Goal: Contribute content: Contribute content

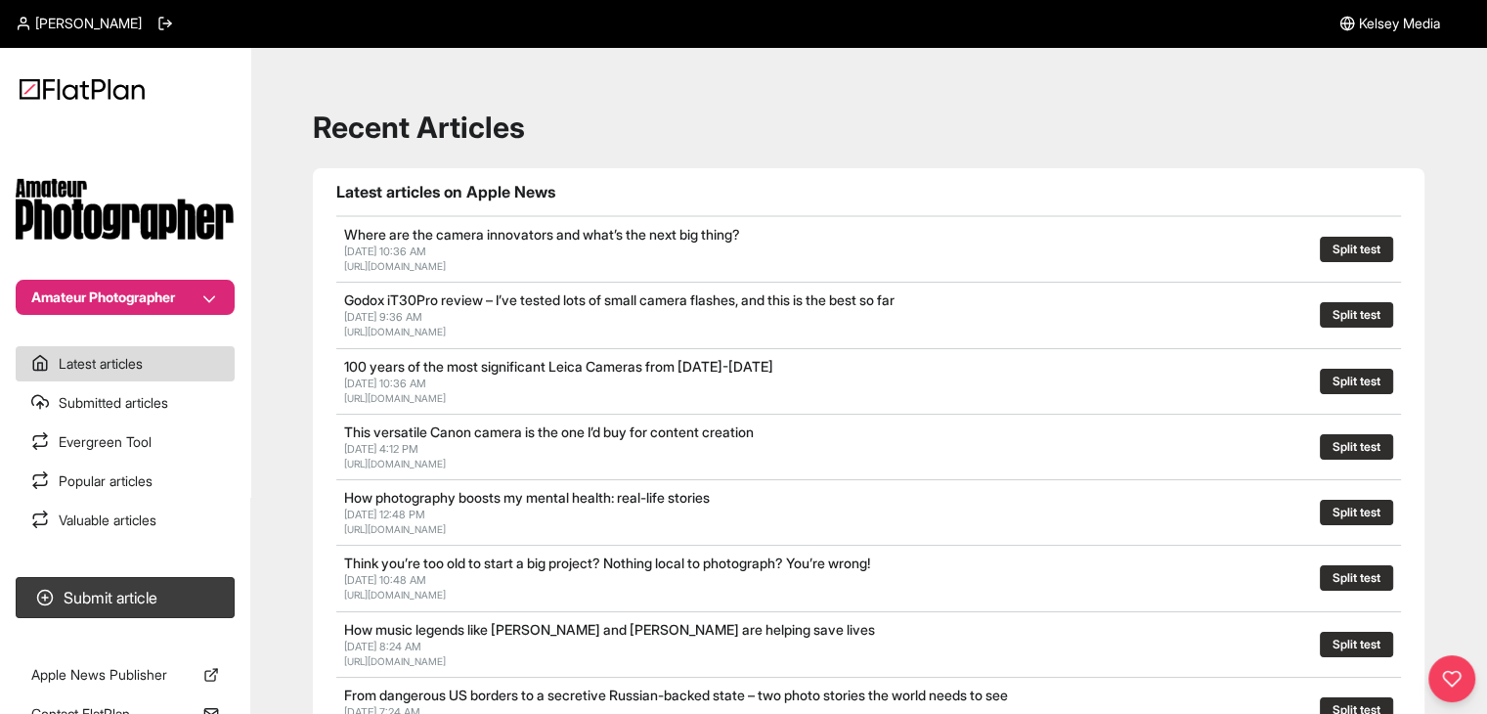
click at [126, 287] on button "Amateur Photographer" at bounding box center [125, 297] width 219 height 35
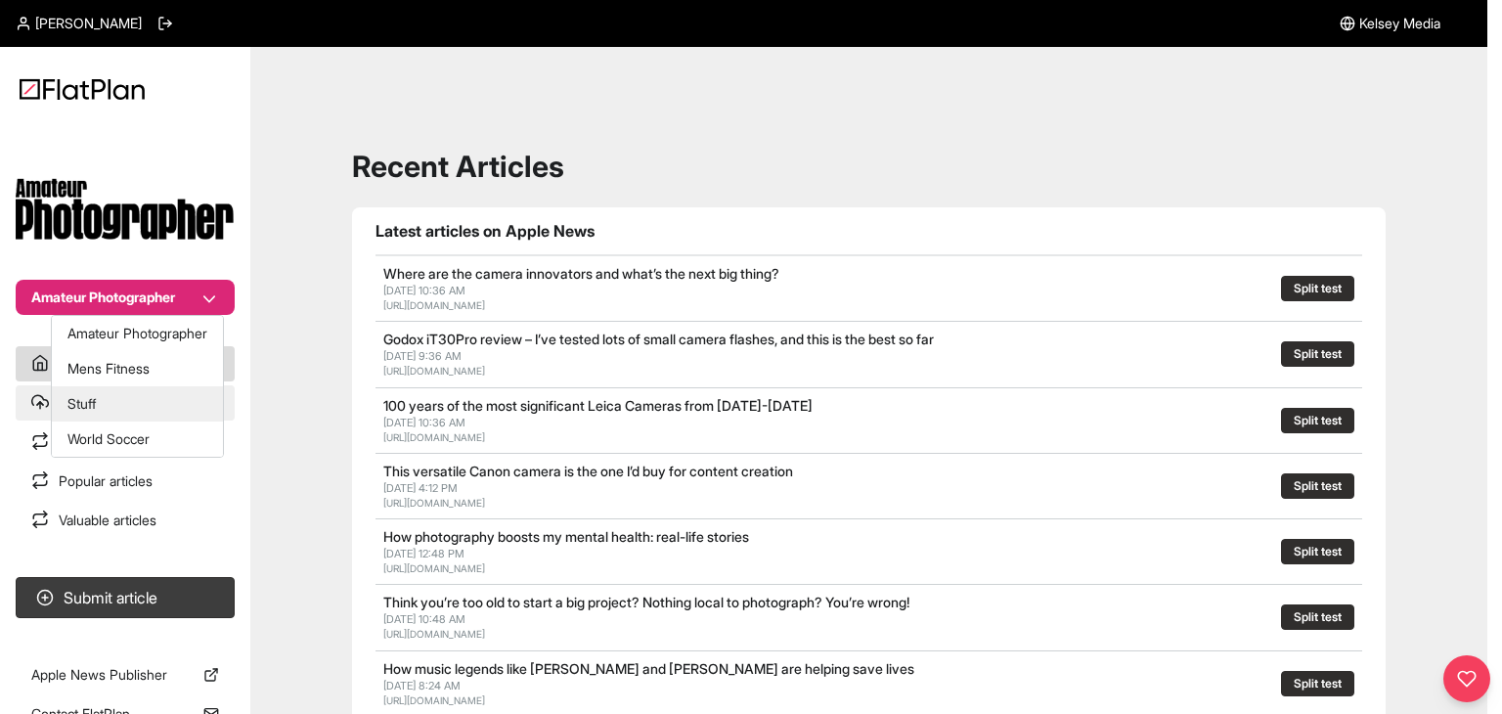
click at [81, 399] on button "Stuff" at bounding box center [137, 403] width 171 height 35
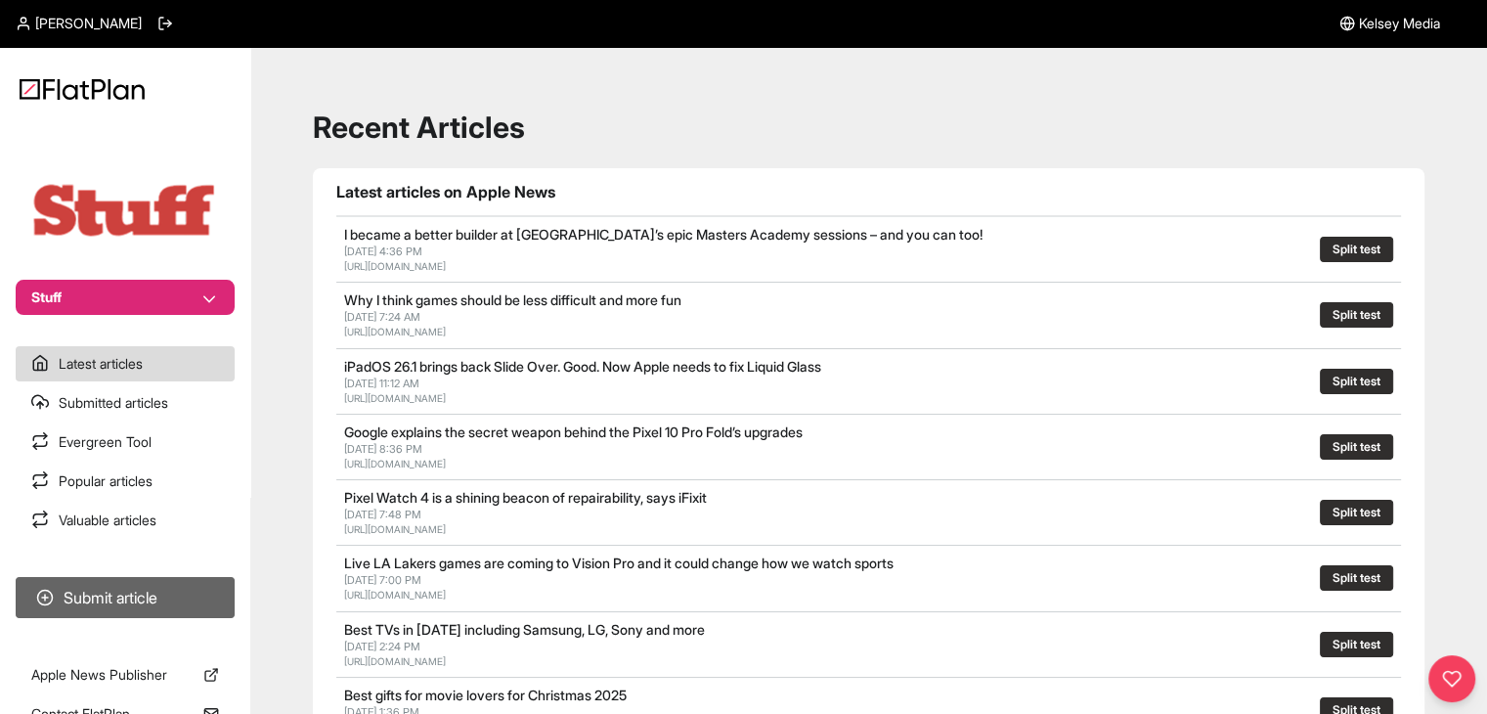
click at [221, 595] on button "Submit article" at bounding box center [125, 597] width 219 height 41
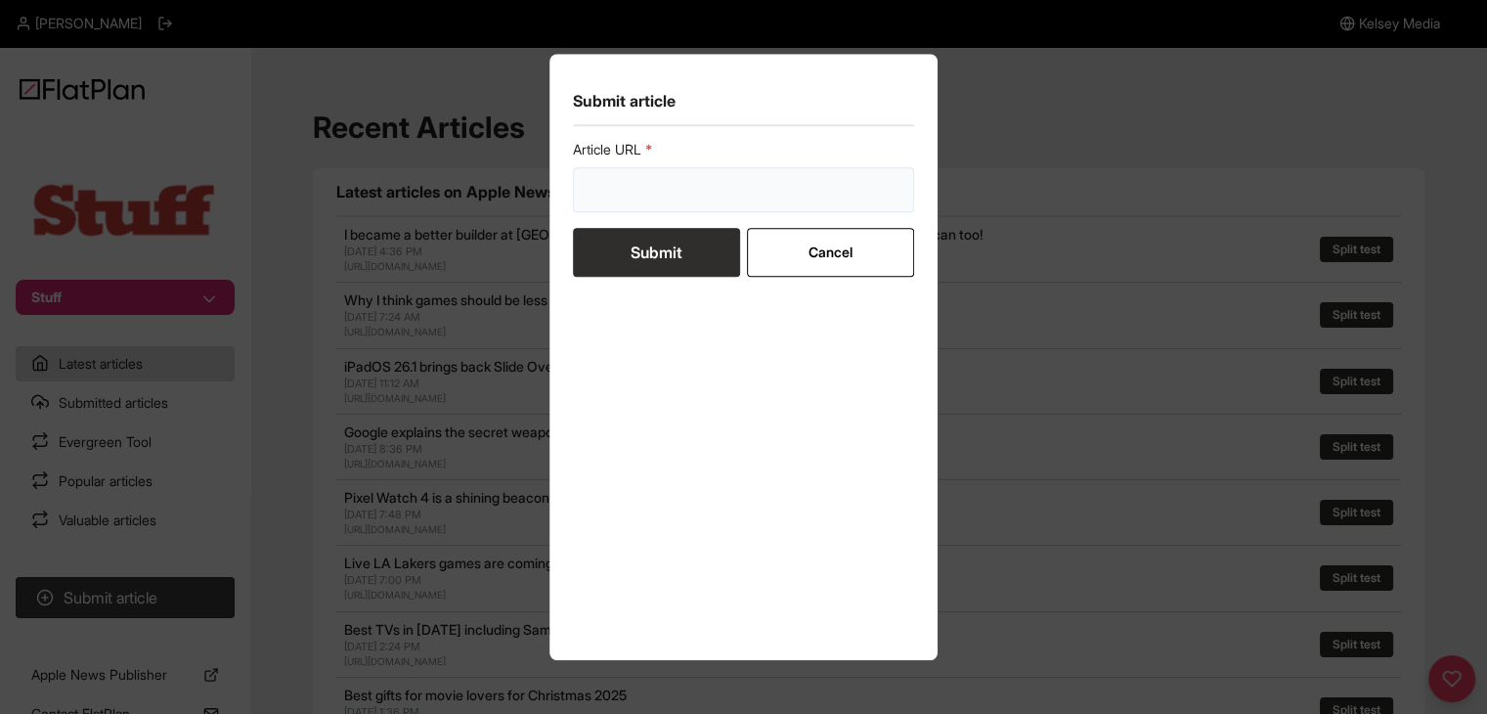
click at [614, 209] on input "url" at bounding box center [744, 189] width 342 height 45
paste input "[URL][DOMAIN_NAME]"
type input "[URL][DOMAIN_NAME]"
click at [633, 228] on button "Submit" at bounding box center [656, 252] width 167 height 49
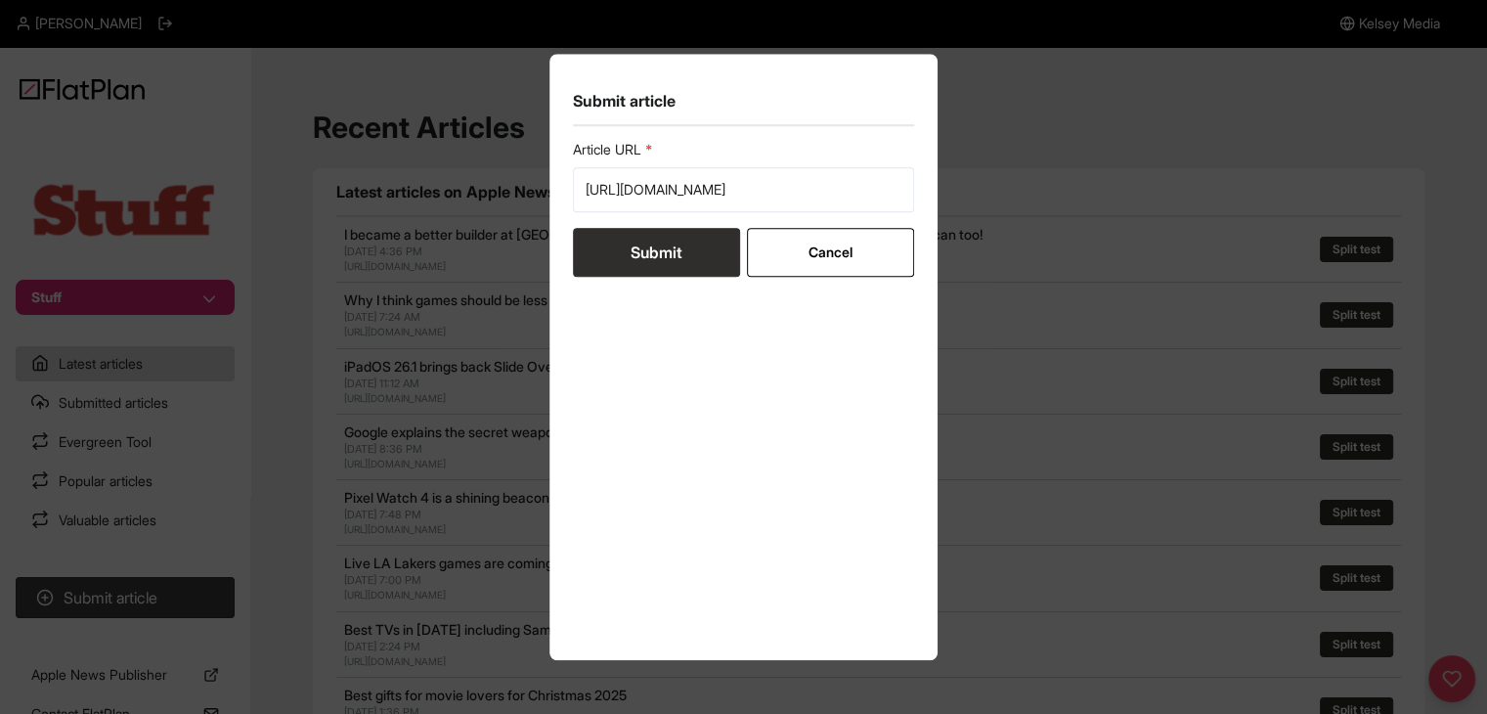
scroll to position [0, 0]
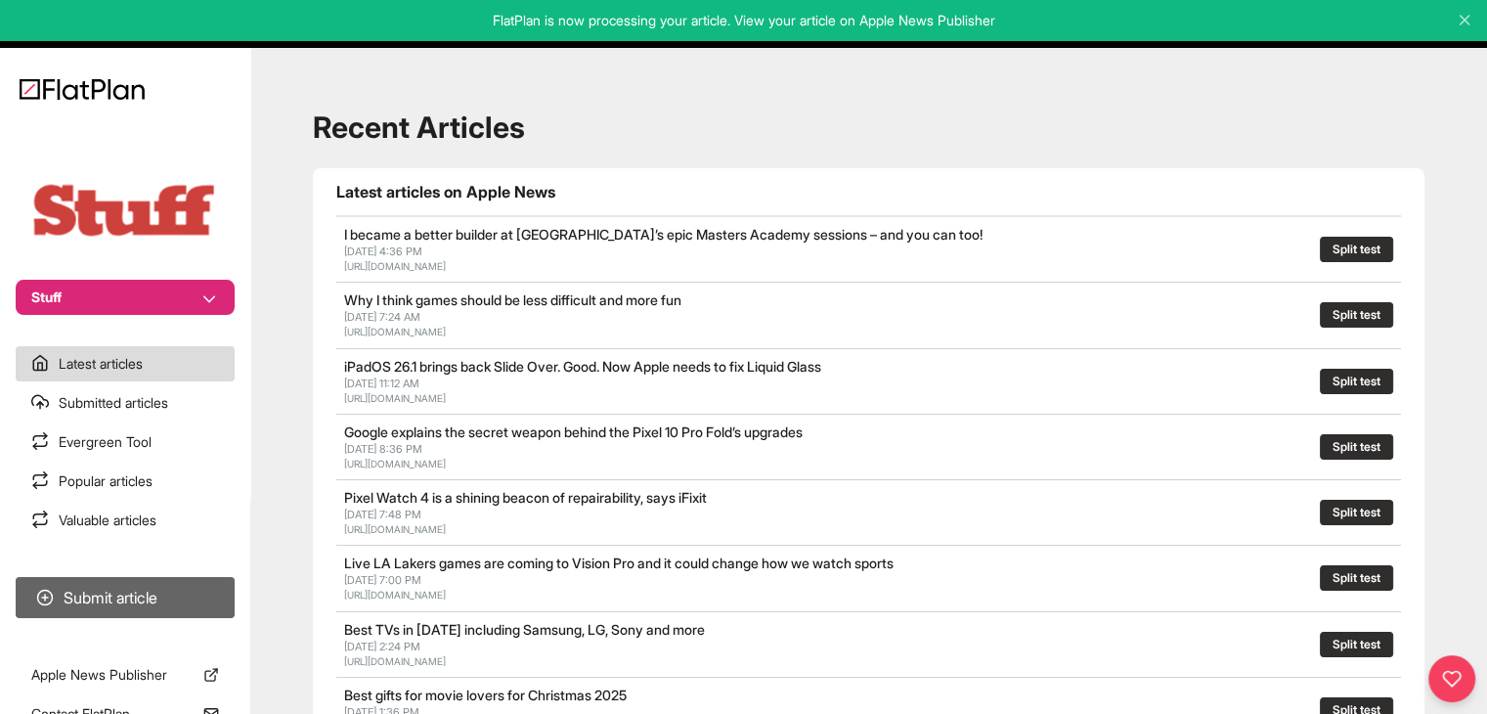
click at [163, 599] on button "Submit article" at bounding box center [125, 597] width 219 height 41
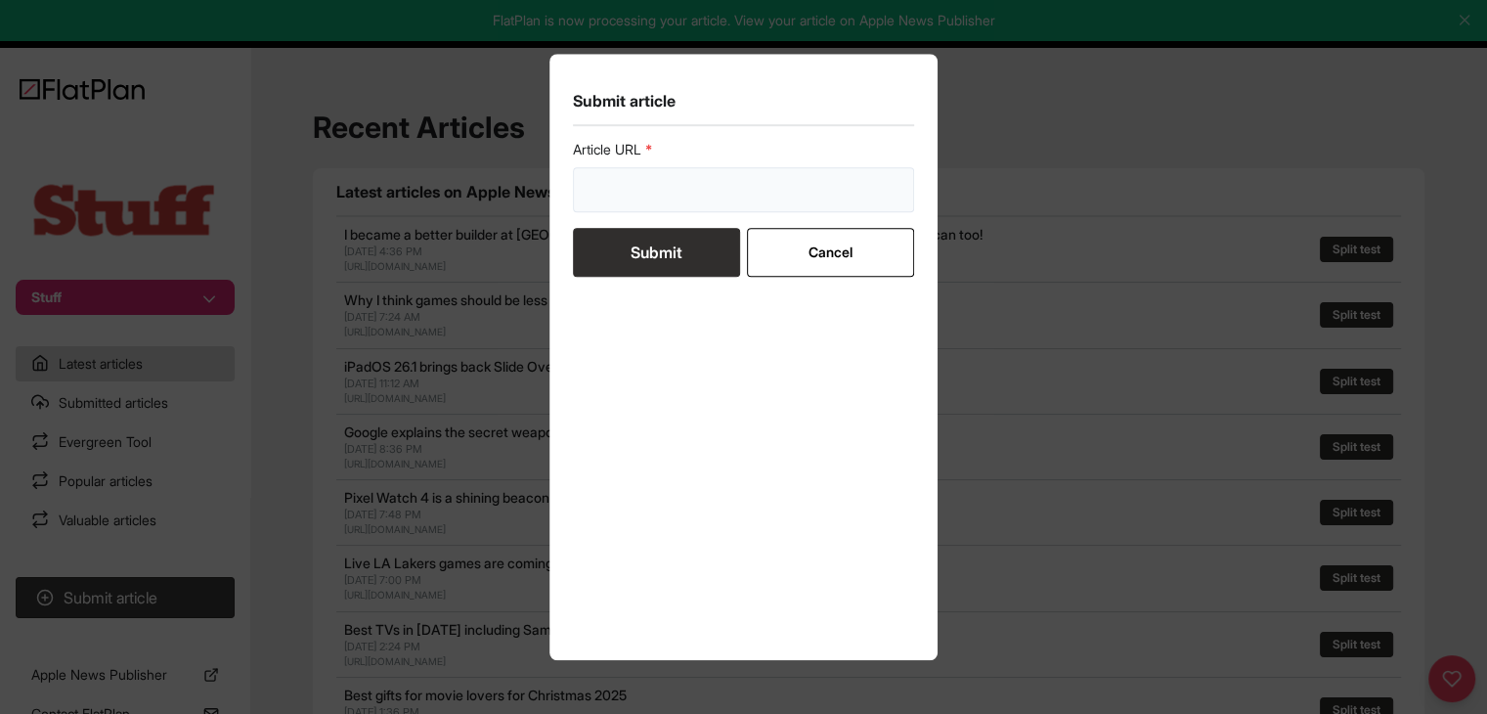
click at [794, 171] on input "url" at bounding box center [744, 189] width 342 height 45
paste input "[URL][DOMAIN_NAME]"
type input "[URL][DOMAIN_NAME]"
click at [680, 254] on button "Submit" at bounding box center [656, 252] width 167 height 49
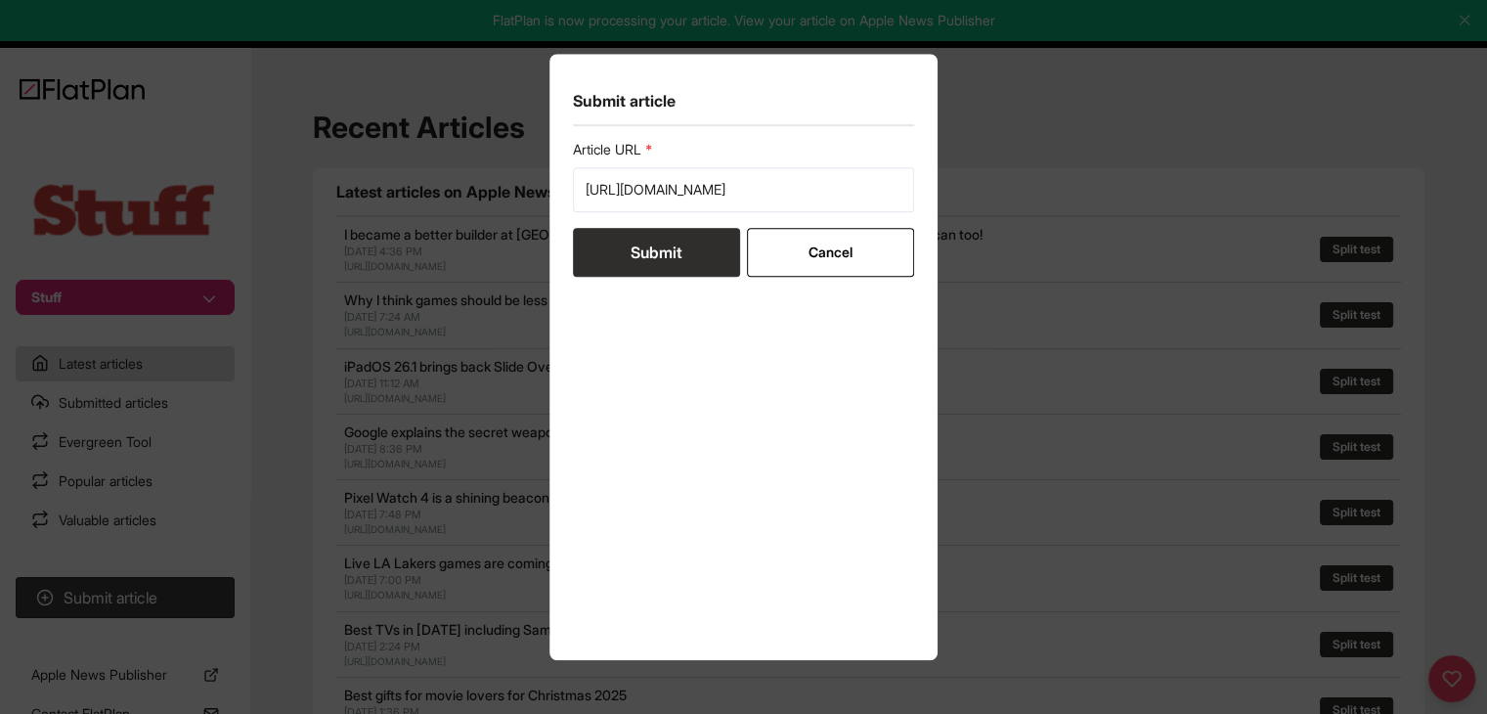
scroll to position [0, 0]
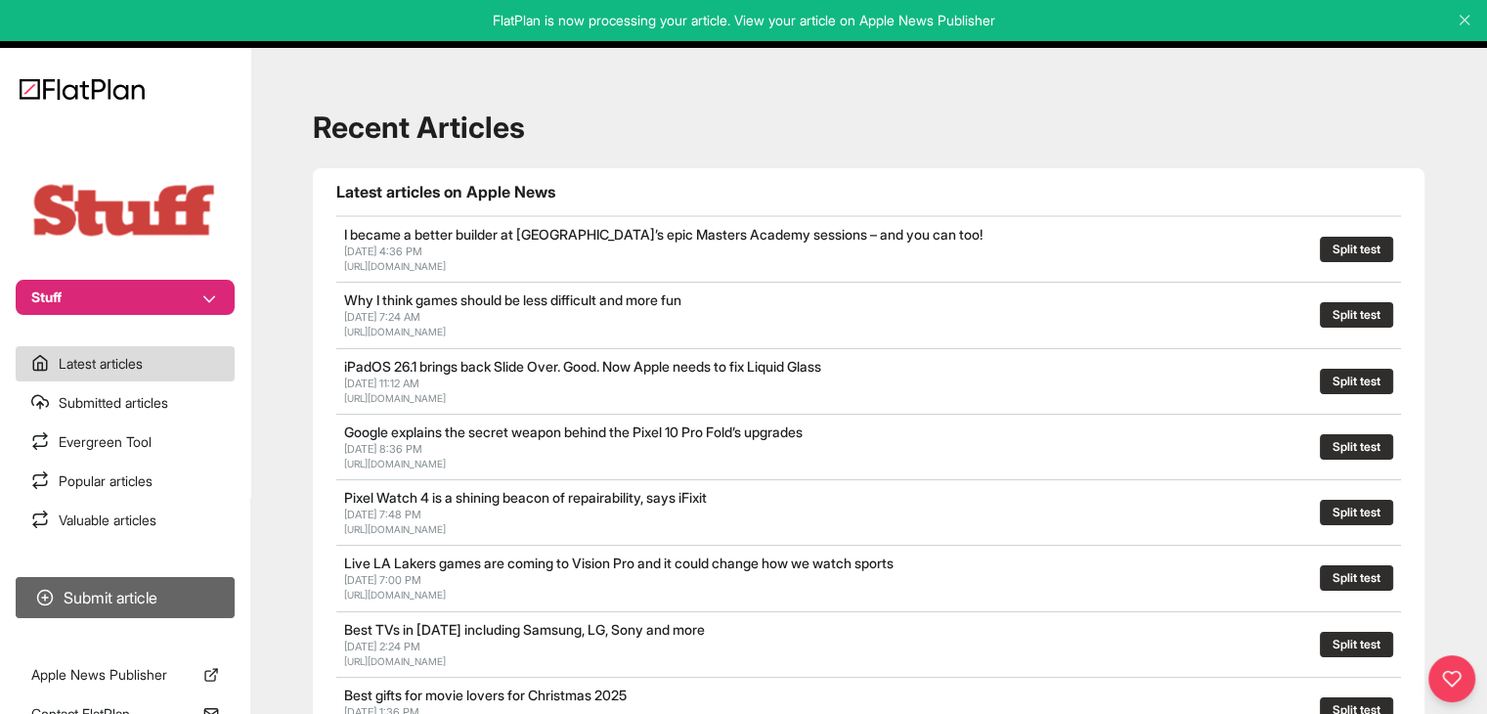
click at [113, 599] on button "Submit article" at bounding box center [125, 597] width 219 height 41
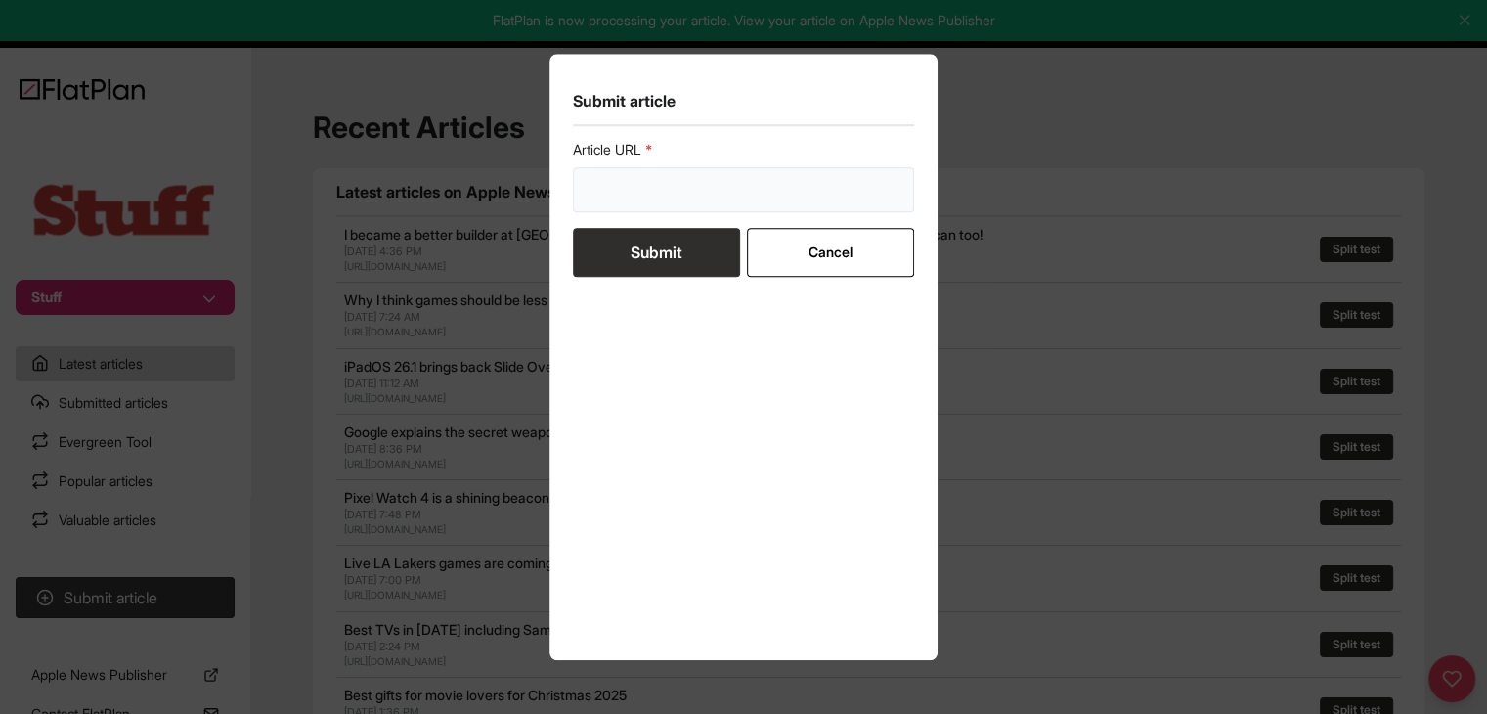
click at [708, 185] on input "url" at bounding box center [744, 189] width 342 height 45
paste input "[URL][DOMAIN_NAME]"
type input "[URL][DOMAIN_NAME]"
click at [688, 251] on button "Submit" at bounding box center [656, 252] width 167 height 49
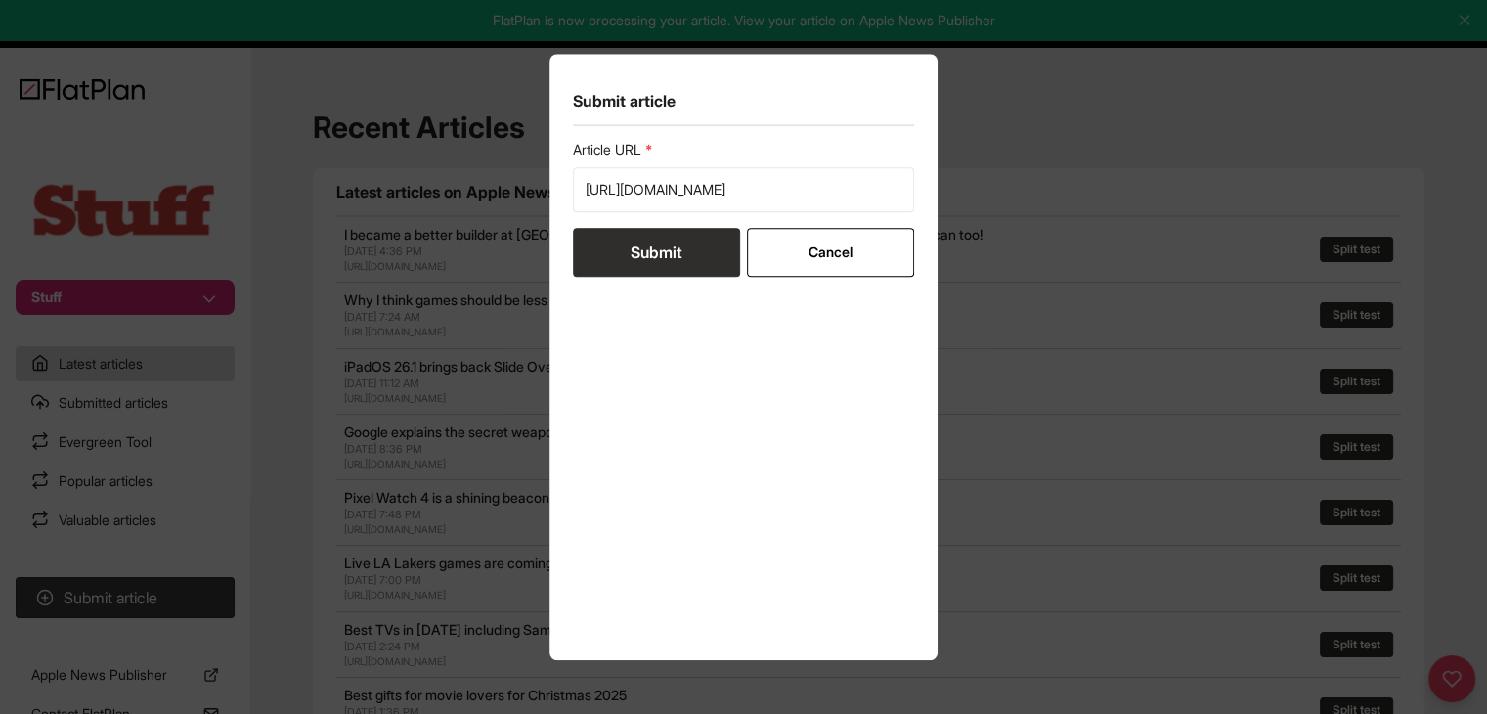
scroll to position [0, 0]
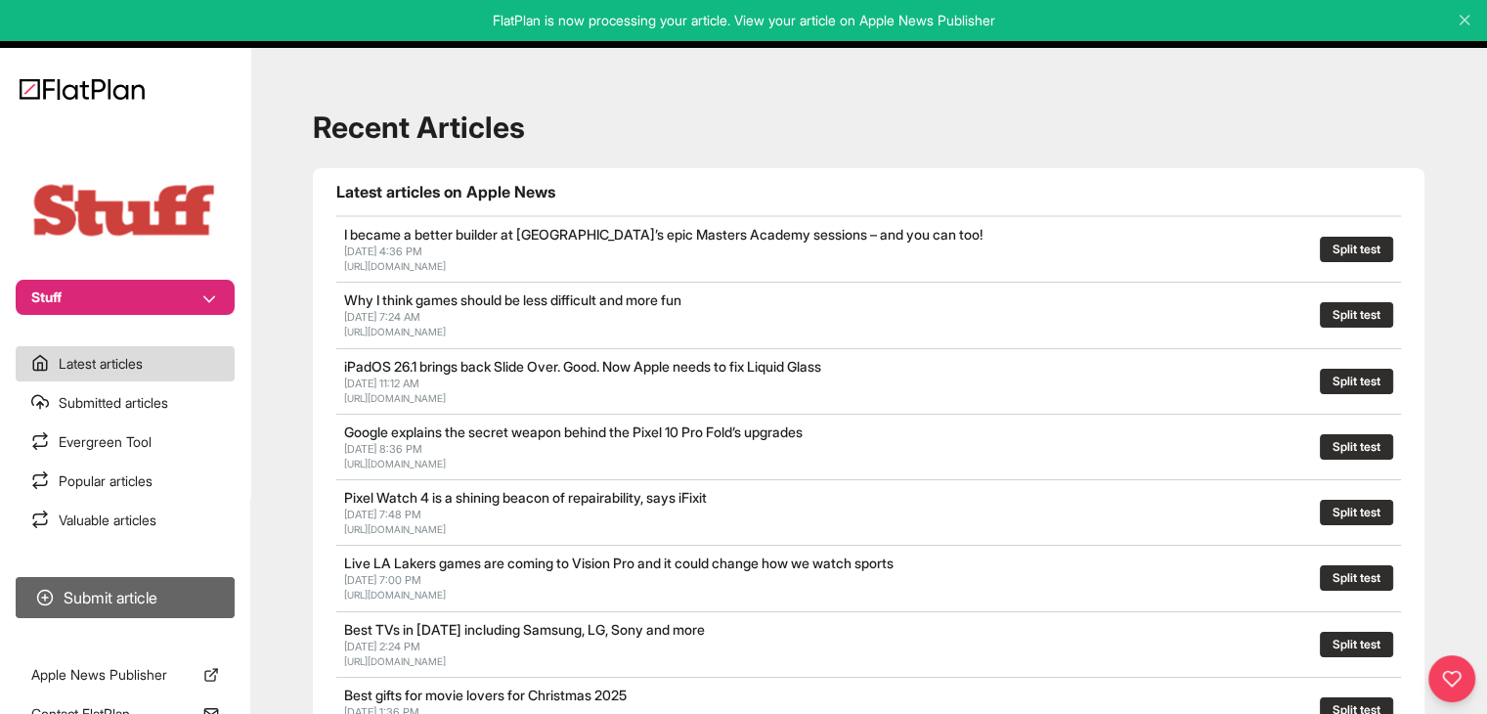
click at [116, 607] on button "Submit article" at bounding box center [125, 597] width 219 height 41
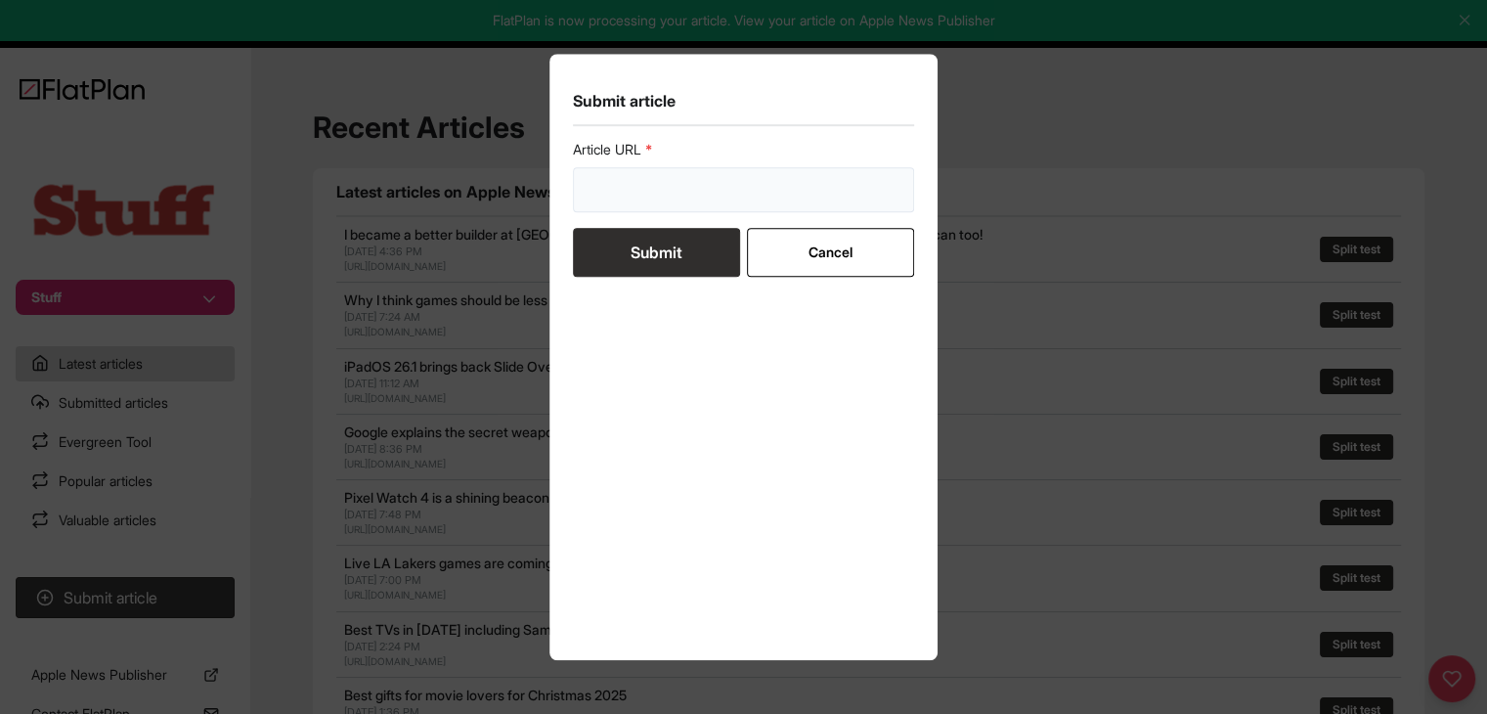
click at [680, 198] on input "url" at bounding box center [744, 189] width 342 height 45
paste input "[URL][DOMAIN_NAME]"
type input "[URL][DOMAIN_NAME]"
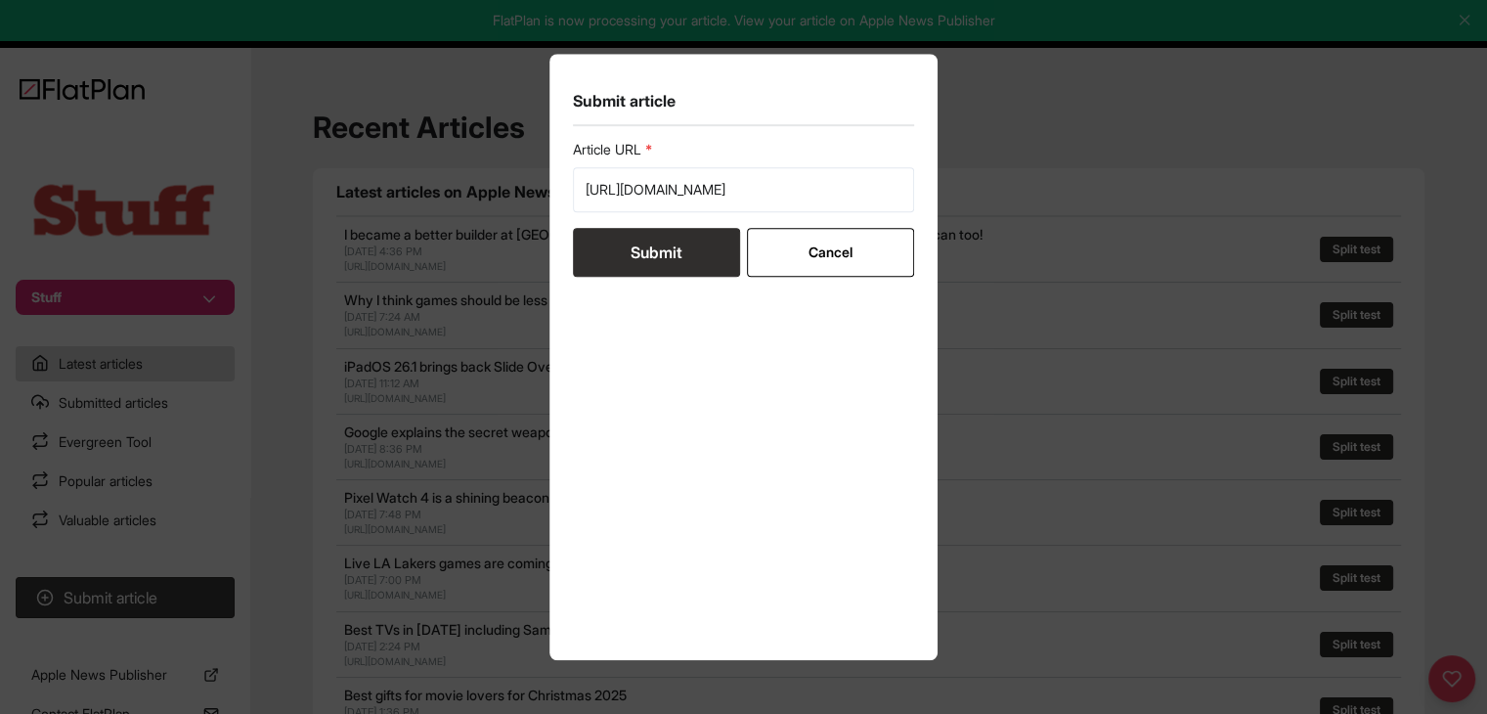
click at [675, 250] on button "Submit" at bounding box center [656, 252] width 167 height 49
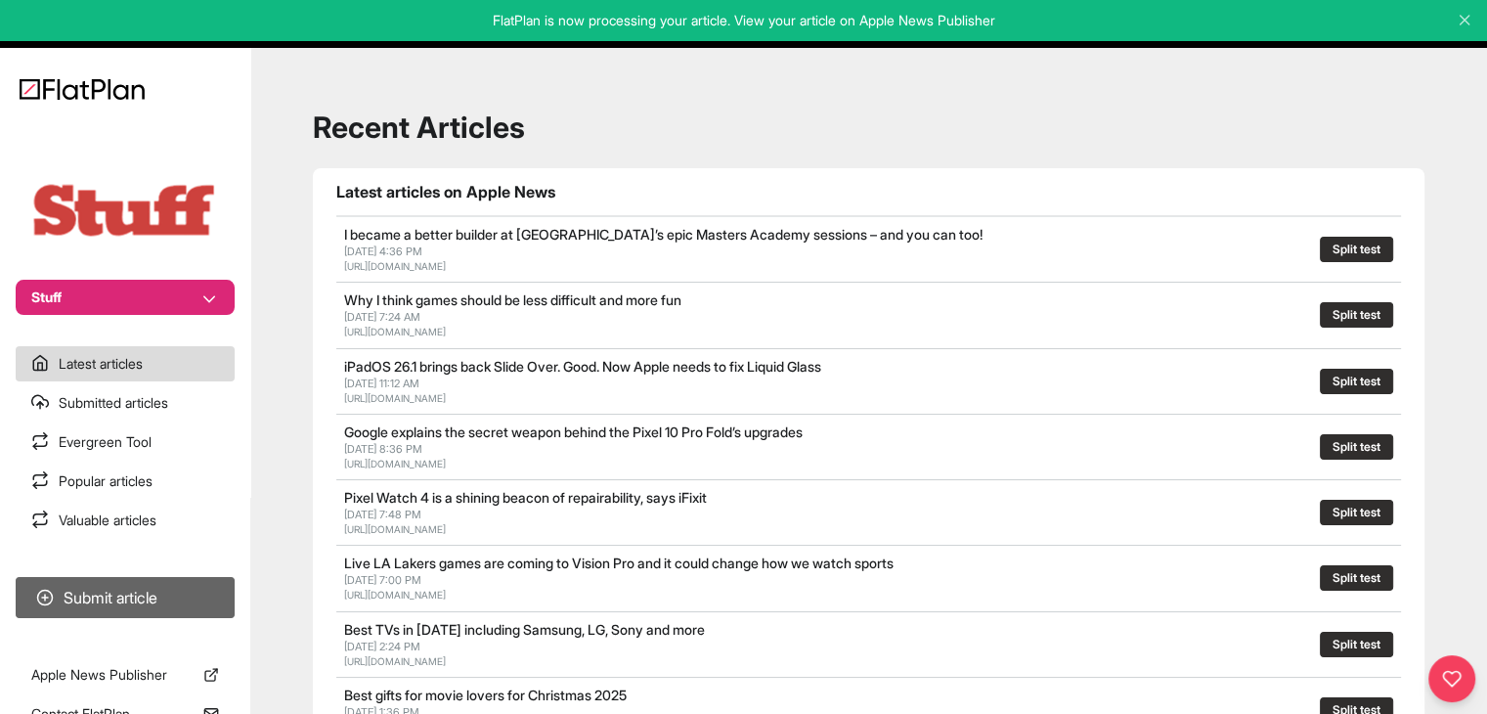
click at [126, 595] on button "Submit article" at bounding box center [125, 597] width 219 height 41
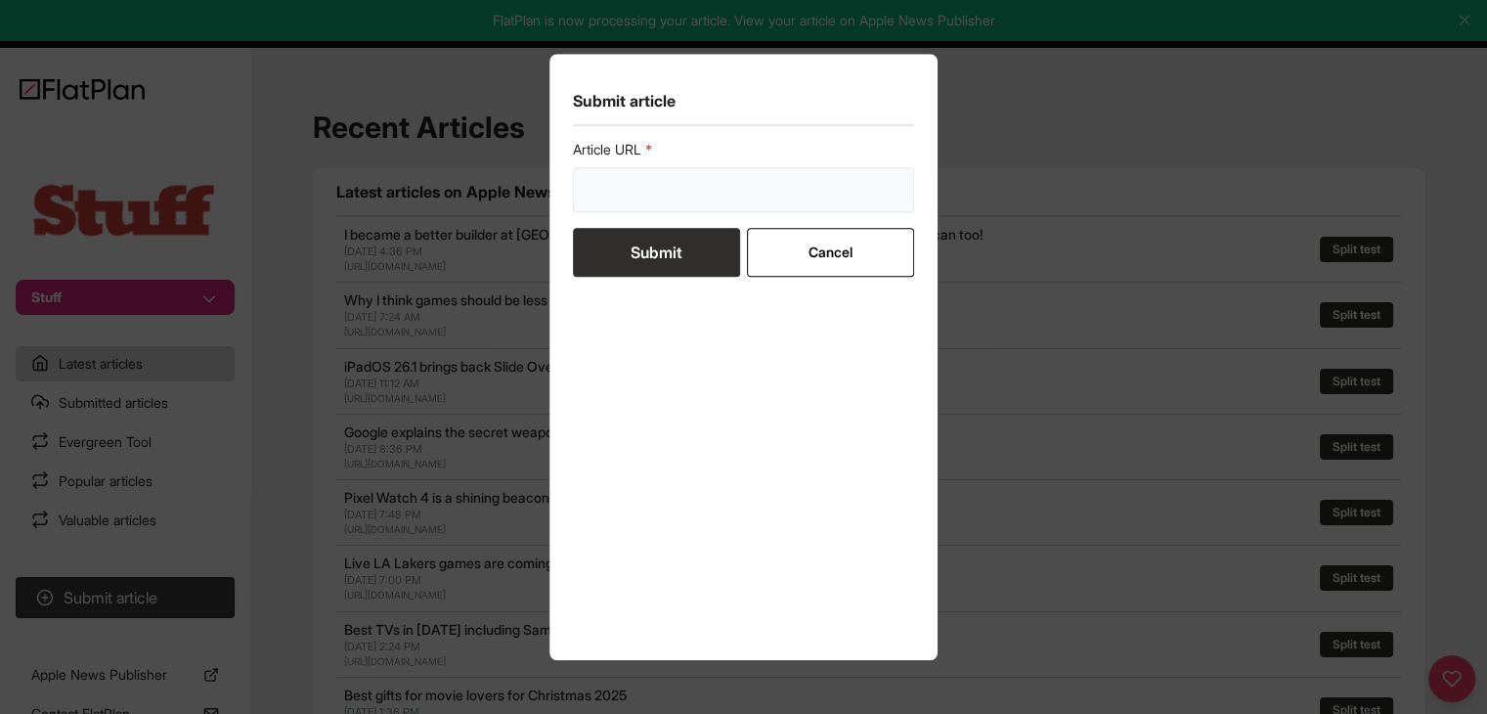
click at [621, 207] on input "url" at bounding box center [744, 189] width 342 height 45
paste input "[URL][DOMAIN_NAME]"
type input "[URL][DOMAIN_NAME]"
click at [641, 267] on button "Submit" at bounding box center [656, 252] width 167 height 49
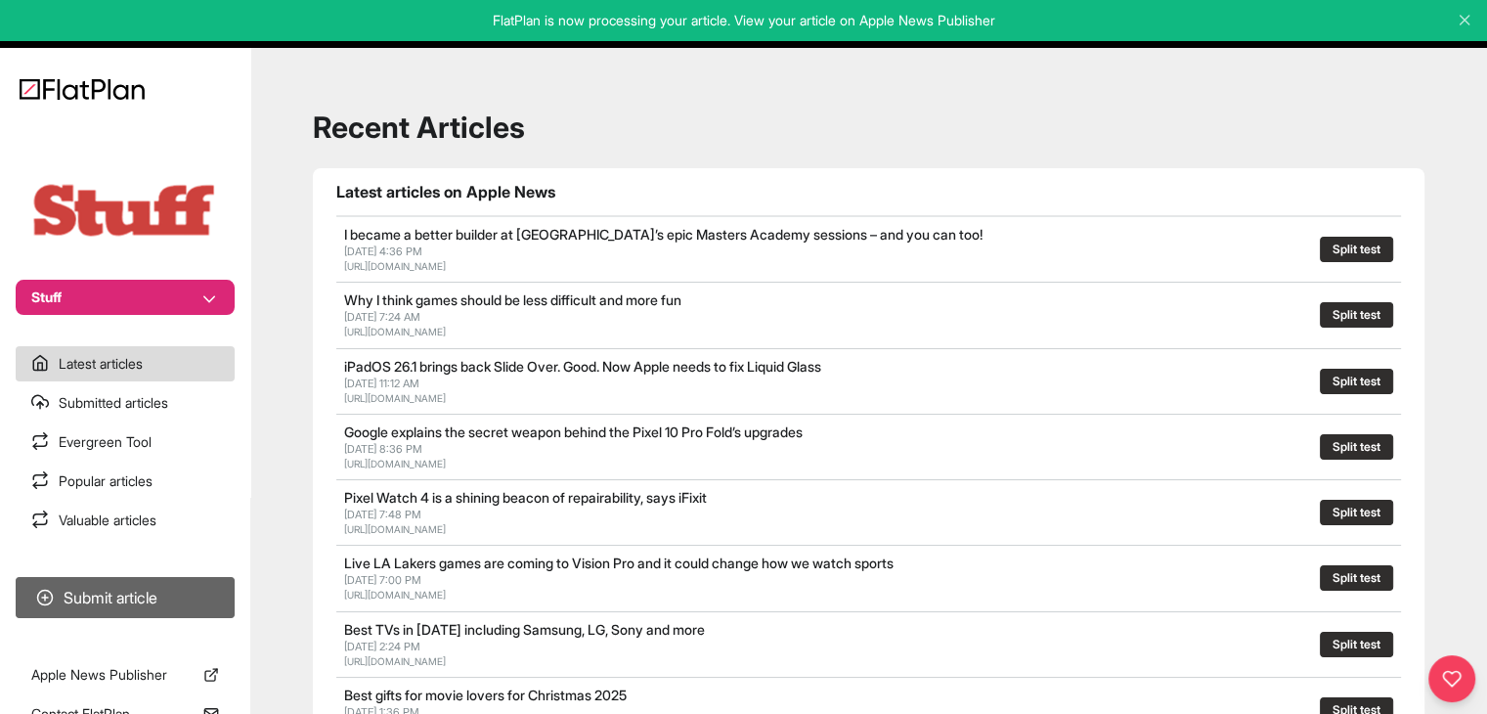
click at [209, 595] on button "Submit article" at bounding box center [125, 597] width 219 height 41
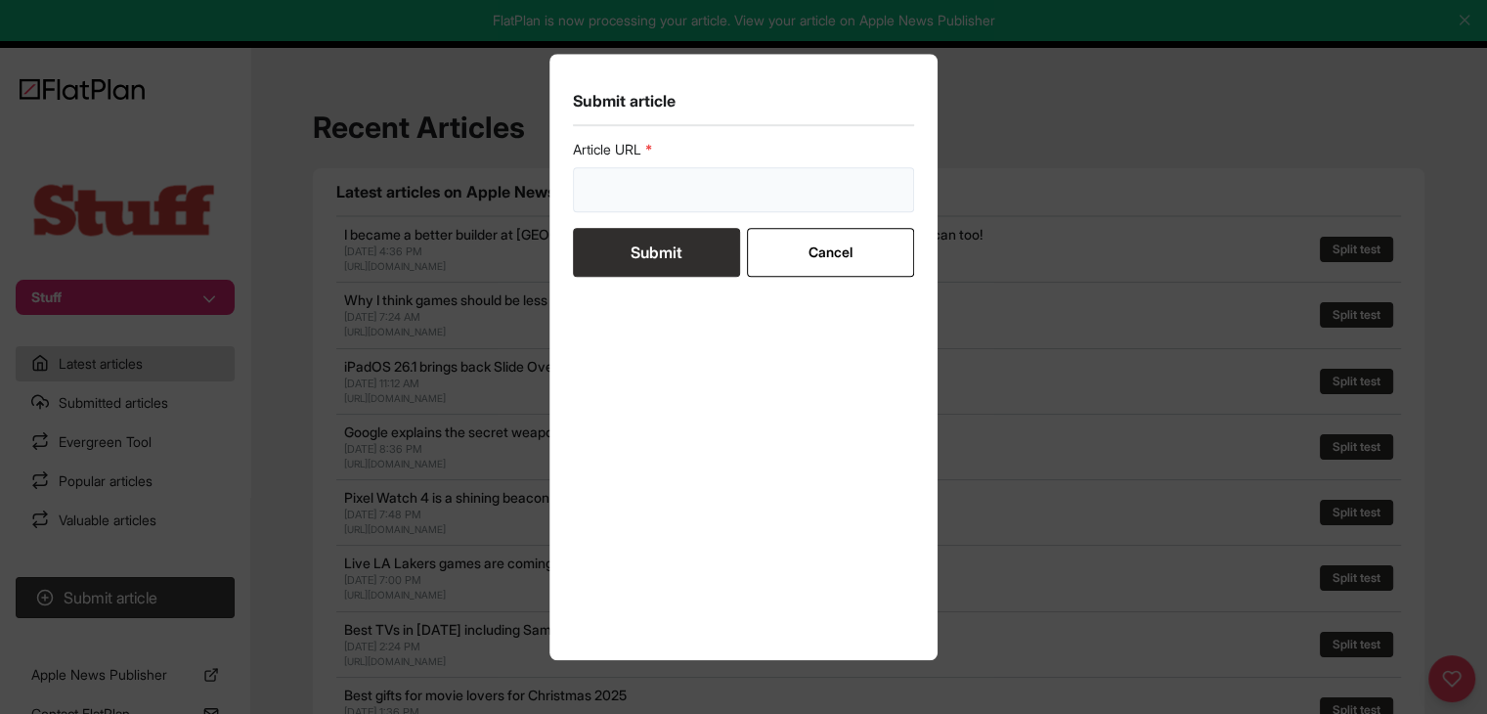
click at [614, 181] on input "url" at bounding box center [744, 189] width 342 height 45
paste input "[URL][DOMAIN_NAME]"
type input "[URL][DOMAIN_NAME]"
click at [618, 251] on button "Submit" at bounding box center [656, 252] width 167 height 49
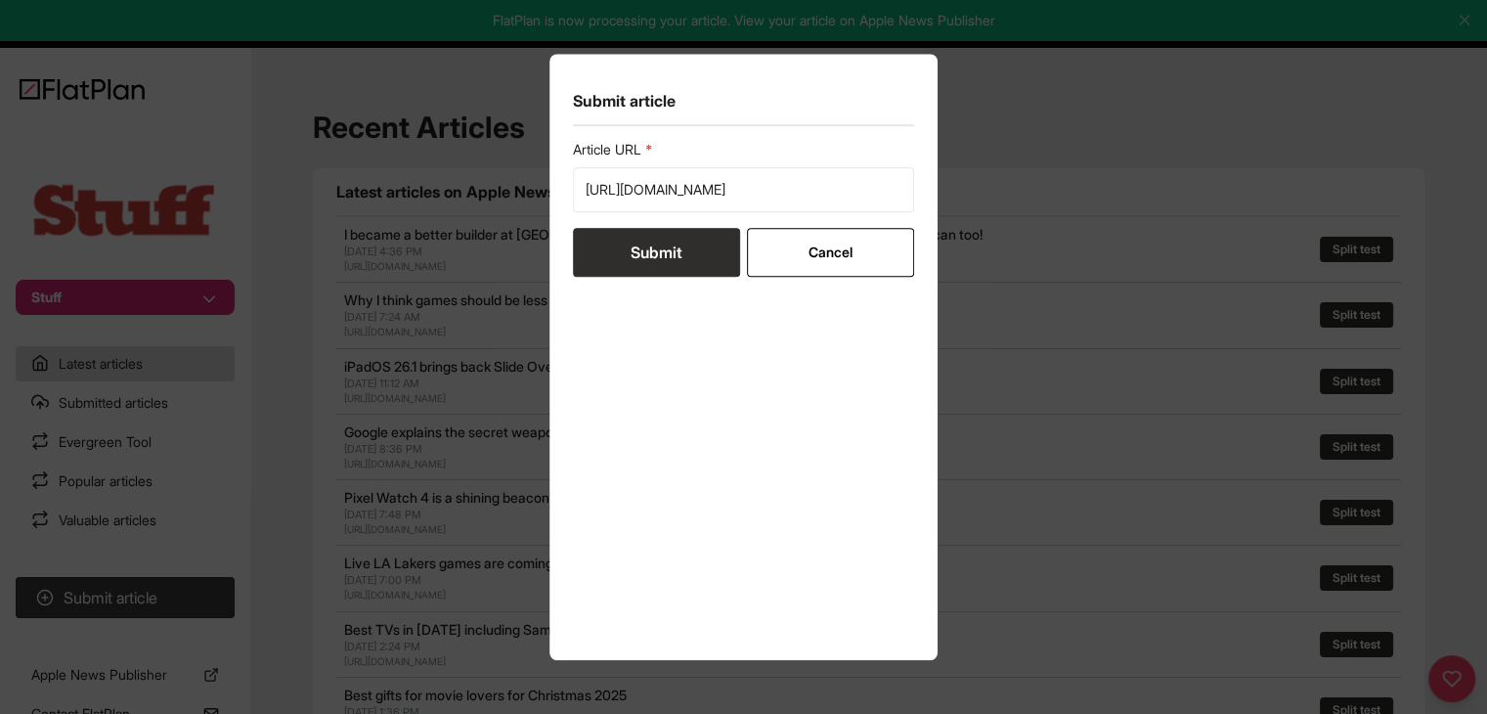
scroll to position [0, 0]
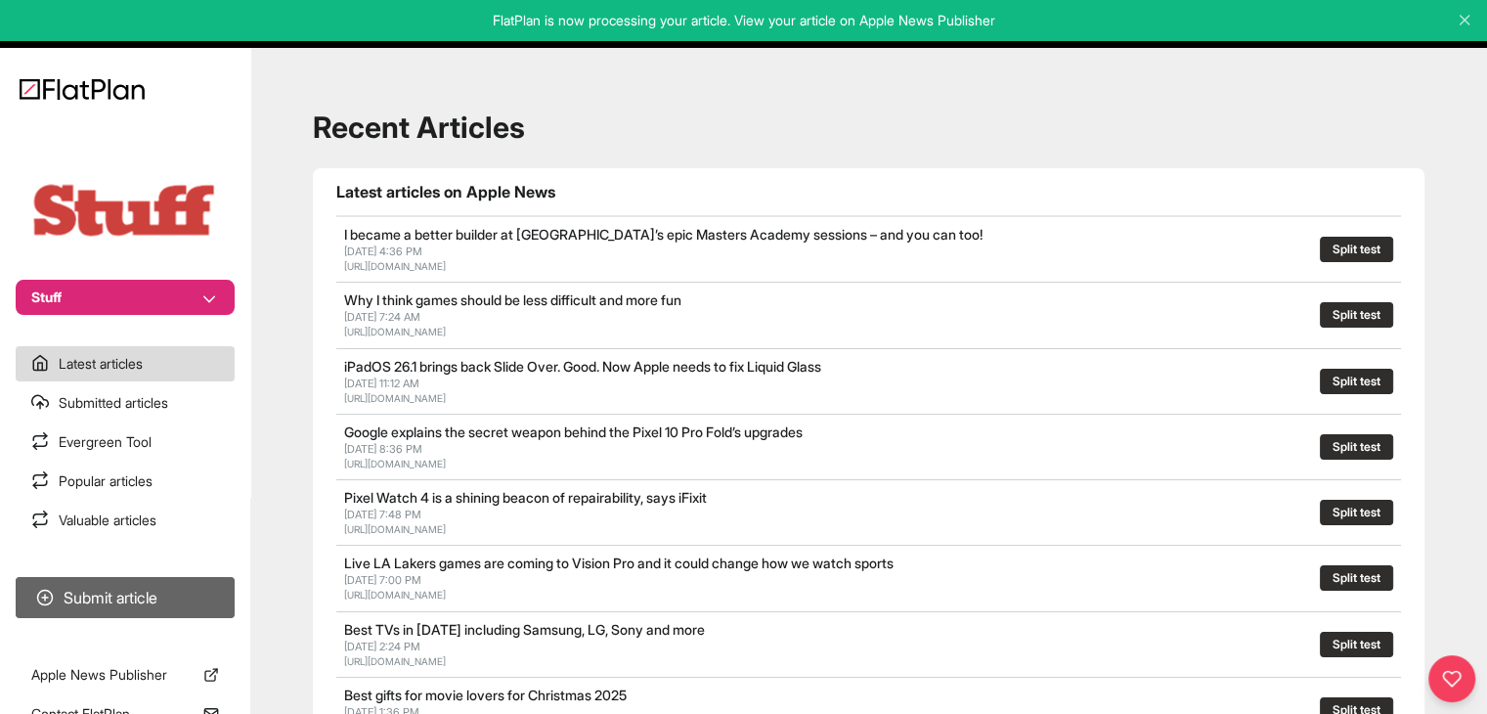
click at [172, 609] on button "Submit article" at bounding box center [125, 597] width 219 height 41
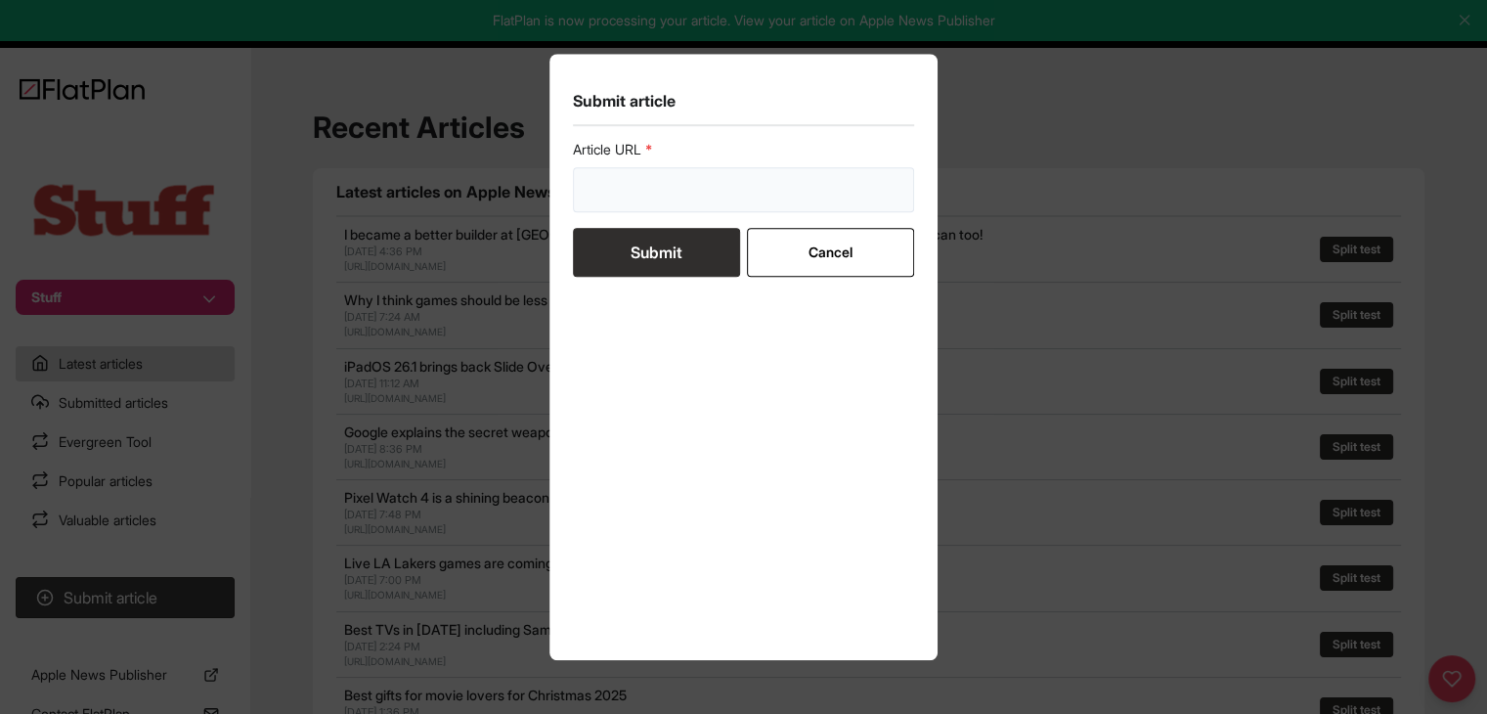
click at [637, 208] on input "url" at bounding box center [744, 189] width 342 height 45
paste input "[URL][DOMAIN_NAME]"
type input "[URL][DOMAIN_NAME]"
click at [637, 251] on button "Submit" at bounding box center [656, 252] width 167 height 49
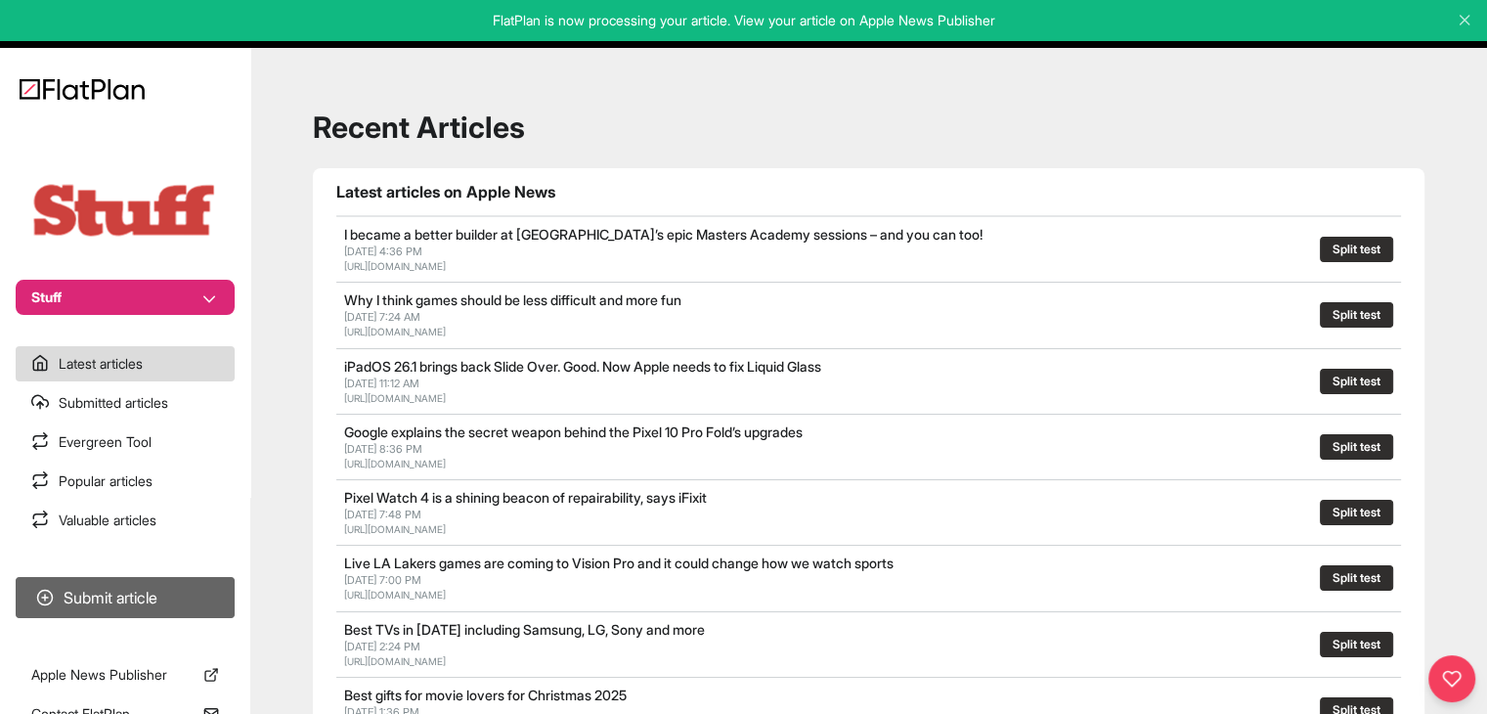
click at [107, 590] on button "Submit article" at bounding box center [125, 597] width 219 height 41
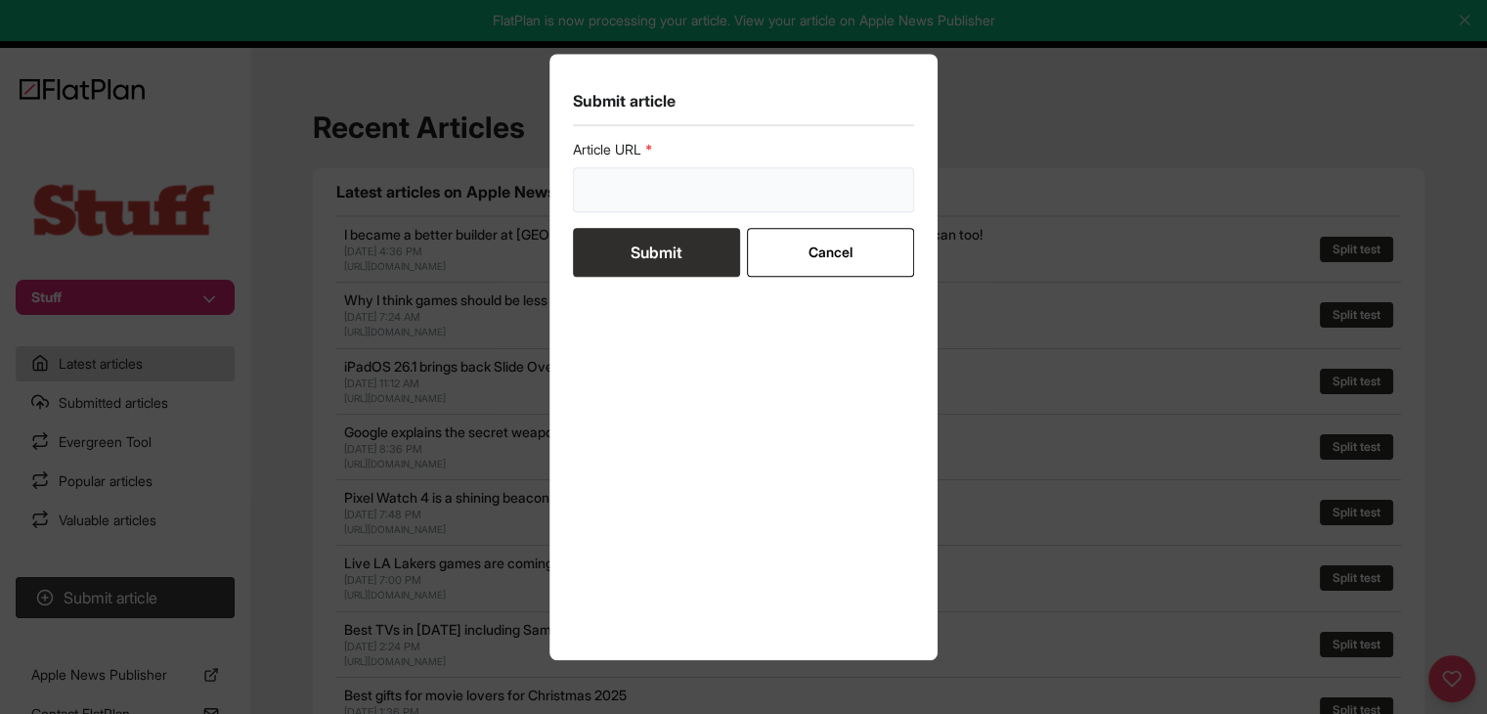
click at [634, 194] on input "url" at bounding box center [744, 189] width 342 height 45
paste input "[URL][DOMAIN_NAME]"
type input "[URL][DOMAIN_NAME]"
click at [623, 259] on button "Submit" at bounding box center [656, 252] width 167 height 49
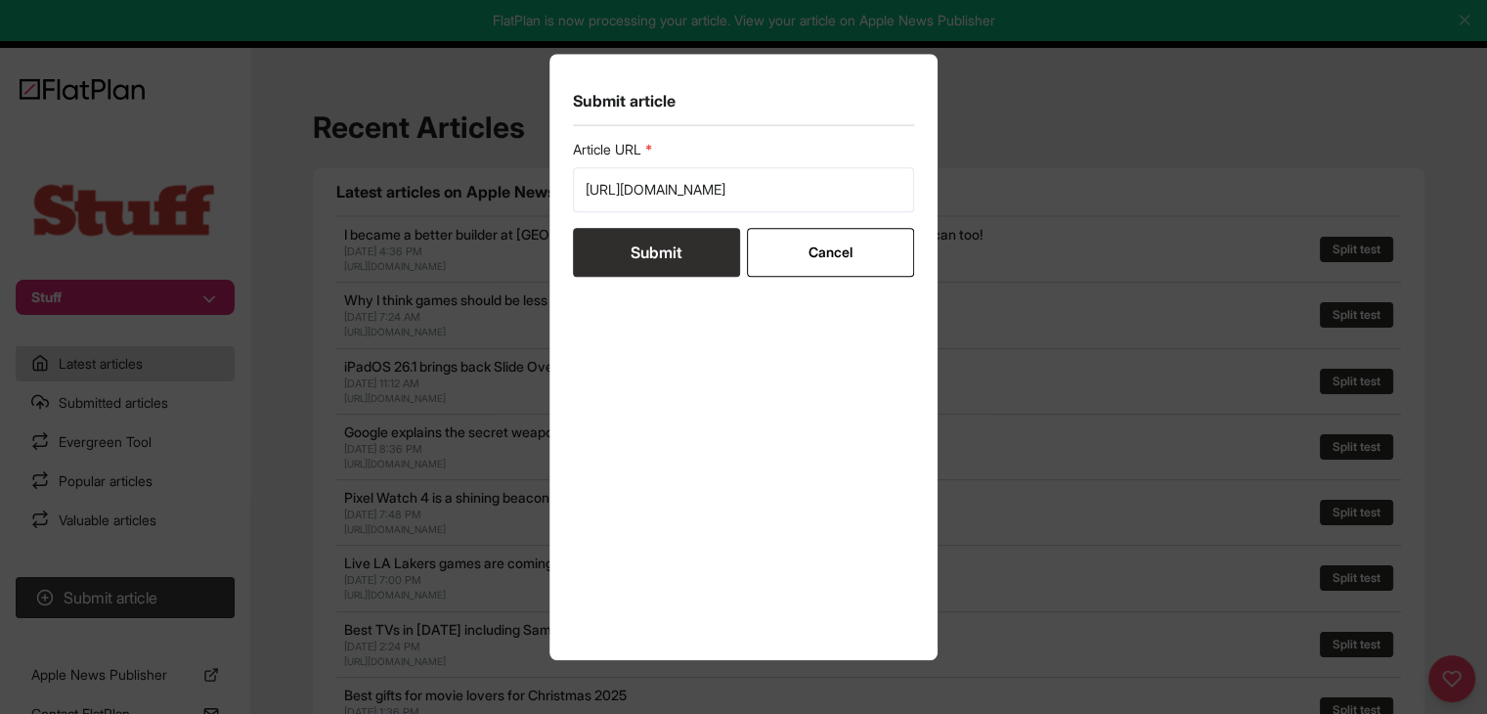
scroll to position [0, 0]
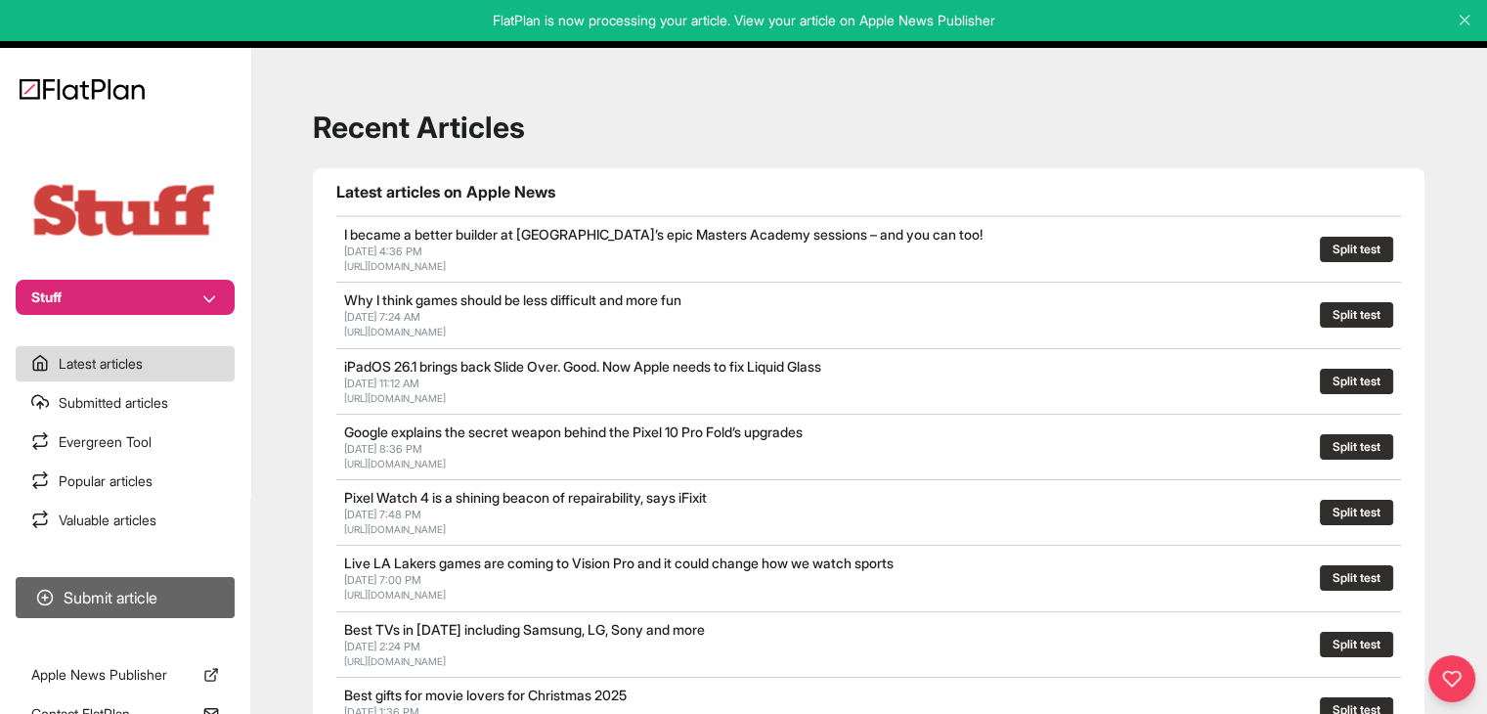
click at [131, 611] on button "Submit article" at bounding box center [125, 597] width 219 height 41
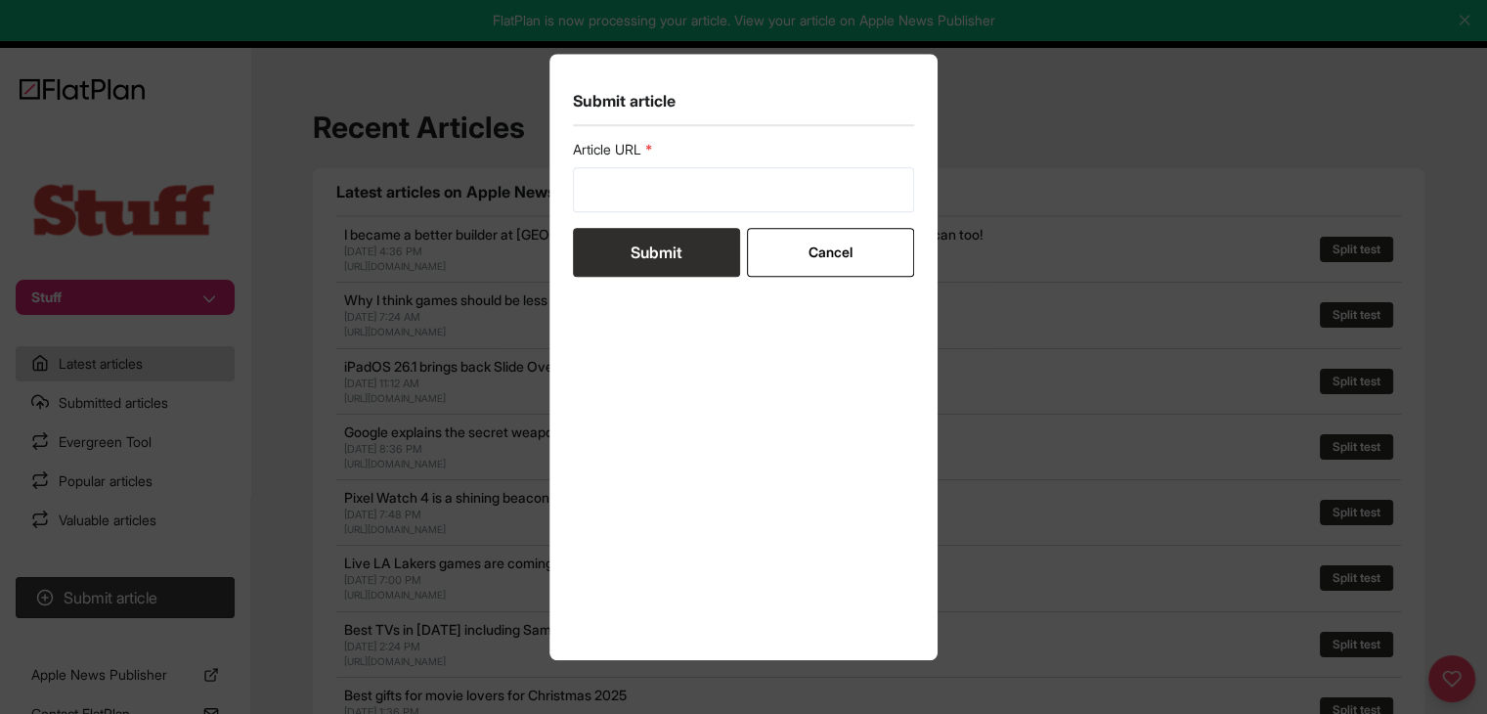
click at [629, 223] on form "Article URL Submit Cancel" at bounding box center [744, 208] width 342 height 137
click at [235, 219] on div "Submit article Article URL Submit Cancel" at bounding box center [743, 357] width 1487 height 714
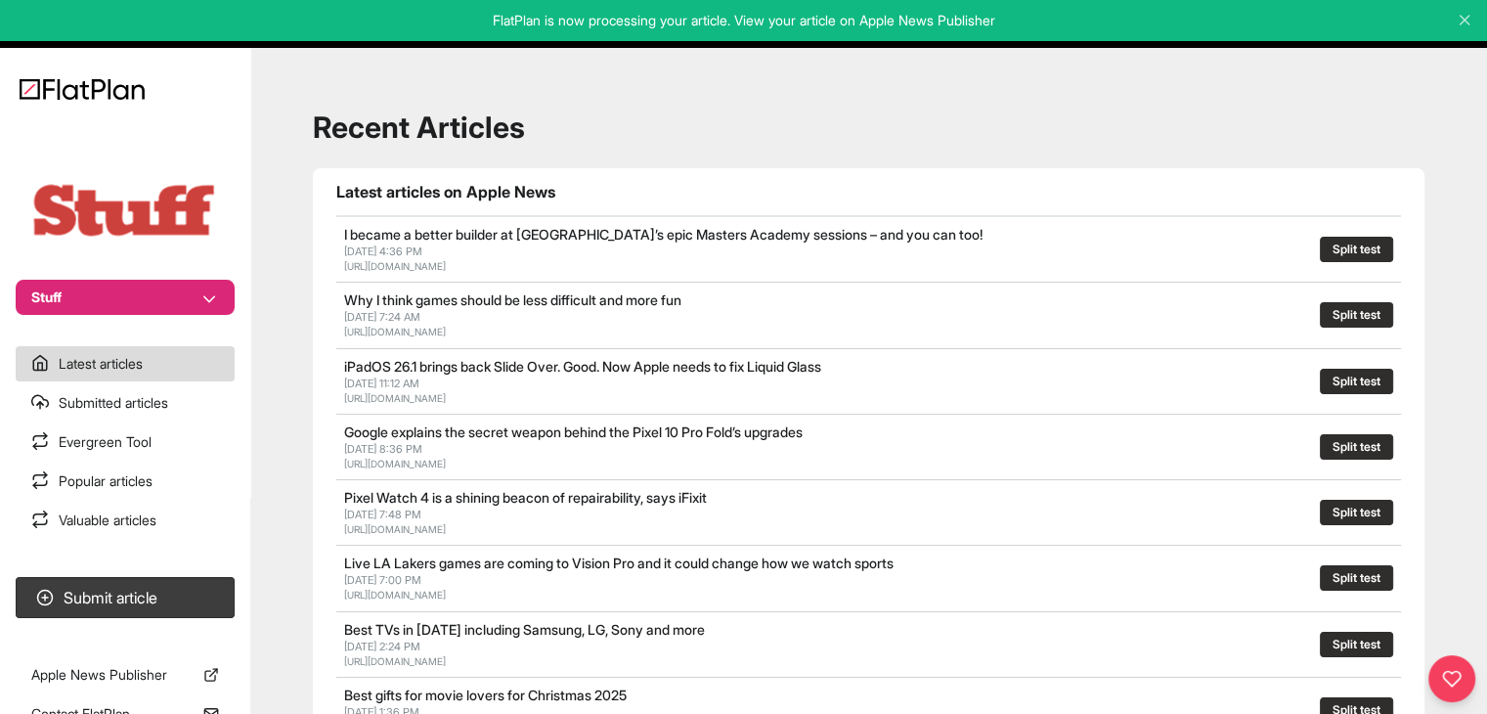
click at [161, 316] on nav "Stuff Latest articles Submitted articles Evergreen Tool Popular articles Valuab…" at bounding box center [125, 357] width 250 height 714
click at [144, 284] on button "Stuff" at bounding box center [125, 297] width 219 height 35
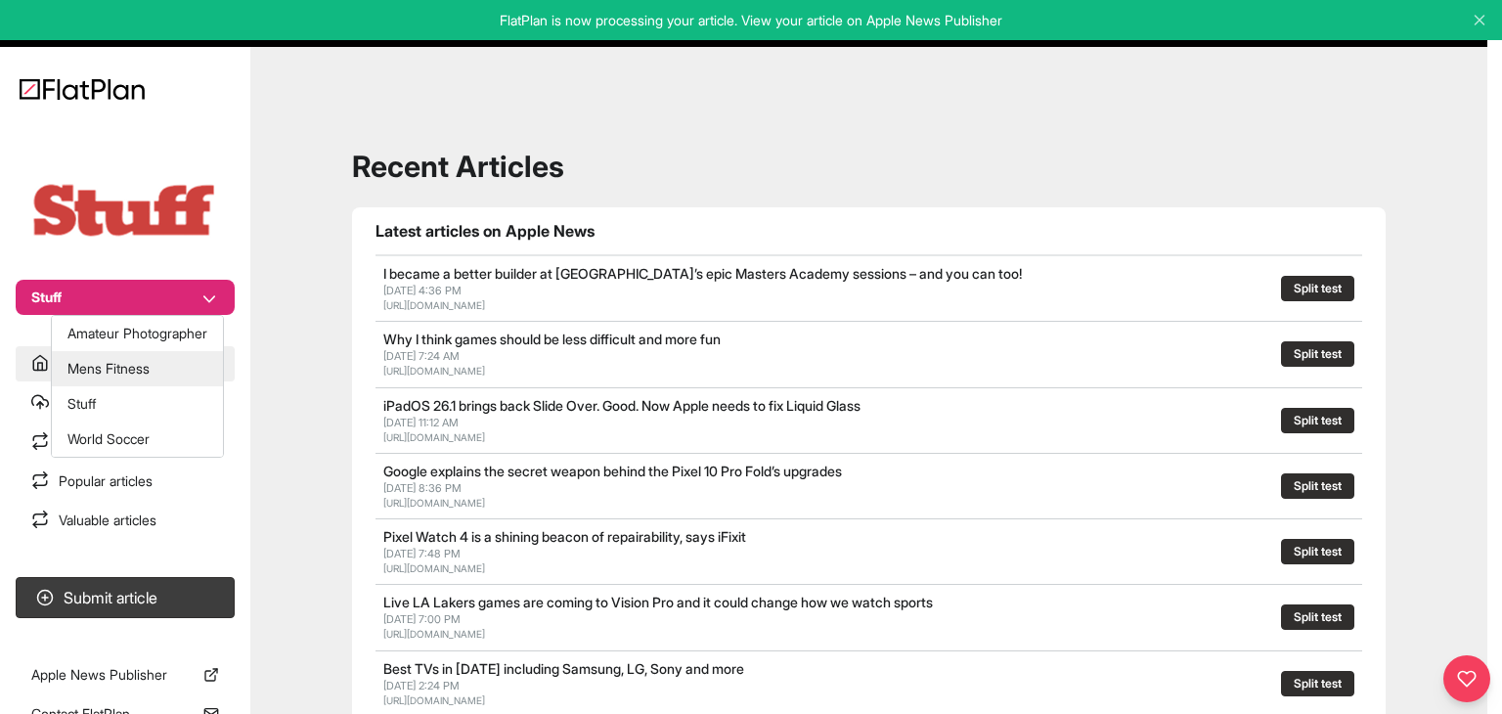
click at [117, 378] on button "Mens Fitness" at bounding box center [137, 368] width 171 height 35
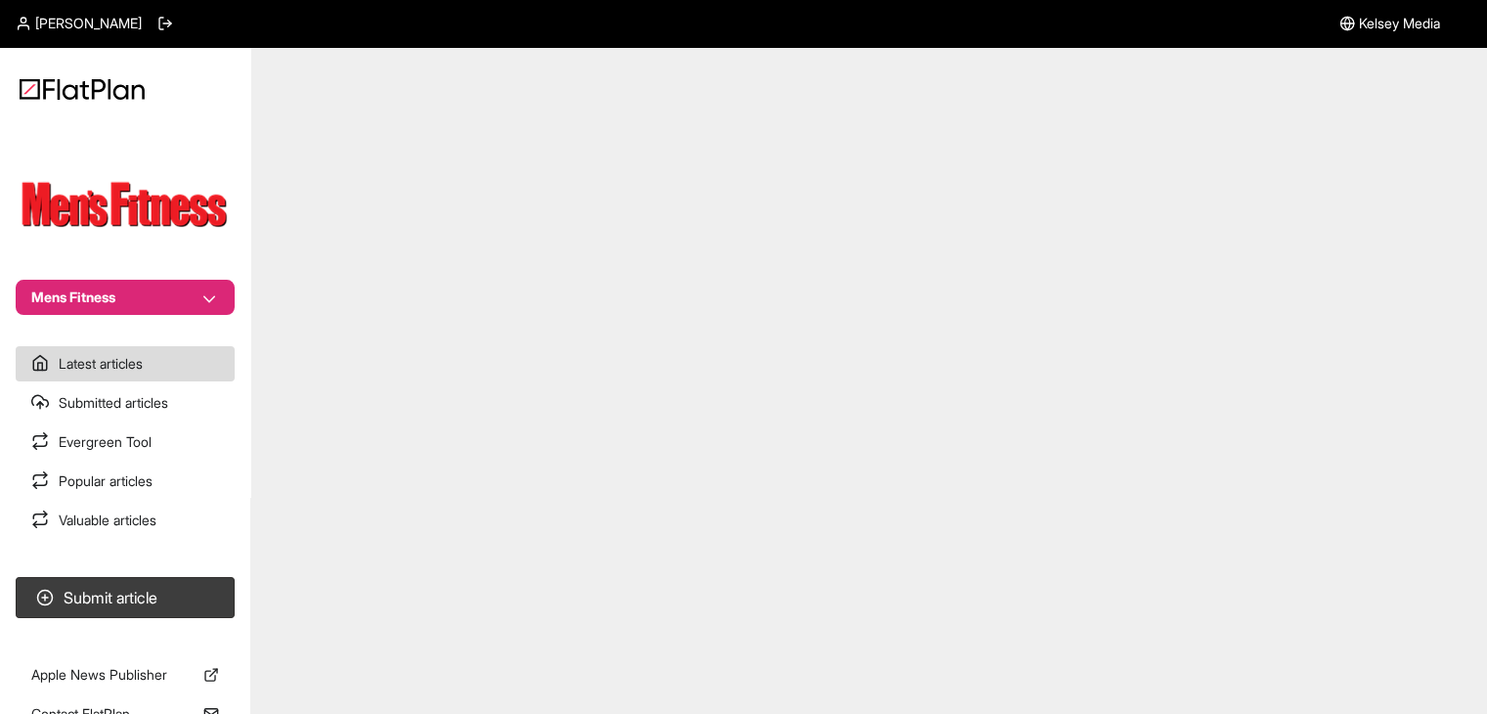
click at [149, 575] on section "Submit article" at bounding box center [125, 597] width 250 height 57
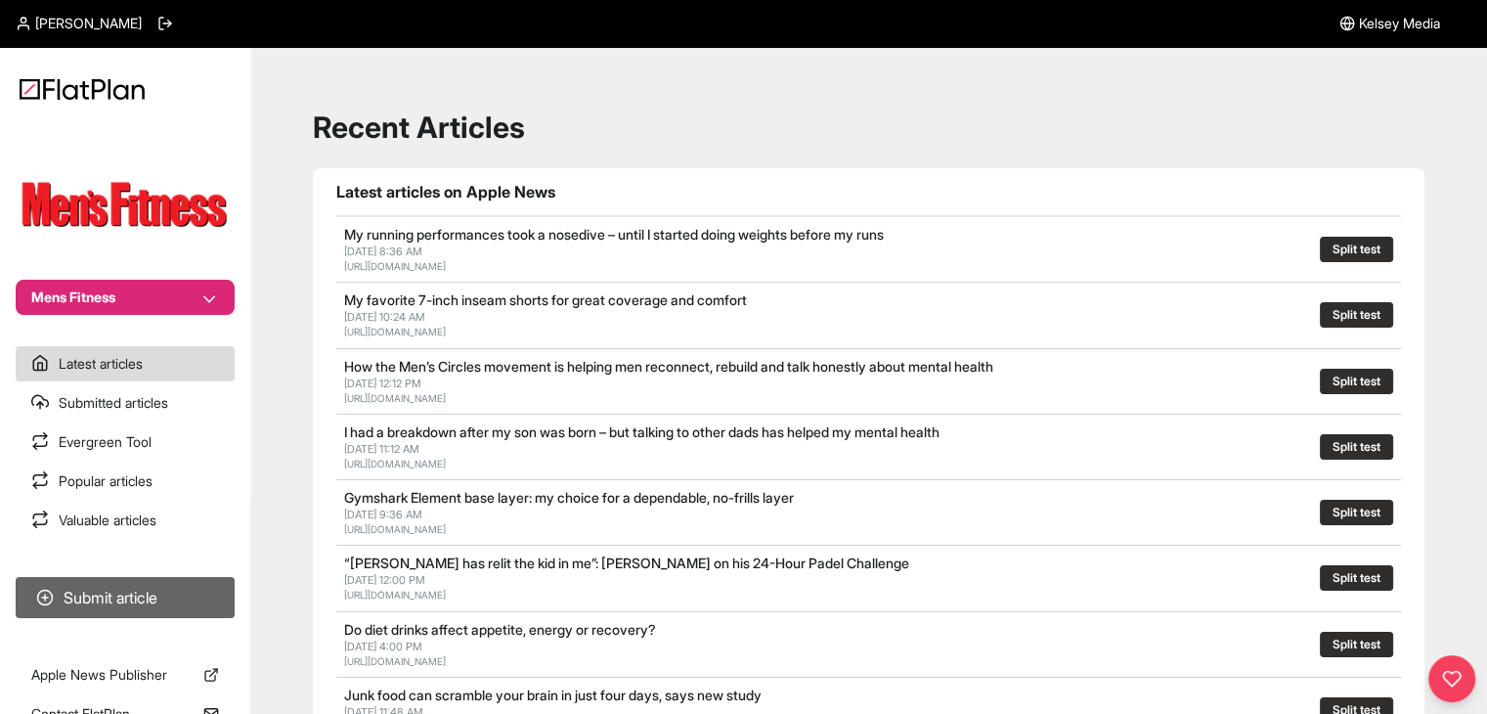
click at [165, 593] on button "Submit article" at bounding box center [125, 597] width 219 height 41
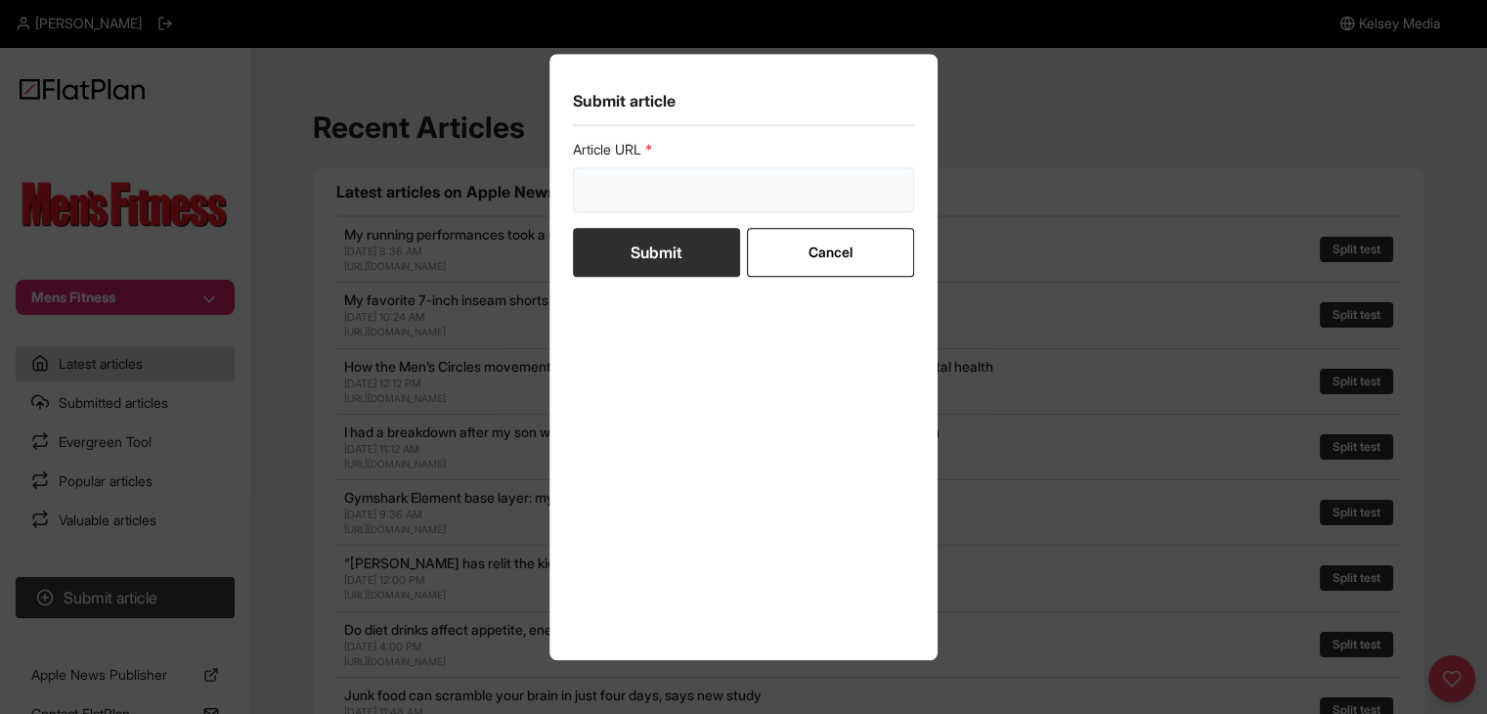
click at [637, 190] on input "url" at bounding box center [744, 189] width 342 height 45
paste input "https://mensfitness.co.uk/features/how-to-strength-train-50s-60s/"
type input "https://mensfitness.co.uk/features/how-to-strength-train-50s-60s/"
click at [637, 245] on button "Submit" at bounding box center [656, 252] width 167 height 49
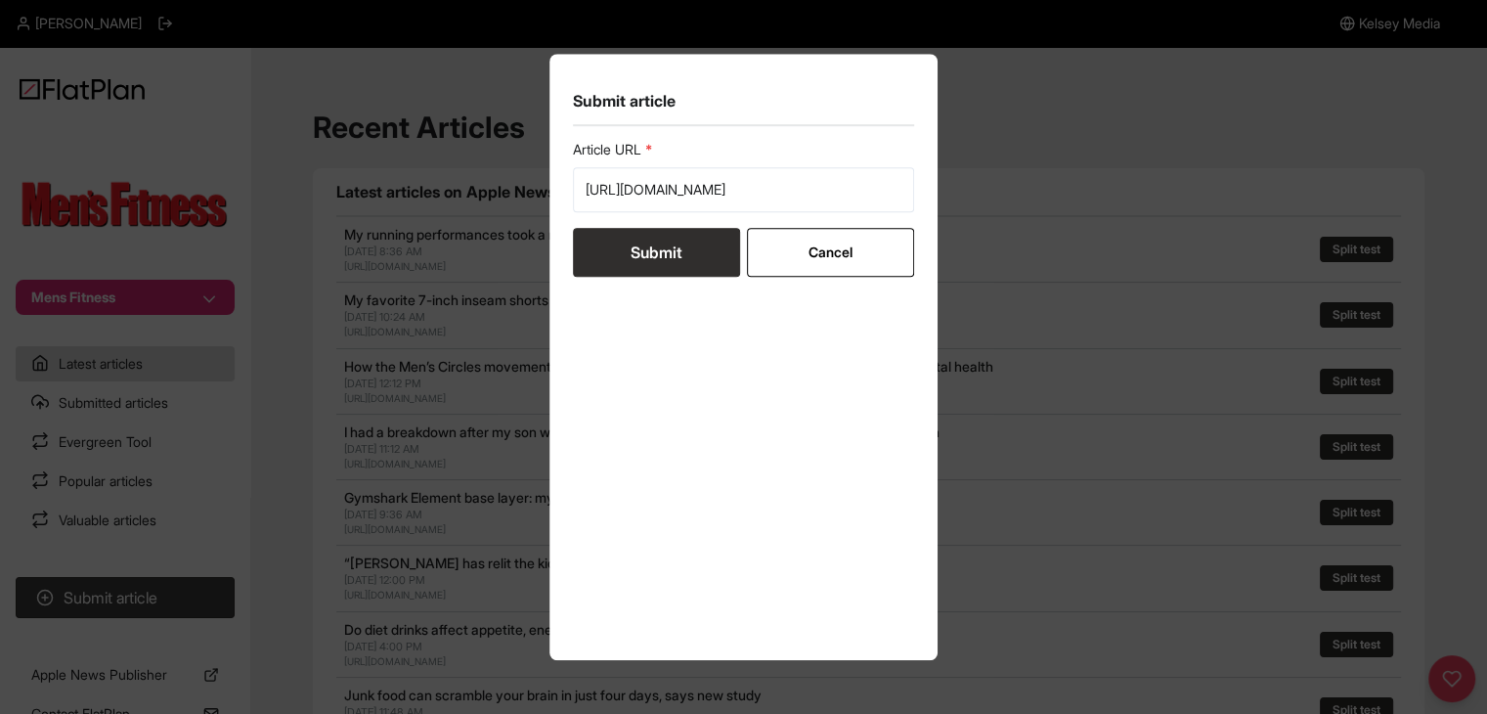
scroll to position [0, 0]
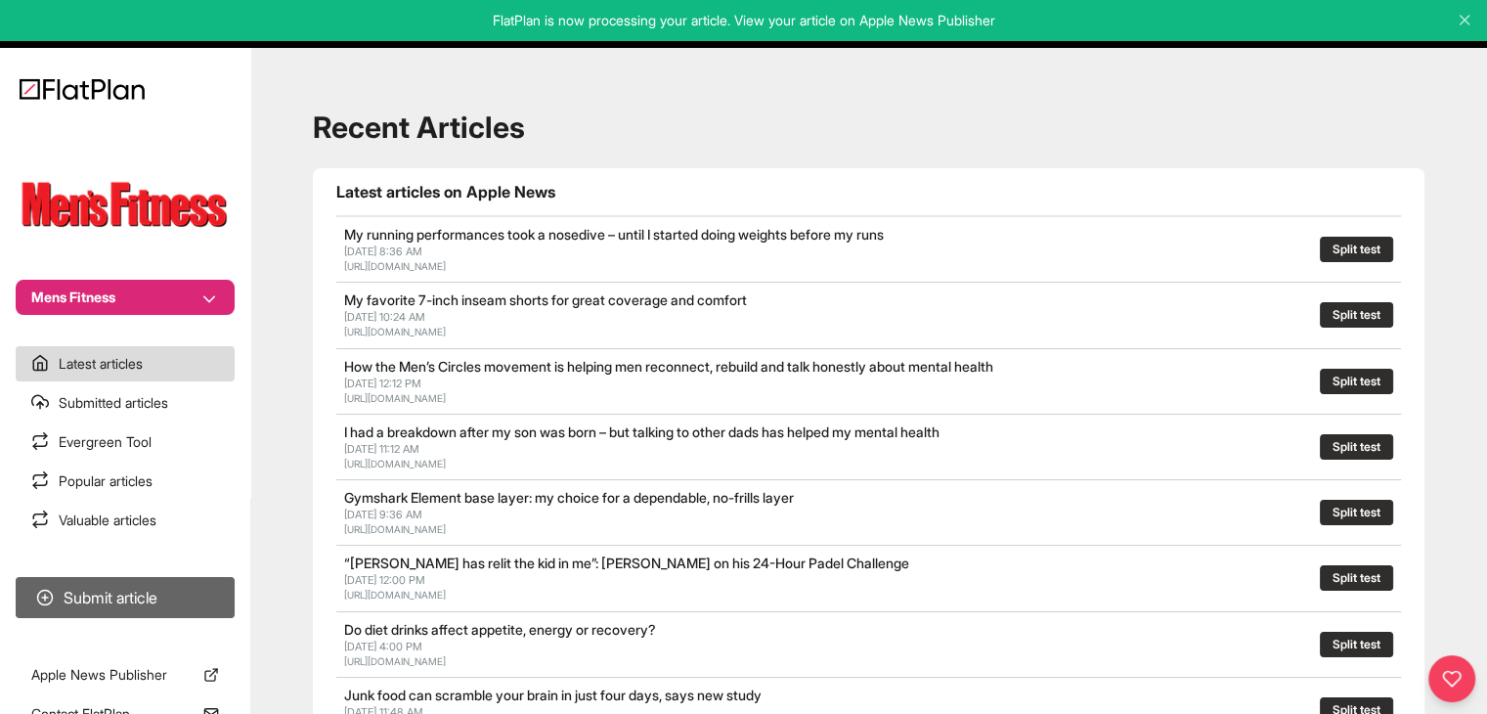
click at [149, 616] on button "Submit article" at bounding box center [125, 597] width 219 height 41
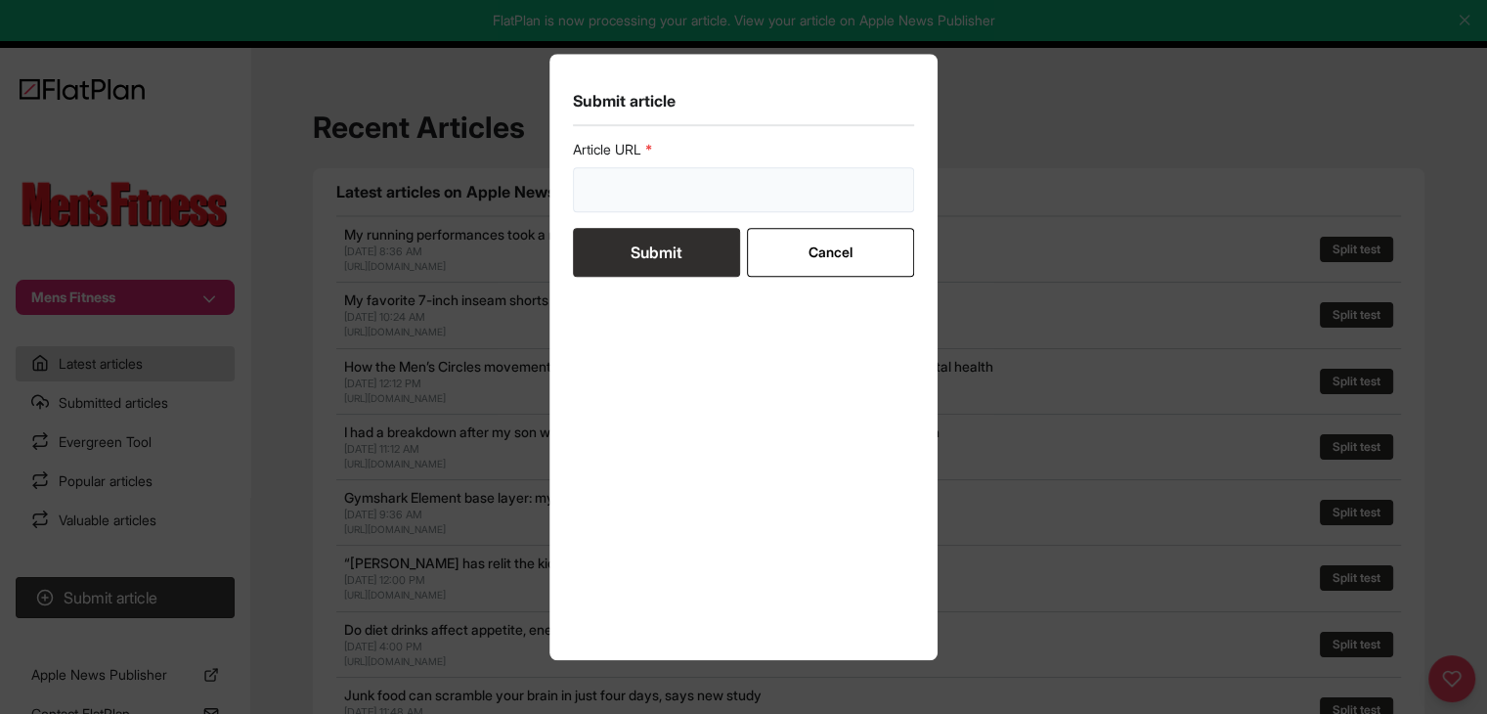
drag, startPoint x: 622, startPoint y: 205, endPoint x: 626, endPoint y: 223, distance: 18.0
click at [622, 204] on input "url" at bounding box center [744, 189] width 342 height 45
paste input "https://mensfitness.co.uk/workouts/fat-loss-plan/"
type input "https://mensfitness.co.uk/workouts/fat-loss-plan/"
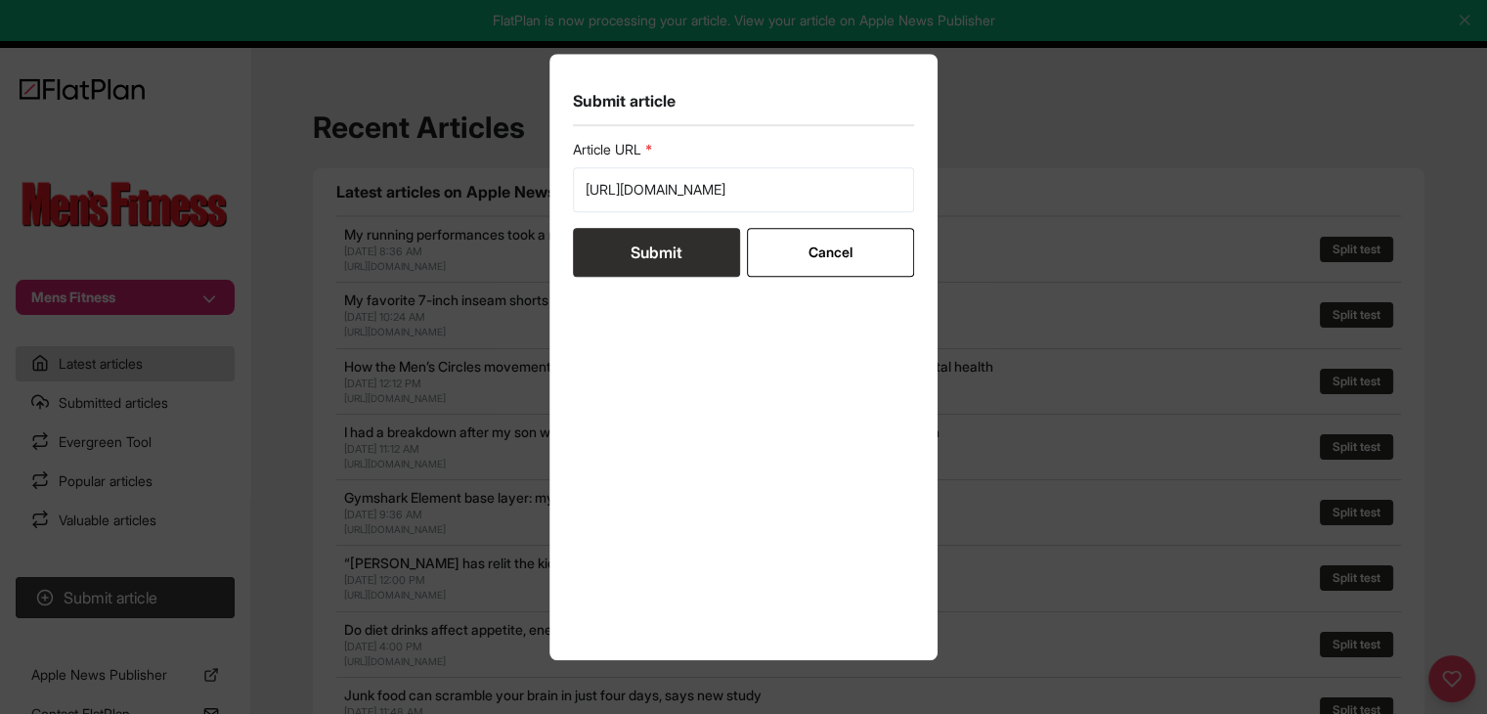
click at [640, 255] on button "Submit" at bounding box center [656, 252] width 167 height 49
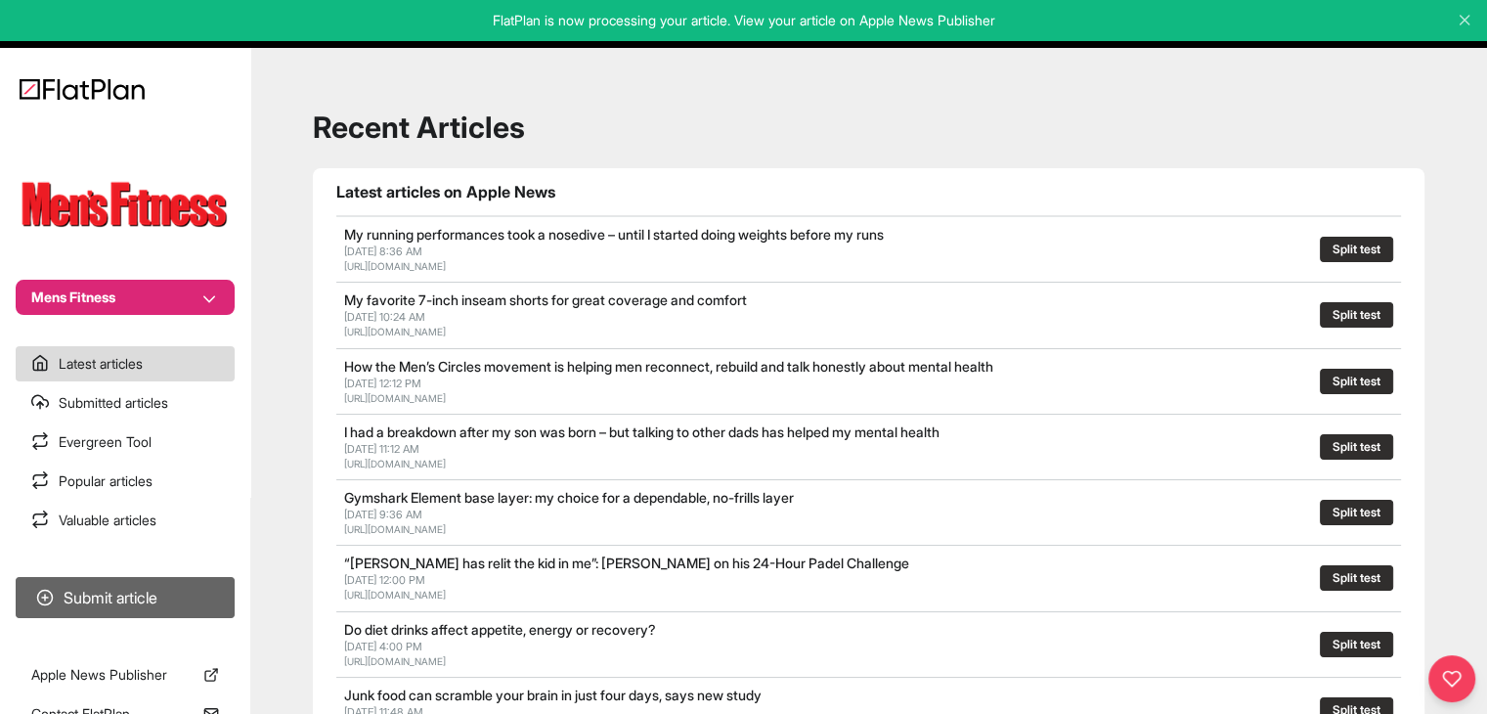
click at [133, 588] on button "Submit article" at bounding box center [125, 597] width 219 height 41
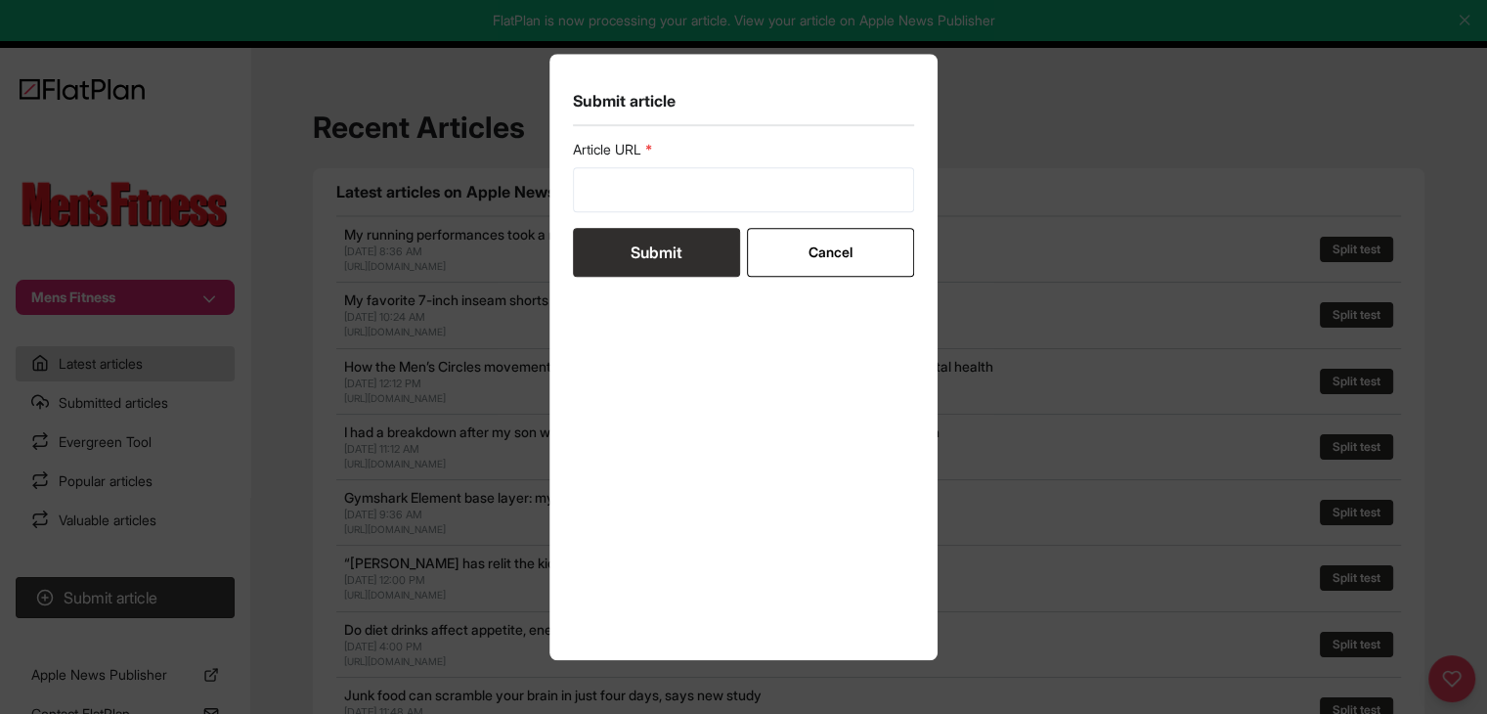
click at [647, 212] on form "Article URL Submit Cancel" at bounding box center [744, 208] width 342 height 137
click at [640, 193] on input "url" at bounding box center [744, 189] width 342 height 45
paste input "https://mensfitness.co.uk/features/weight-loss-programme-lost-25kg/"
click at [640, 262] on button "Submit" at bounding box center [656, 252] width 167 height 49
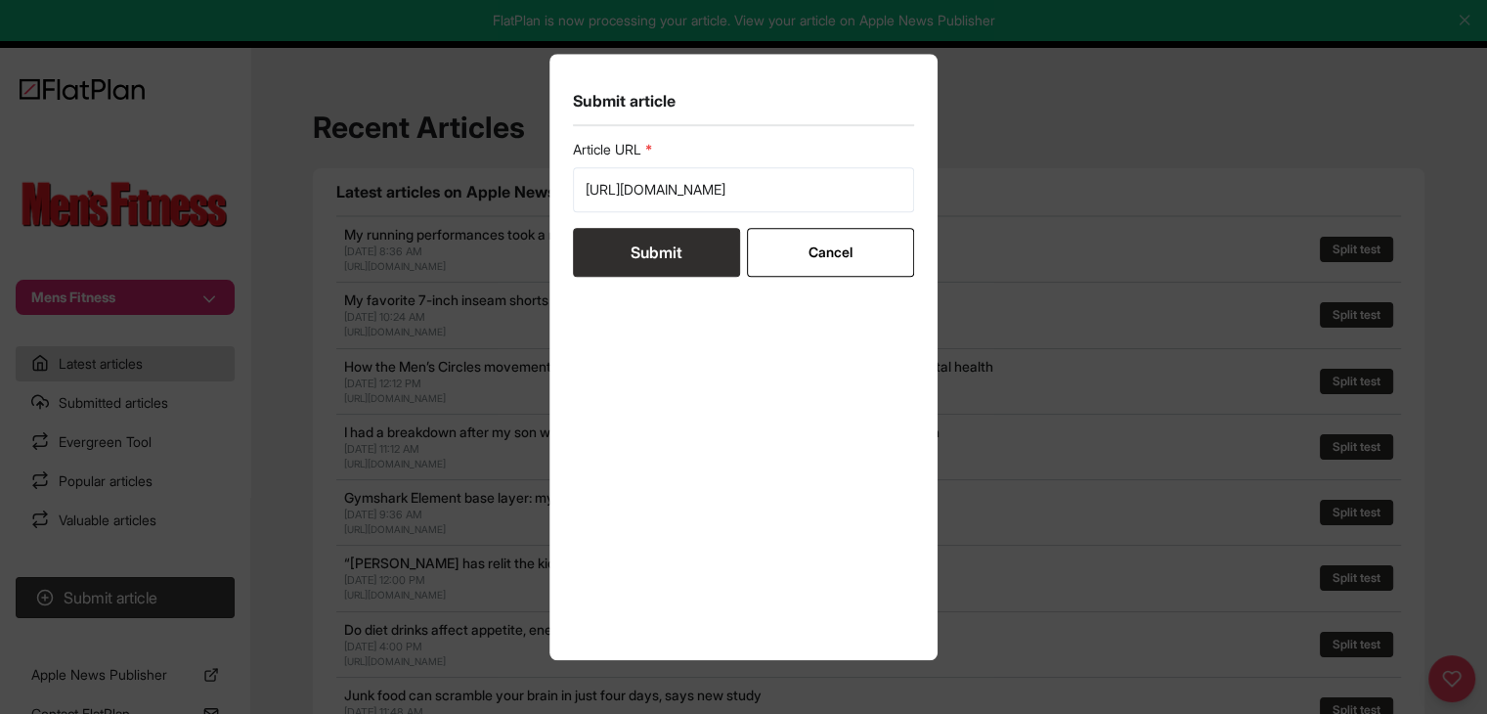
scroll to position [0, 0]
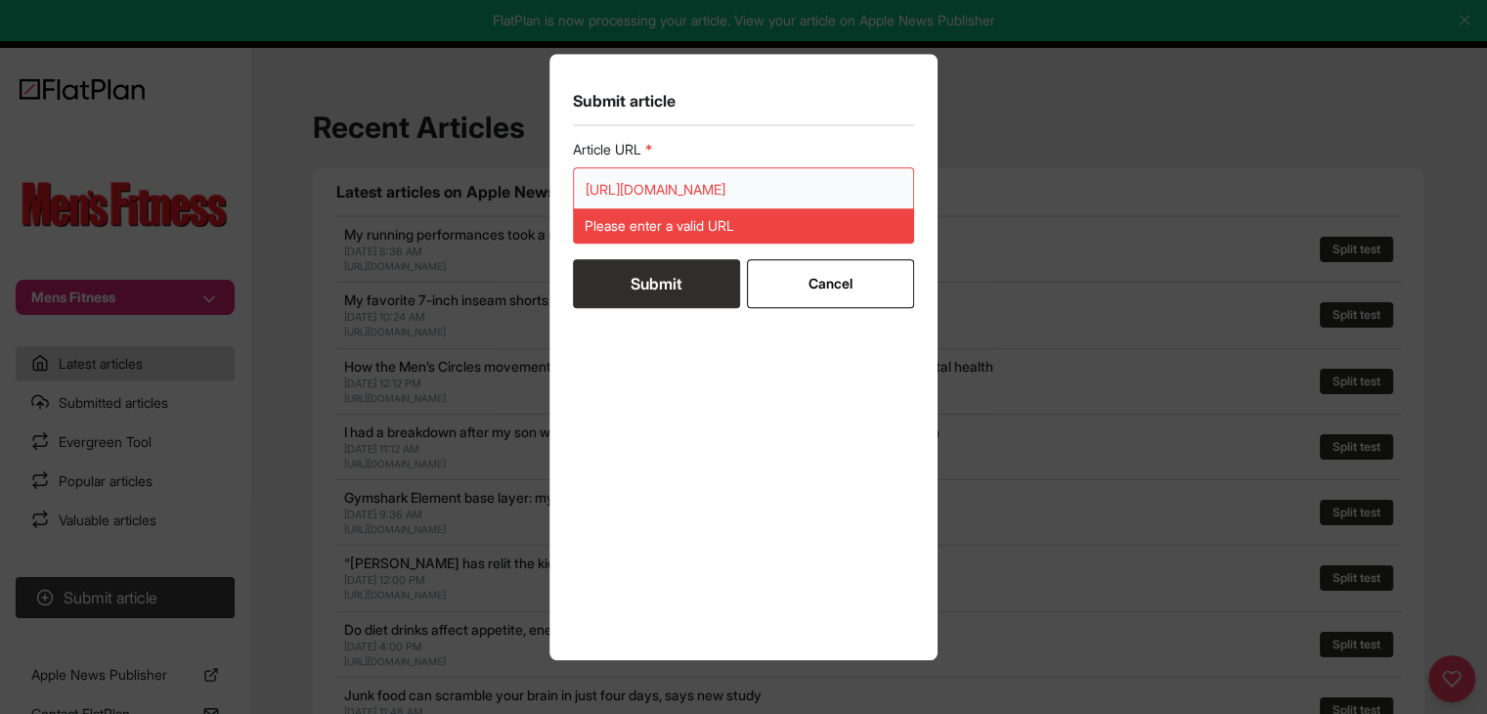
click at [785, 178] on input "https://mensfitness.co.uk/features/weight-loss-programme-lost-25kg/" at bounding box center [744, 189] width 342 height 45
click at [593, 181] on input "https://mensfitness.co.uk/features/weight-loss-programme-lost-25kg/" at bounding box center [744, 189] width 342 height 45
click at [590, 181] on input "https://mensfitness.co.uk/features/weight-loss-programme-lost-25kg/" at bounding box center [744, 189] width 342 height 45
click at [646, 180] on input "https://mensfitness.co.uk/features/weight-loss-programme-lost-25kg/" at bounding box center [744, 189] width 342 height 45
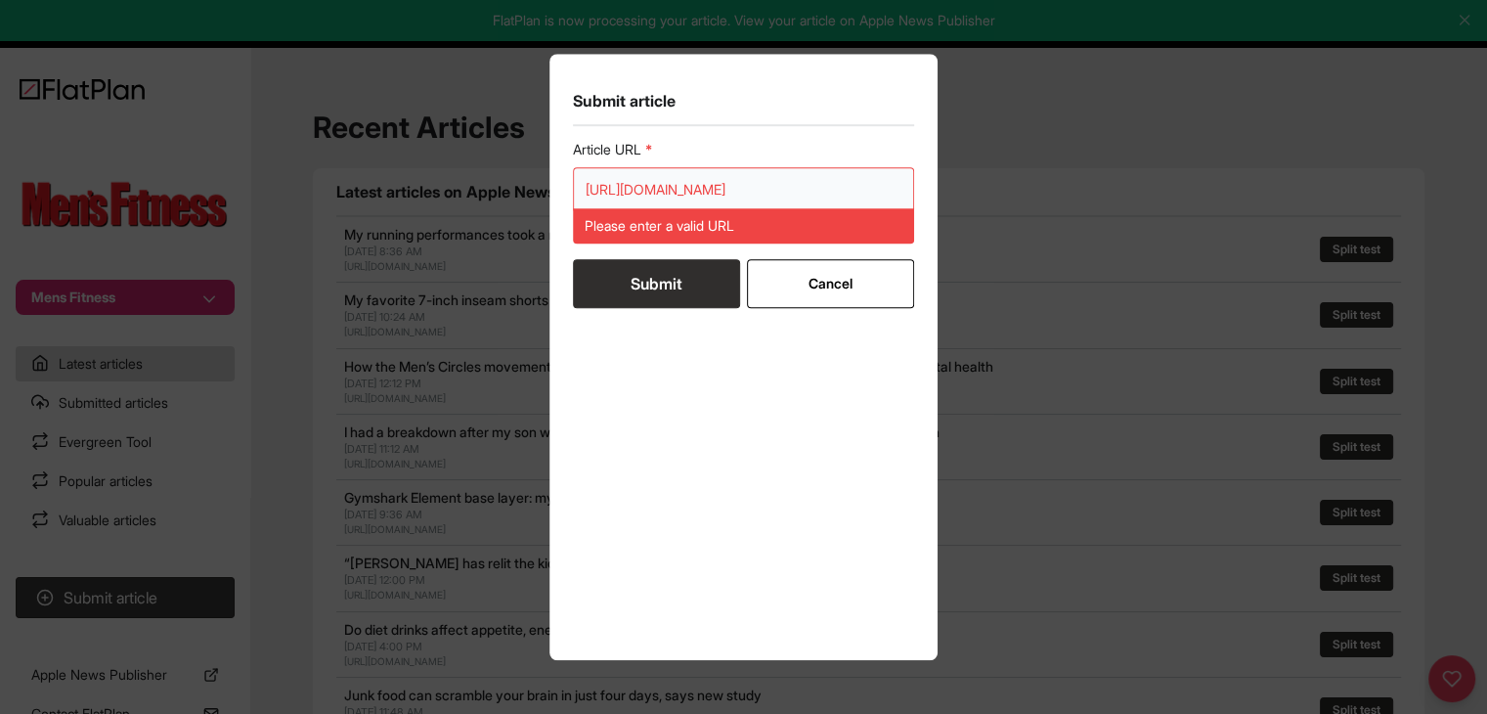
click at [646, 180] on input "https://mensfitness.co.uk/features/weight-loss-programme-lost-25kg/" at bounding box center [744, 189] width 342 height 45
paste input "url"
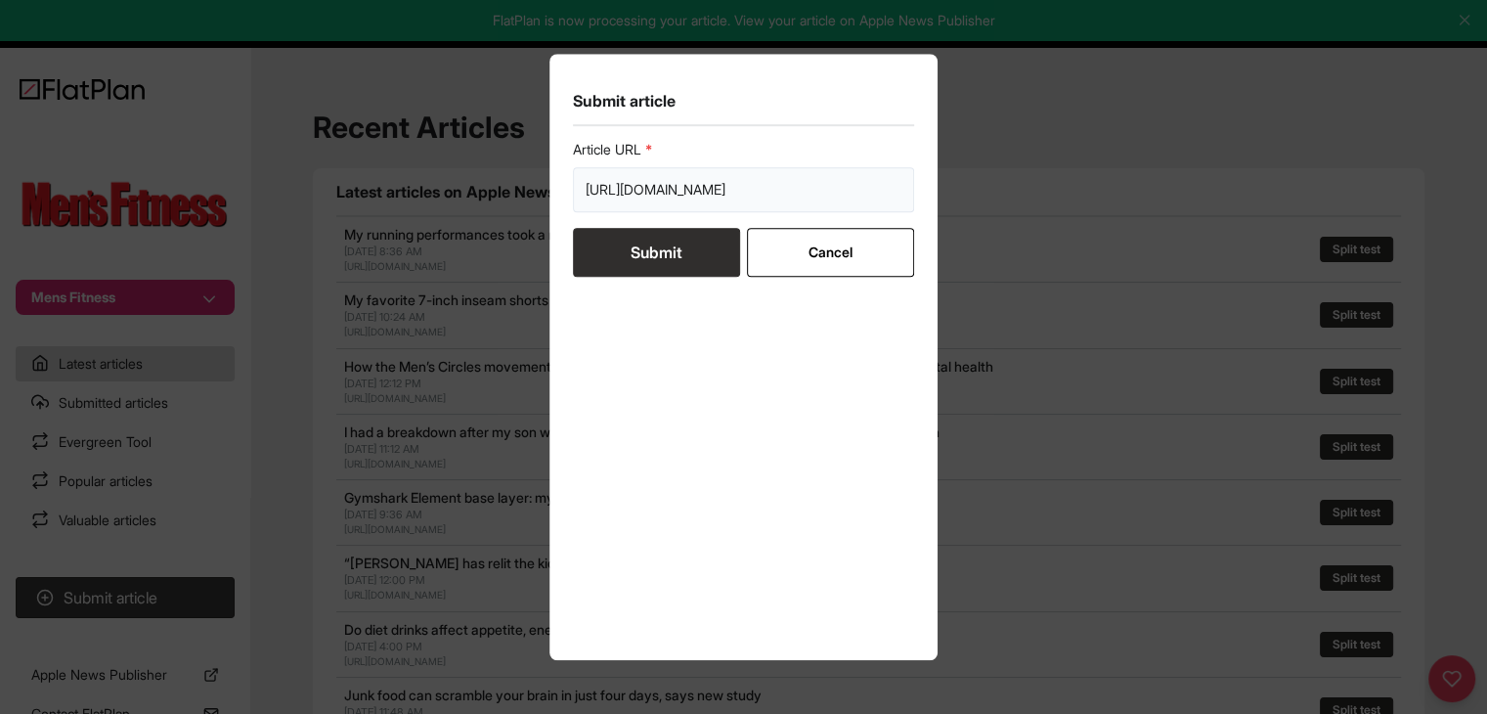
scroll to position [0, 139]
type input "https://mensfitness.co.uk/features/weight-loss-programme-lost-25kg/"
click at [647, 255] on button "Submit" at bounding box center [656, 252] width 167 height 49
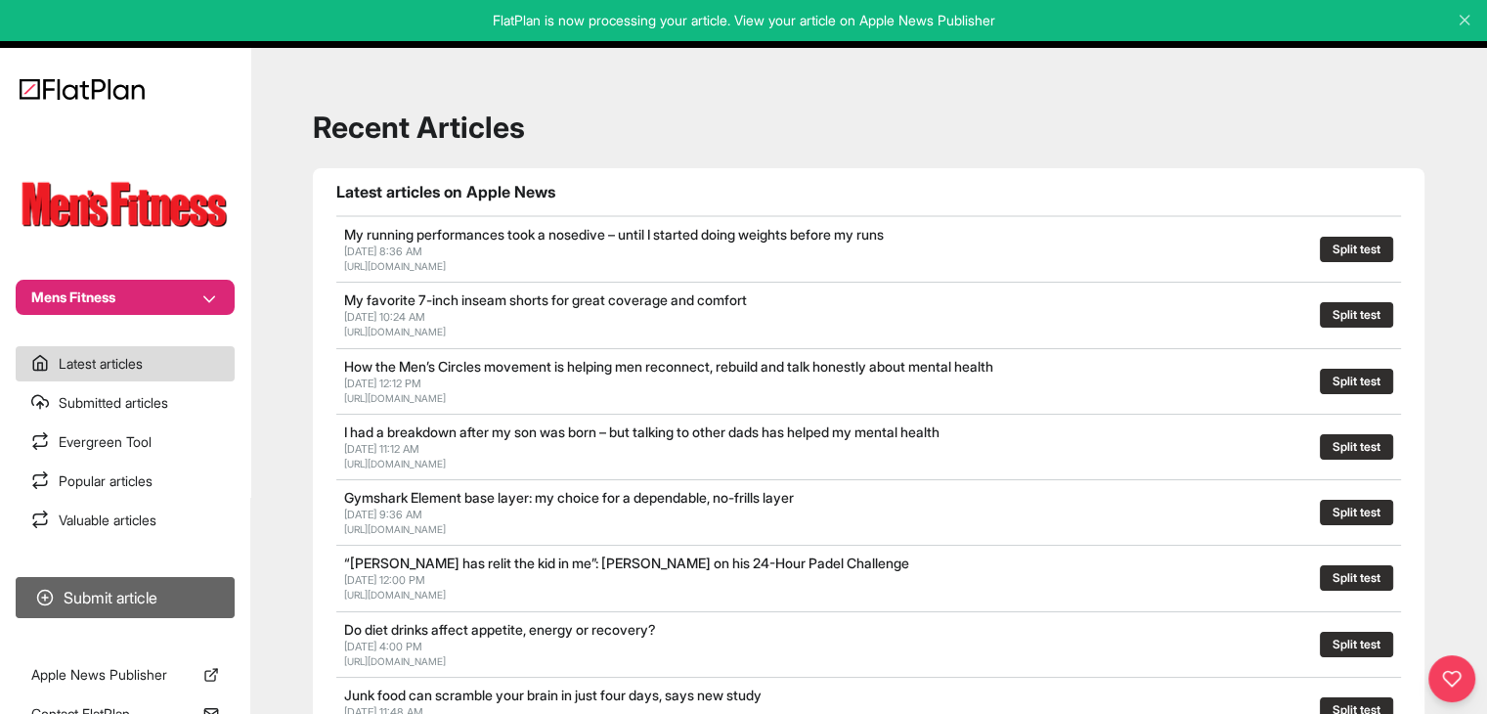
click at [121, 607] on button "Submit article" at bounding box center [125, 597] width 219 height 41
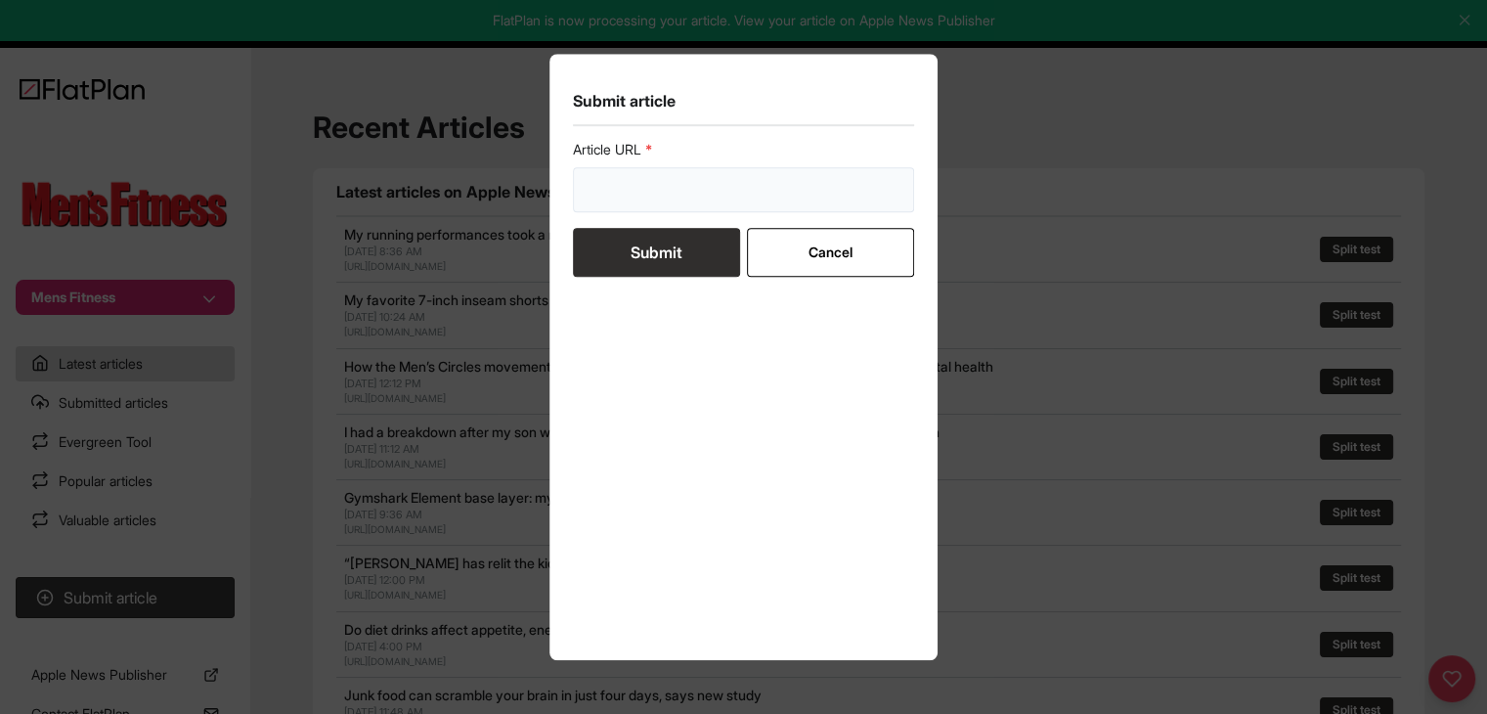
click at [692, 185] on input "url" at bounding box center [744, 189] width 342 height 45
paste input "https://mensfitness.co.uk/news/addicted-to-being-busy/"
type input "https://mensfitness.co.uk/news/addicted-to-being-busy/"
click at [658, 268] on button "Submit" at bounding box center [656, 252] width 167 height 49
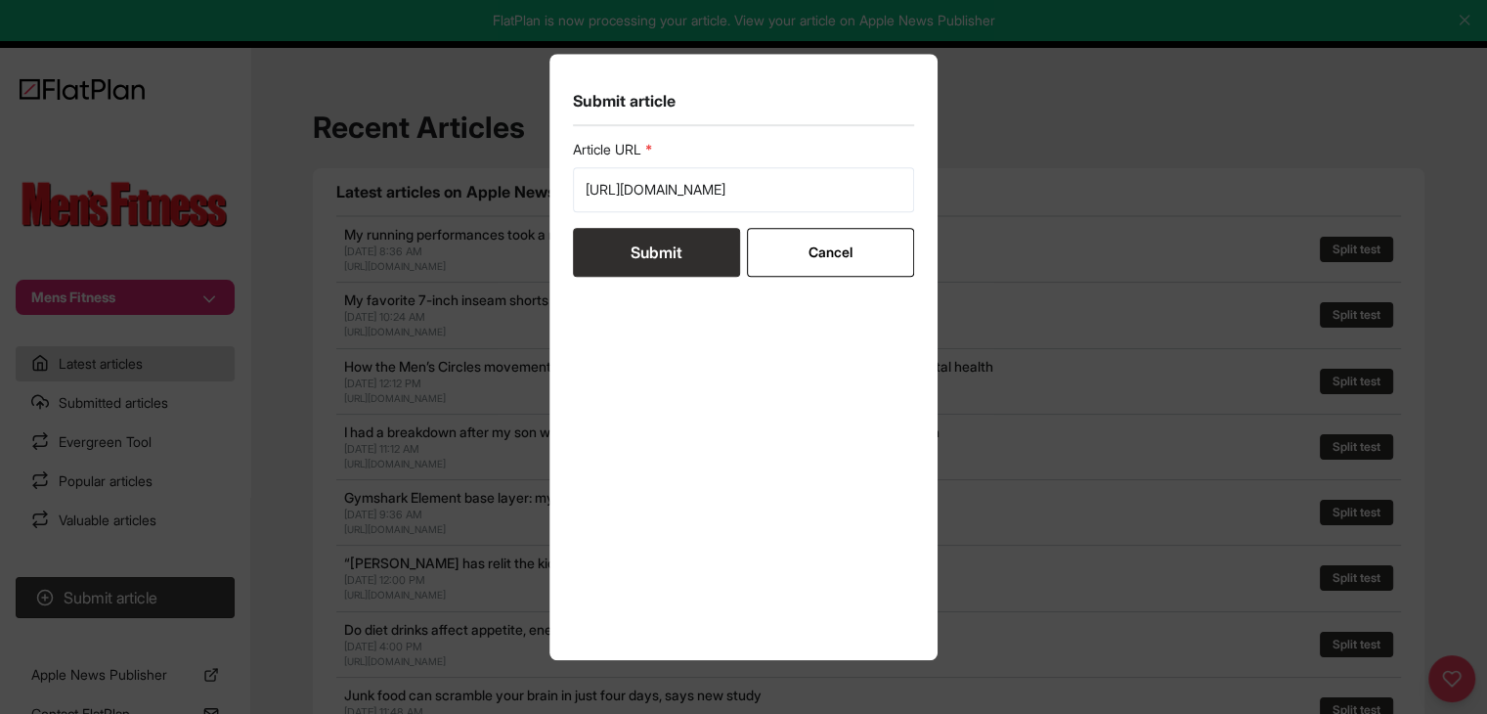
scroll to position [0, 0]
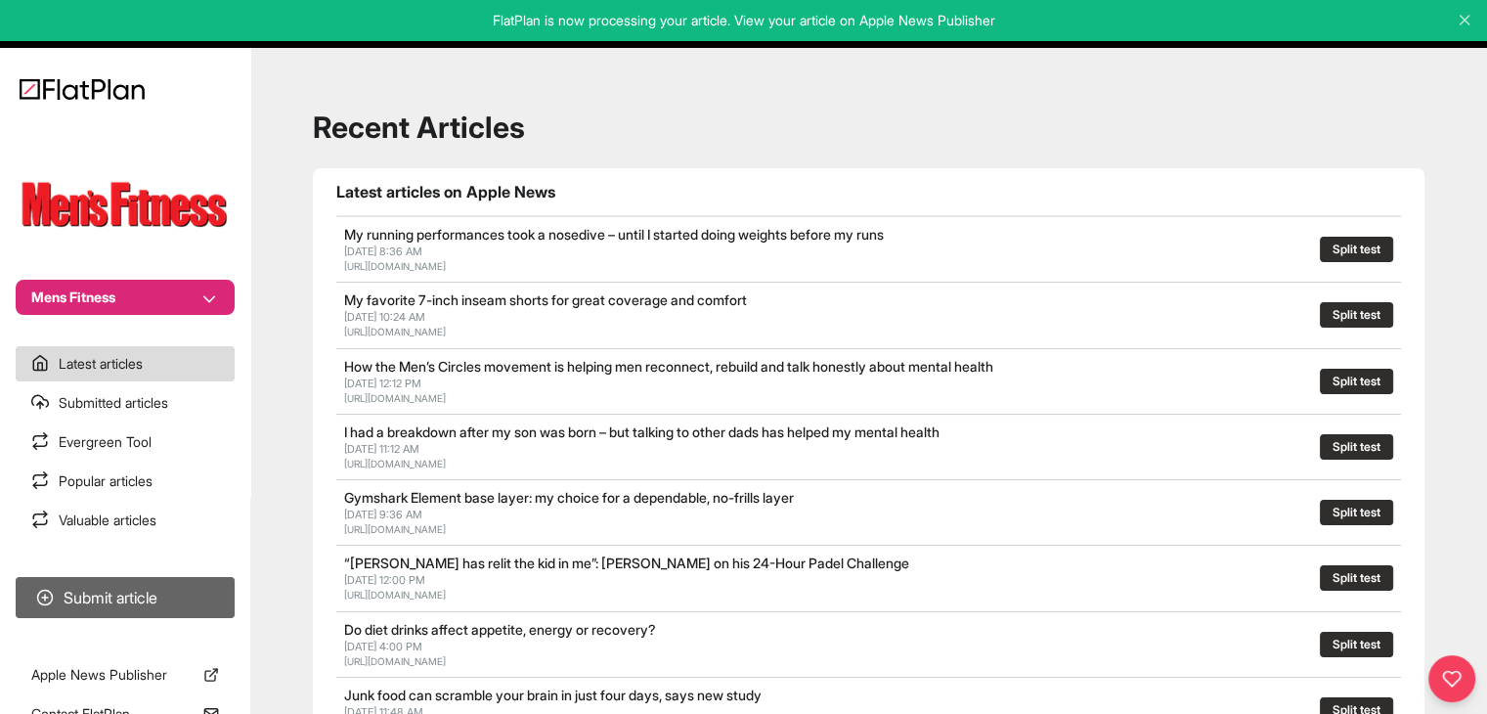
click at [193, 591] on button "Submit article" at bounding box center [125, 597] width 219 height 41
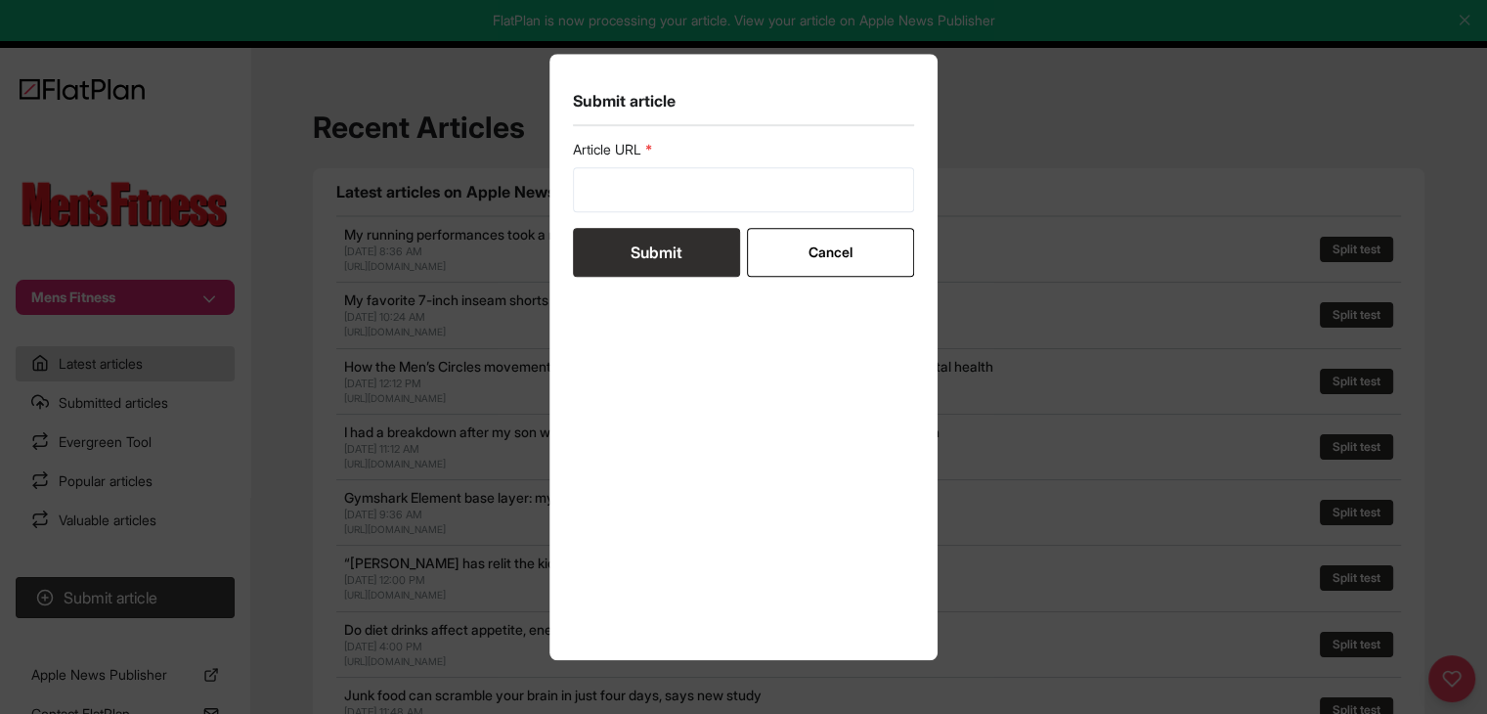
click at [790, 162] on div "Article URL" at bounding box center [744, 176] width 342 height 72
click at [777, 193] on input "url" at bounding box center [744, 189] width 342 height 45
click at [641, 189] on input "url" at bounding box center [744, 189] width 342 height 45
paste input "https://mensfitness.co.uk/workouts/workout-burn-fat-fast/"
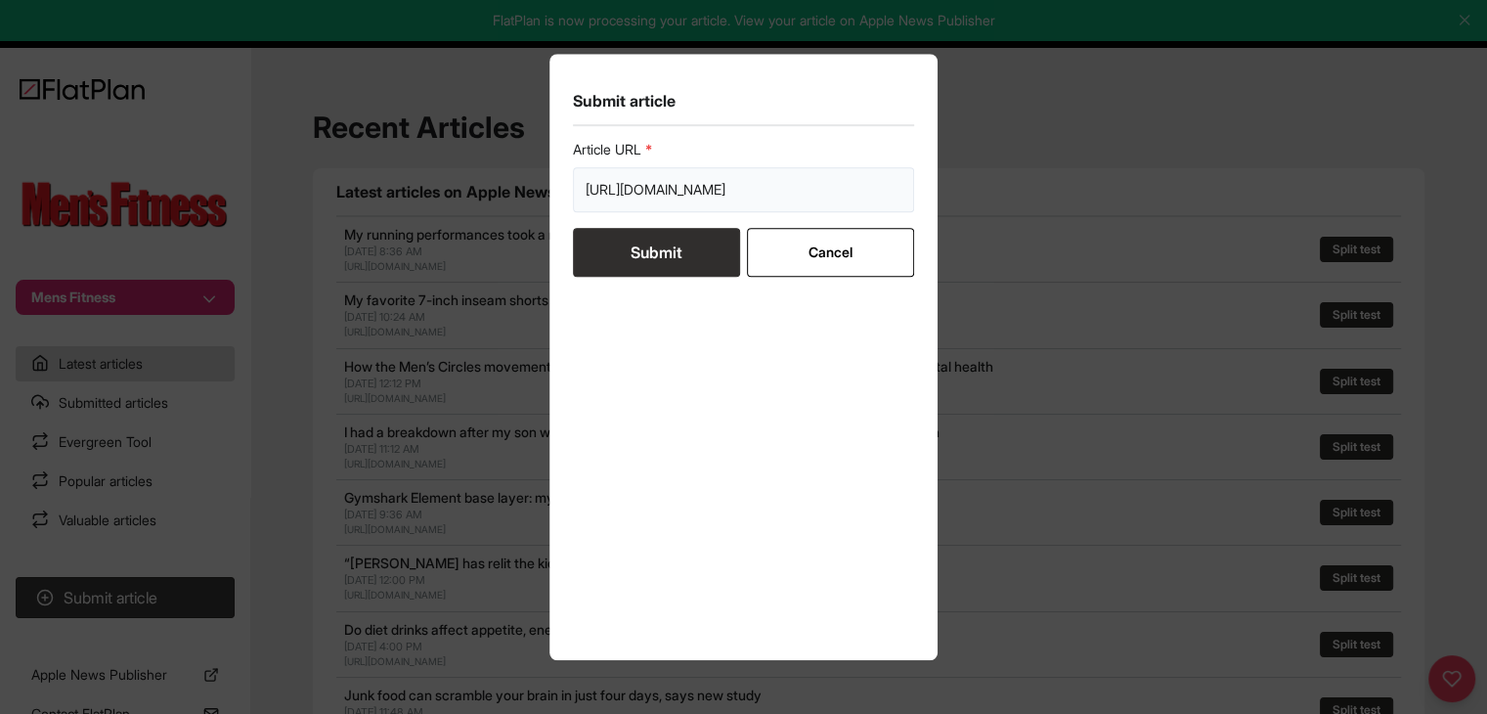
type input "https://mensfitness.co.uk/workouts/workout-burn-fat-fast/"
click at [657, 240] on button "Submit" at bounding box center [656, 252] width 167 height 49
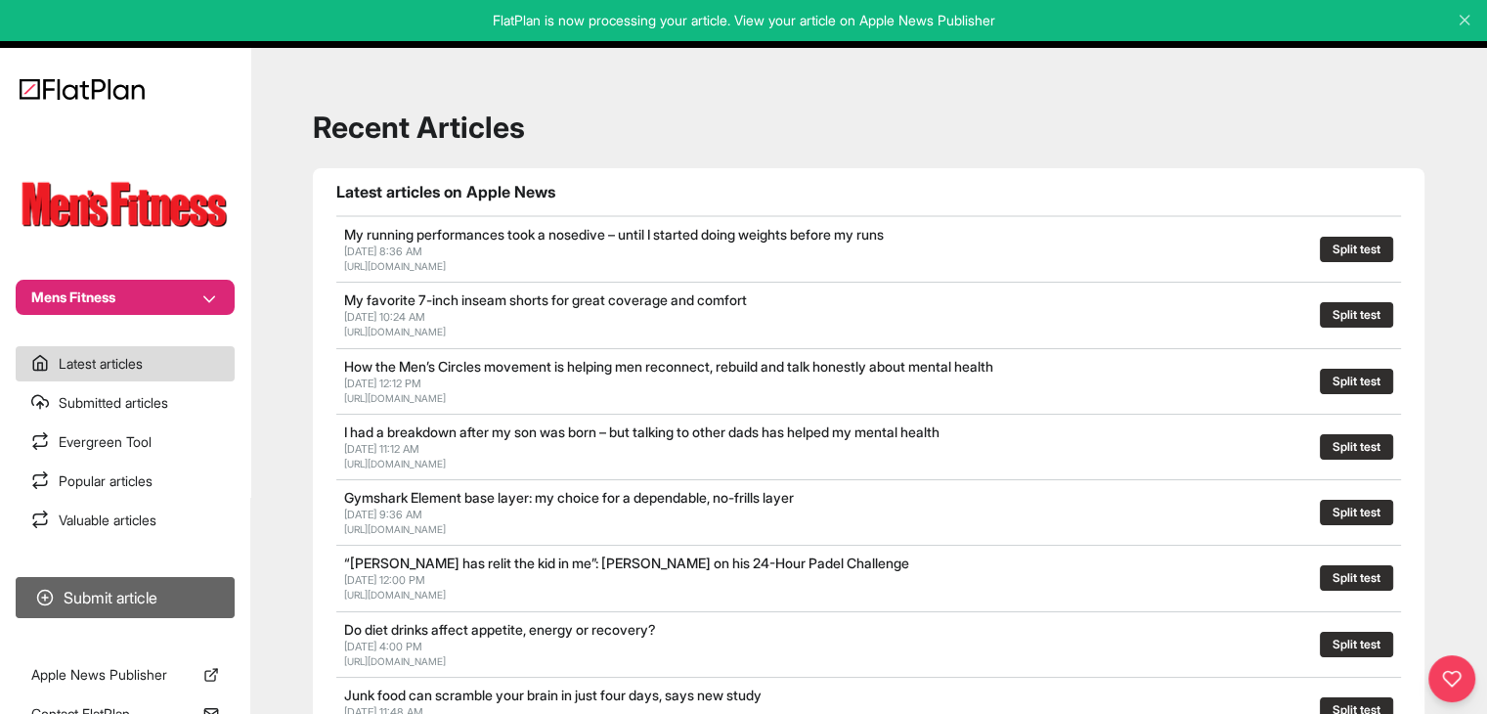
click at [204, 591] on button "Submit article" at bounding box center [125, 597] width 219 height 41
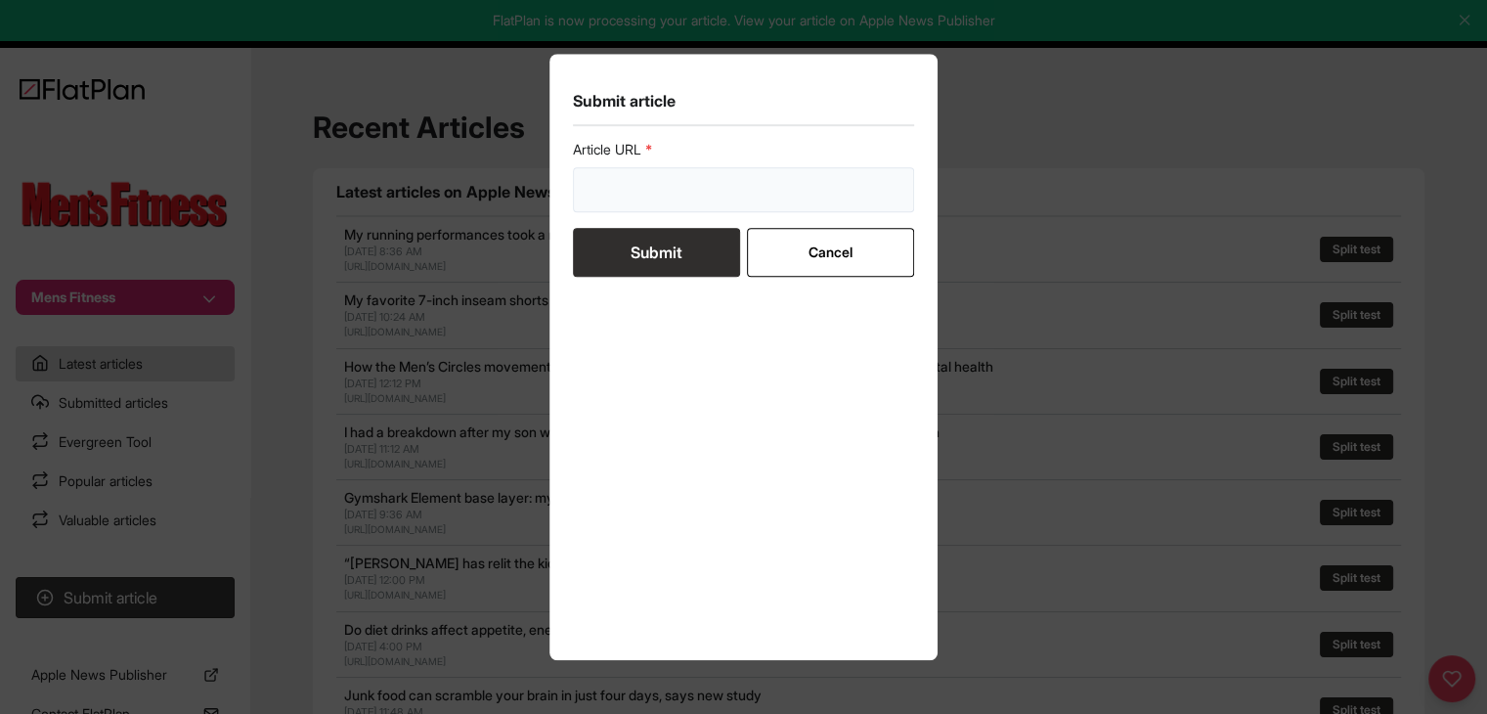
click at [695, 184] on input "url" at bounding box center [744, 189] width 342 height 45
paste input "https://mensfitness.co.uk/review/best-sweatpants/"
type input "https://mensfitness.co.uk/review/best-sweatpants/"
click at [673, 243] on button "Submit" at bounding box center [656, 252] width 167 height 49
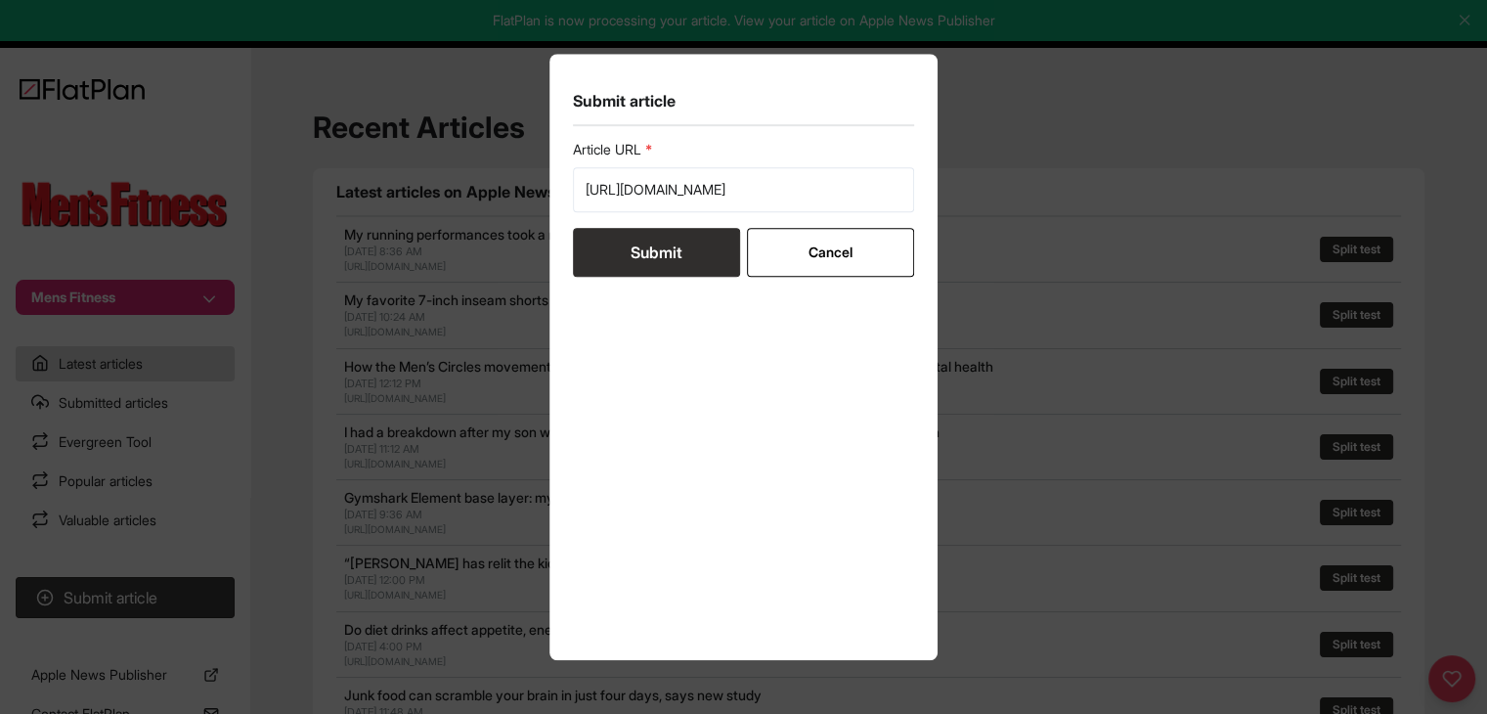
scroll to position [0, 0]
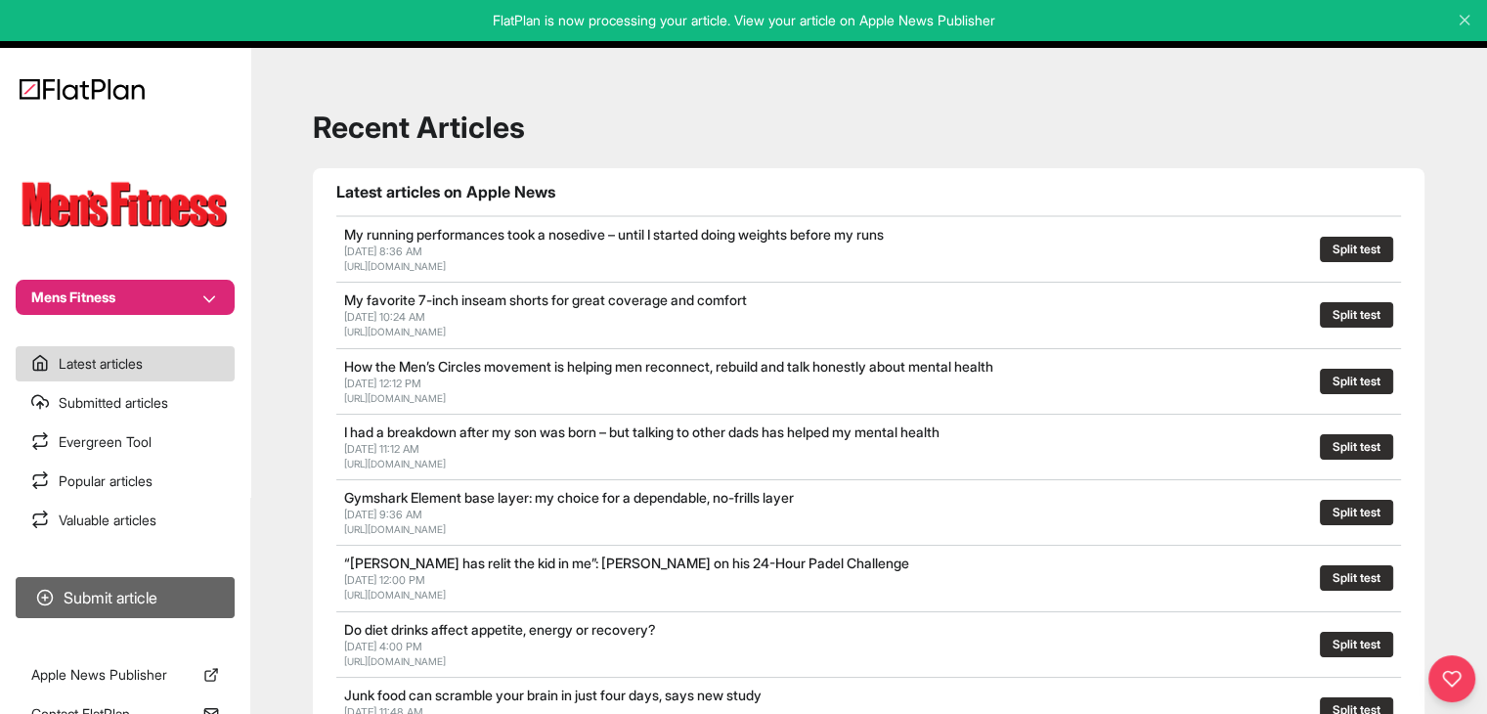
click at [176, 595] on button "Submit article" at bounding box center [125, 597] width 219 height 41
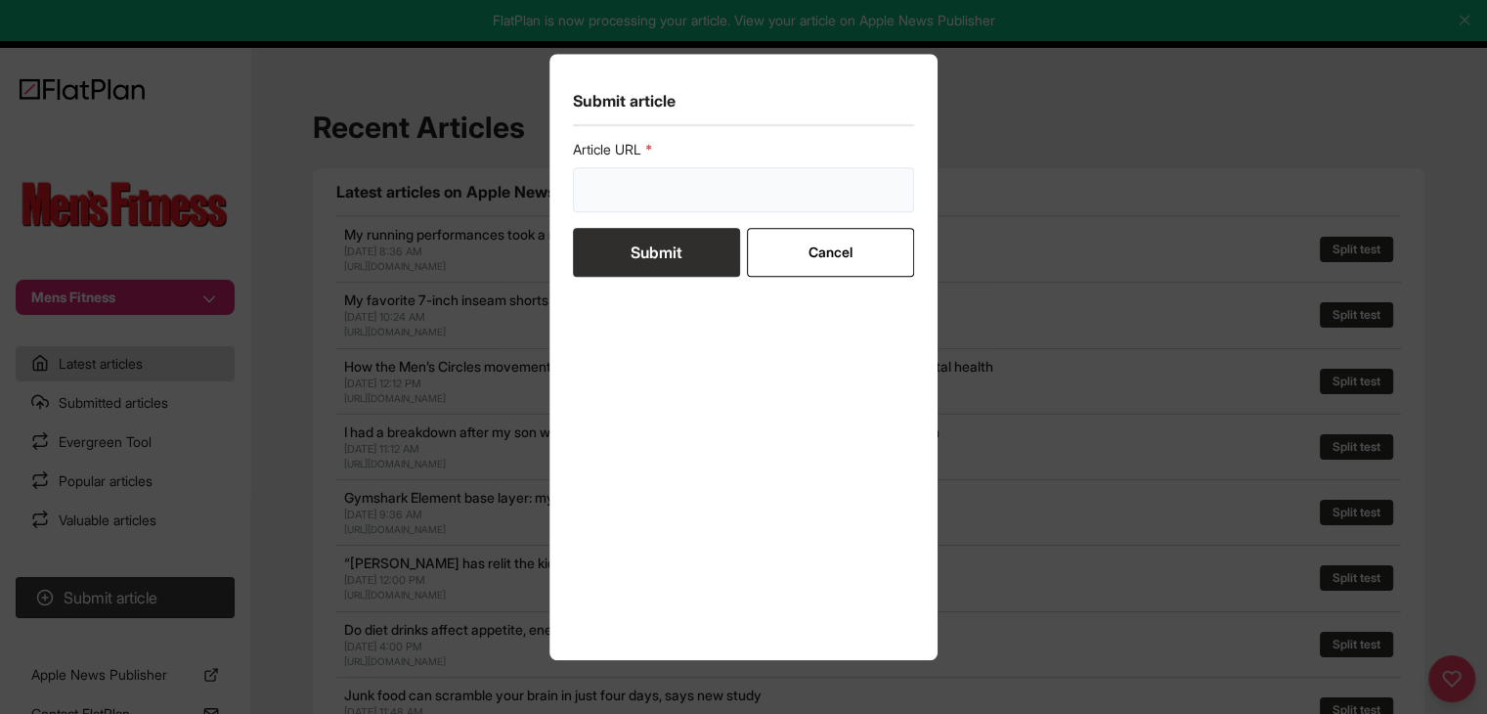
click at [638, 201] on input "url" at bounding box center [744, 189] width 342 height 45
paste input "https://mensfitness.co.uk/health/nutrition/do-you-need-protein-right-after-a-wo…"
type input "https://mensfitness.co.uk/health/nutrition/do-you-need-protein-right-after-a-wo…"
click at [652, 254] on button "Submit" at bounding box center [656, 252] width 167 height 49
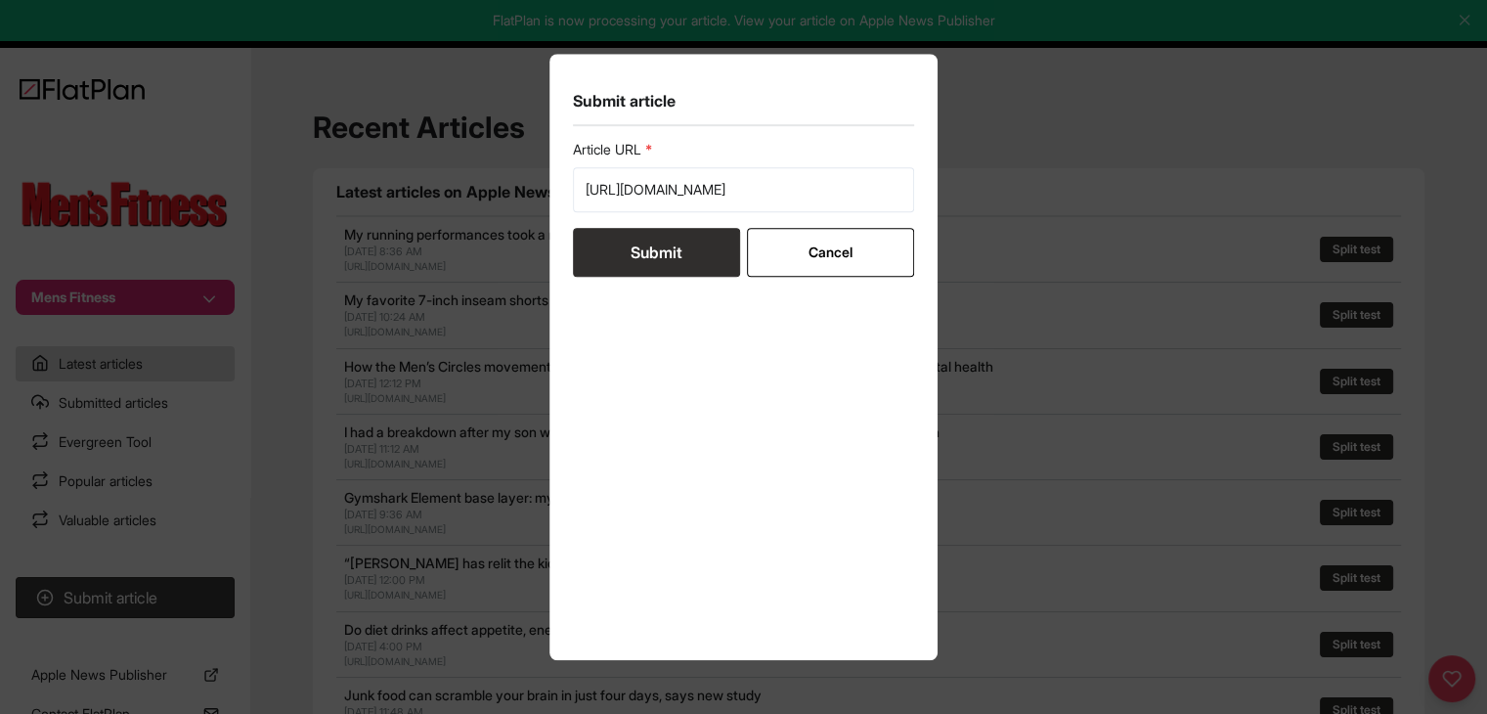
scroll to position [0, 0]
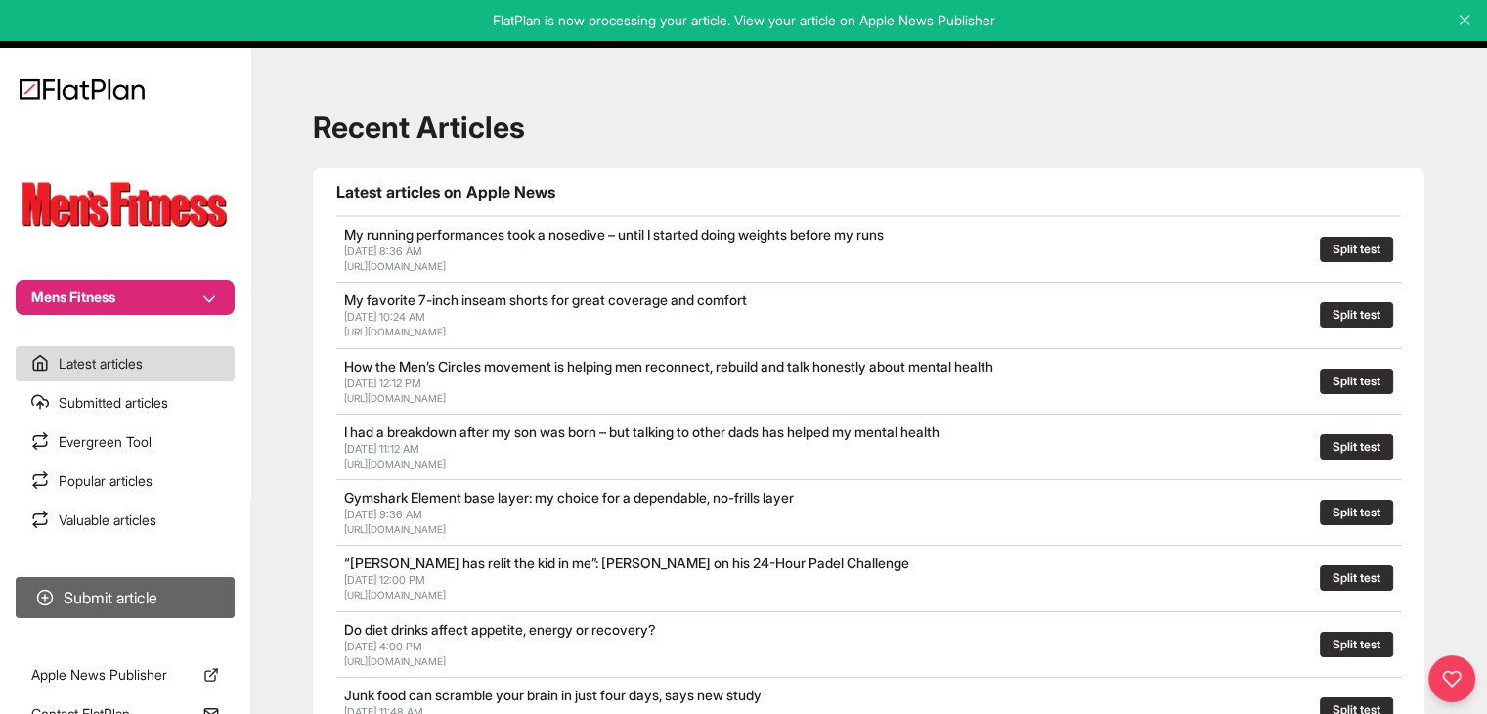
click at [183, 589] on button "Submit article" at bounding box center [125, 597] width 219 height 41
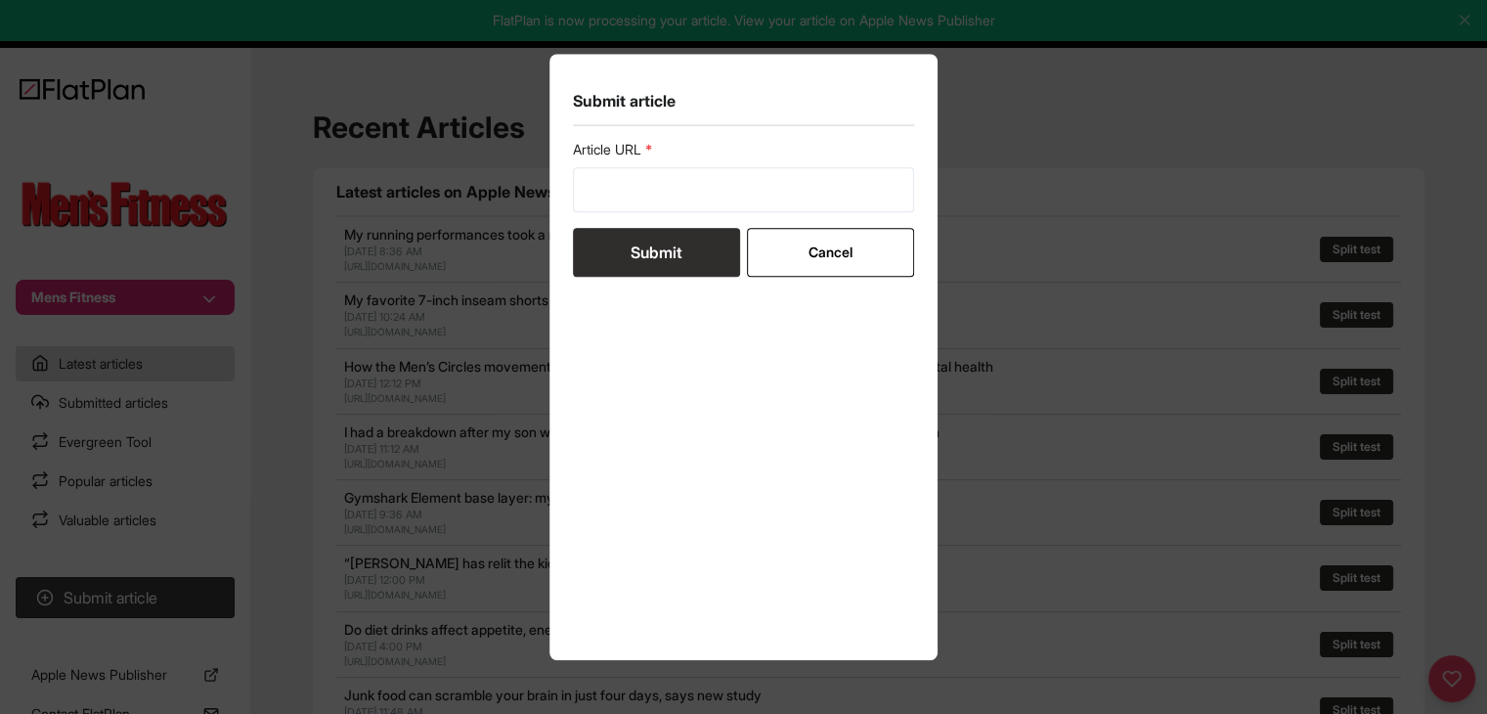
click at [641, 149] on label "Article URL" at bounding box center [744, 150] width 342 height 20
click at [633, 186] on input "url" at bounding box center [744, 189] width 342 height 45
paste input "https://mensfitness.co.uk/features/postnatal-depression-dads-how-to-get-help/"
type input "https://mensfitness.co.uk/features/postnatal-depression-dads-how-to-get-help/"
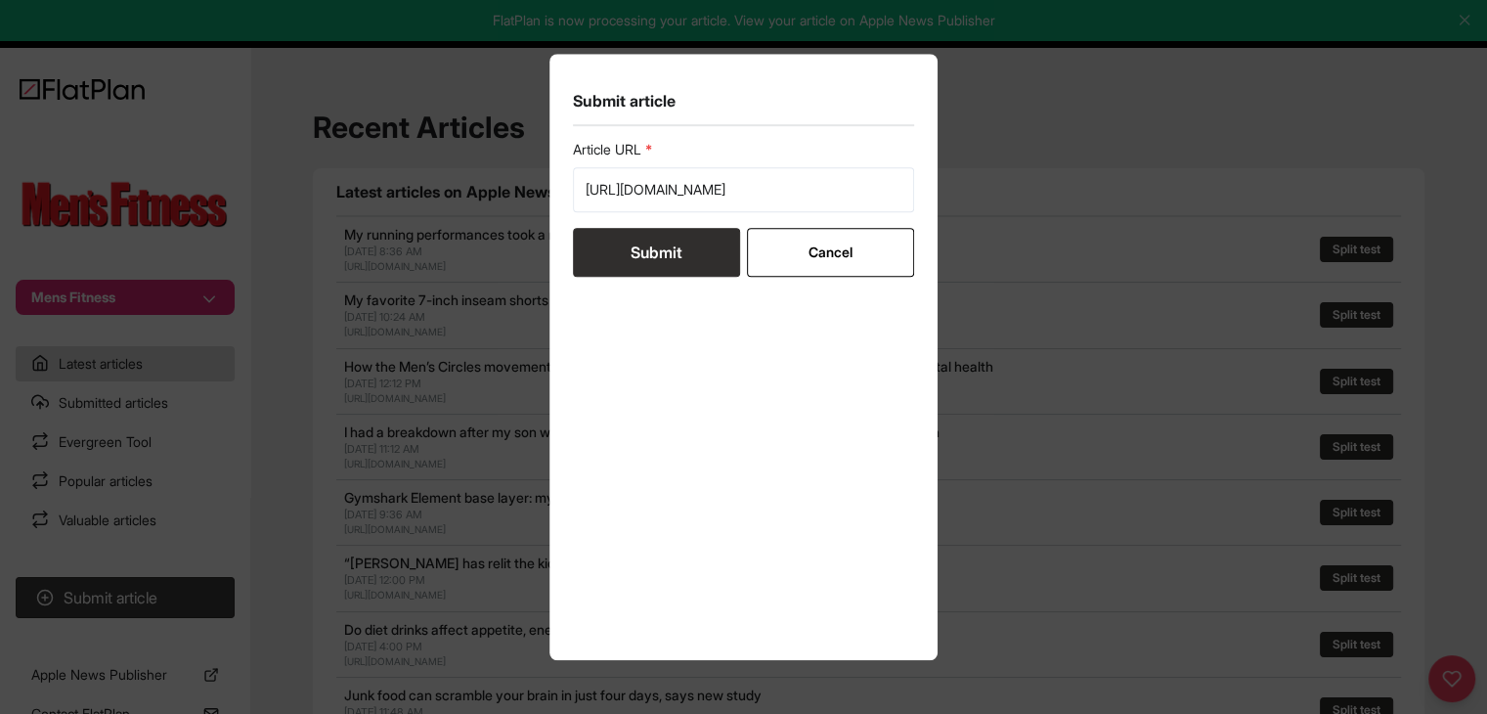
click at [649, 243] on button "Submit" at bounding box center [656, 252] width 167 height 49
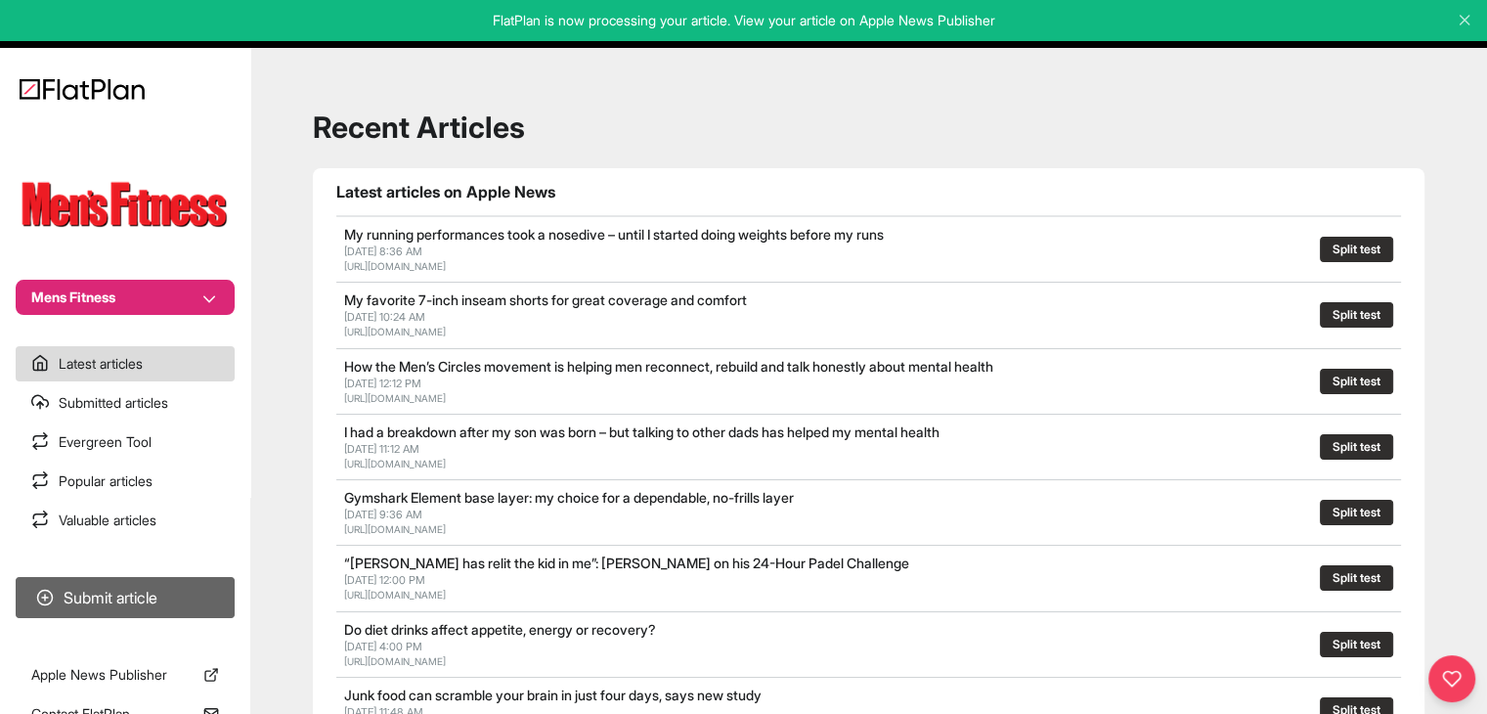
click at [99, 583] on button "Submit article" at bounding box center [125, 597] width 219 height 41
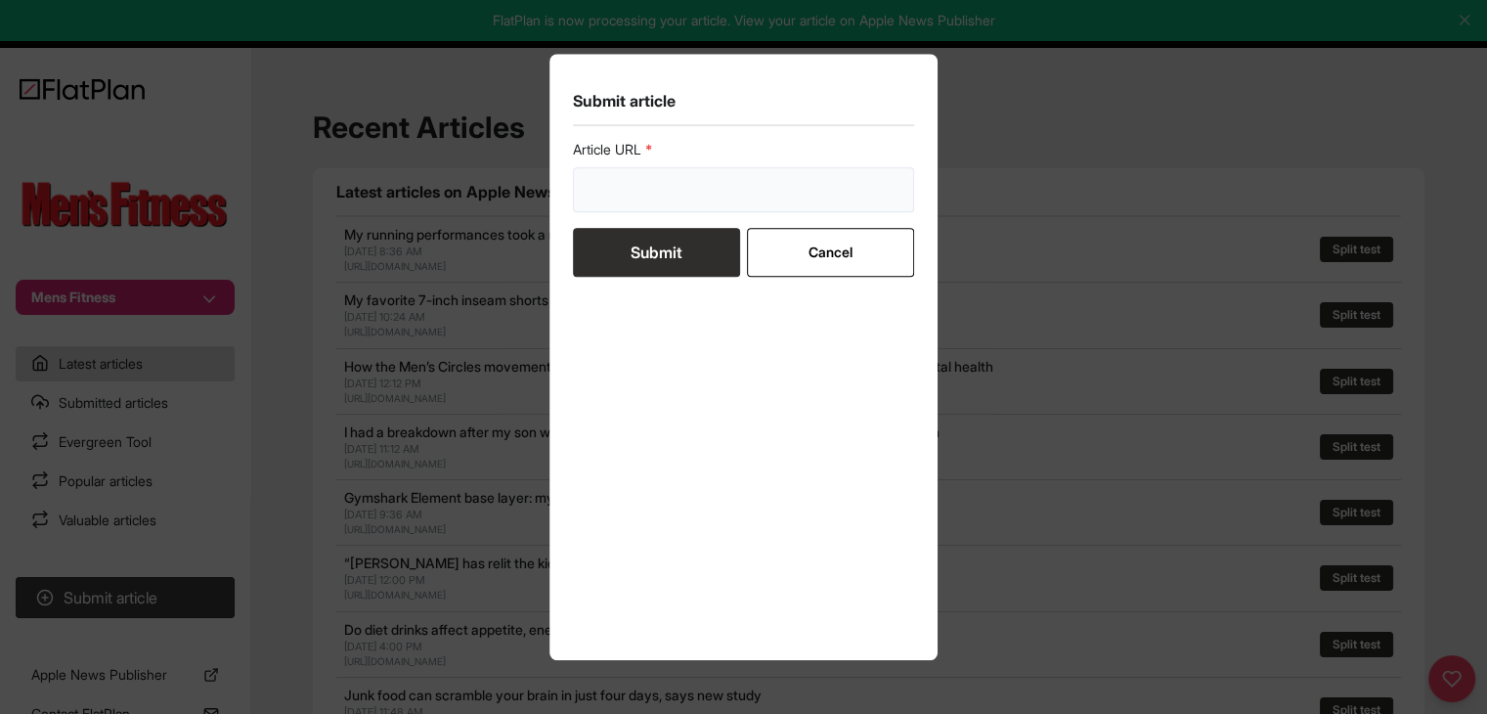
click at [614, 169] on input "url" at bounding box center [744, 189] width 342 height 45
paste input "https://mensfitness.co.uk/features/peak-fitness-at-any-age/"
type input "https://mensfitness.co.uk/features/peak-fitness-at-any-age/"
click at [633, 247] on button "Submit" at bounding box center [656, 252] width 167 height 49
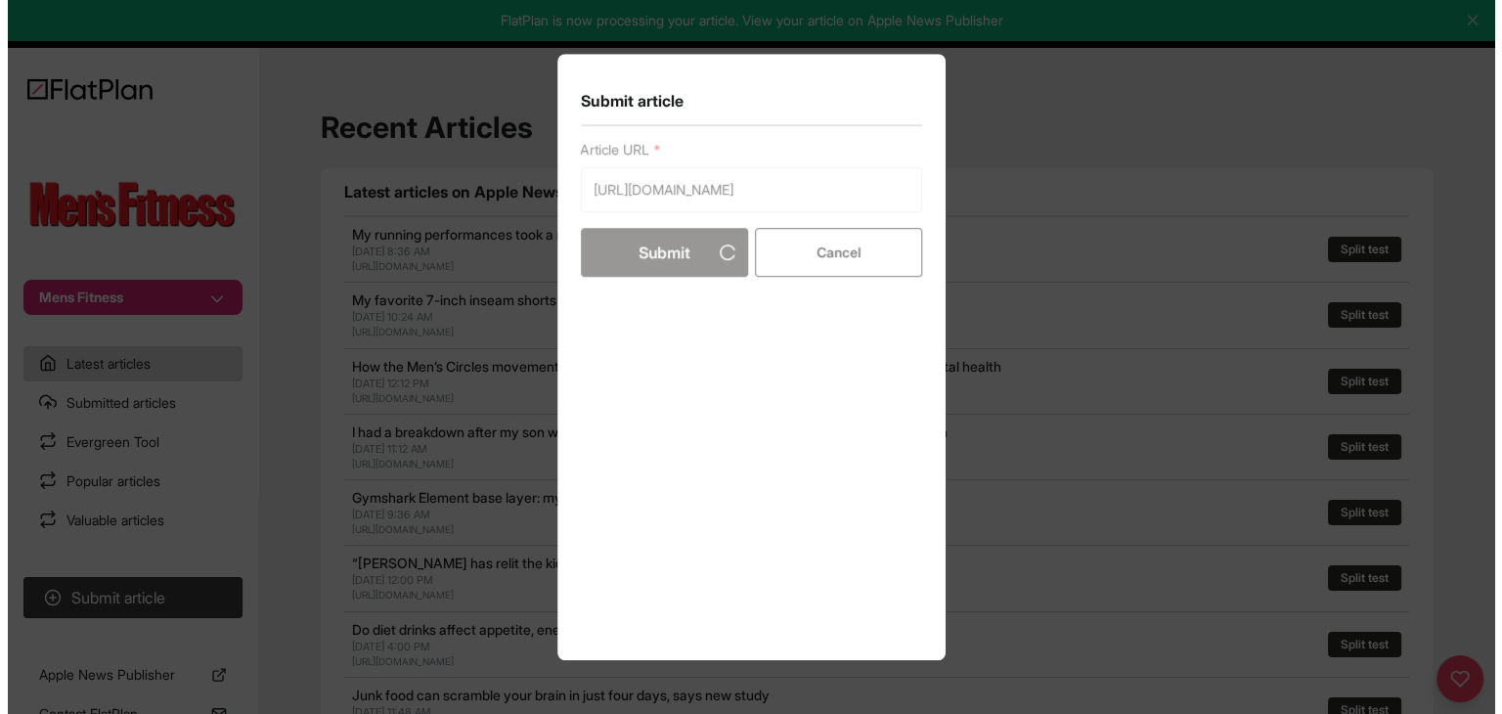
scroll to position [0, 0]
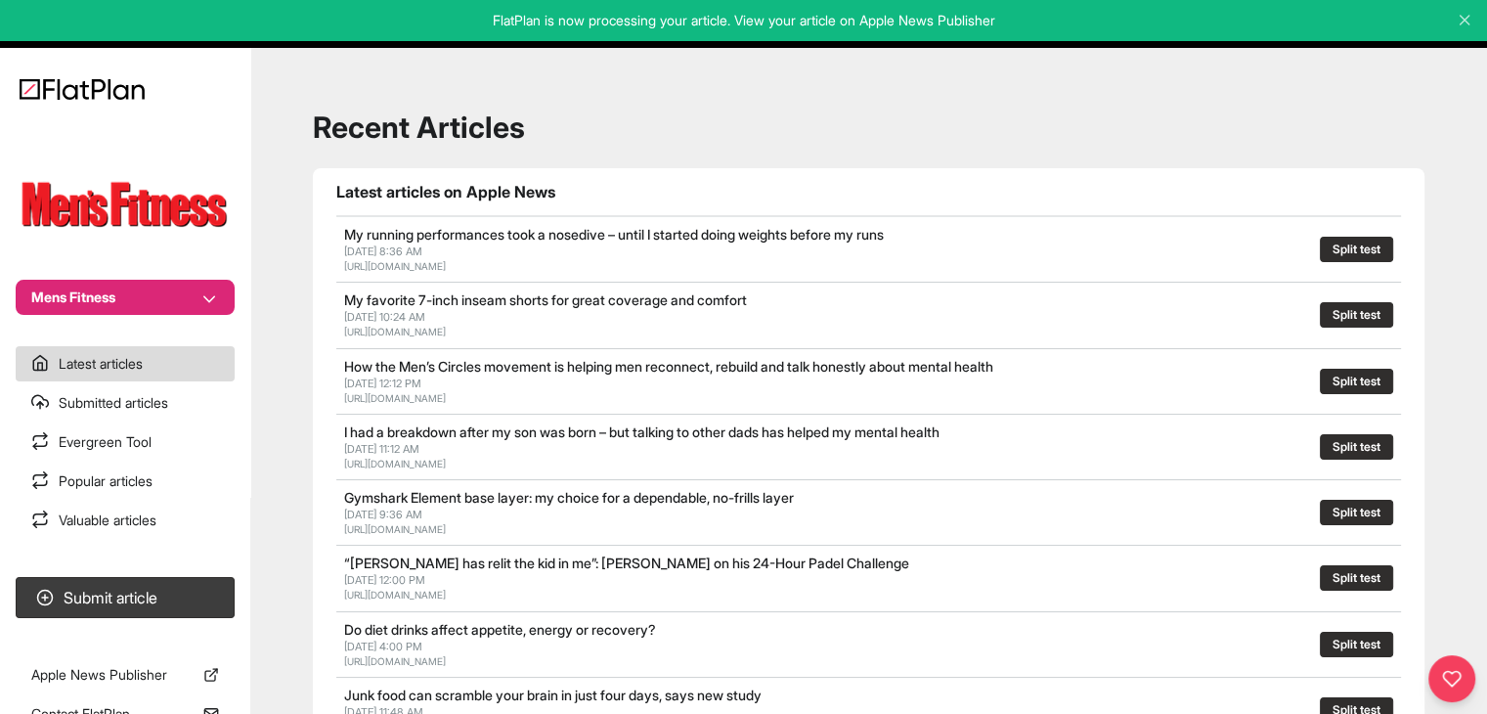
click at [205, 281] on button "Mens Fitness" at bounding box center [125, 297] width 219 height 35
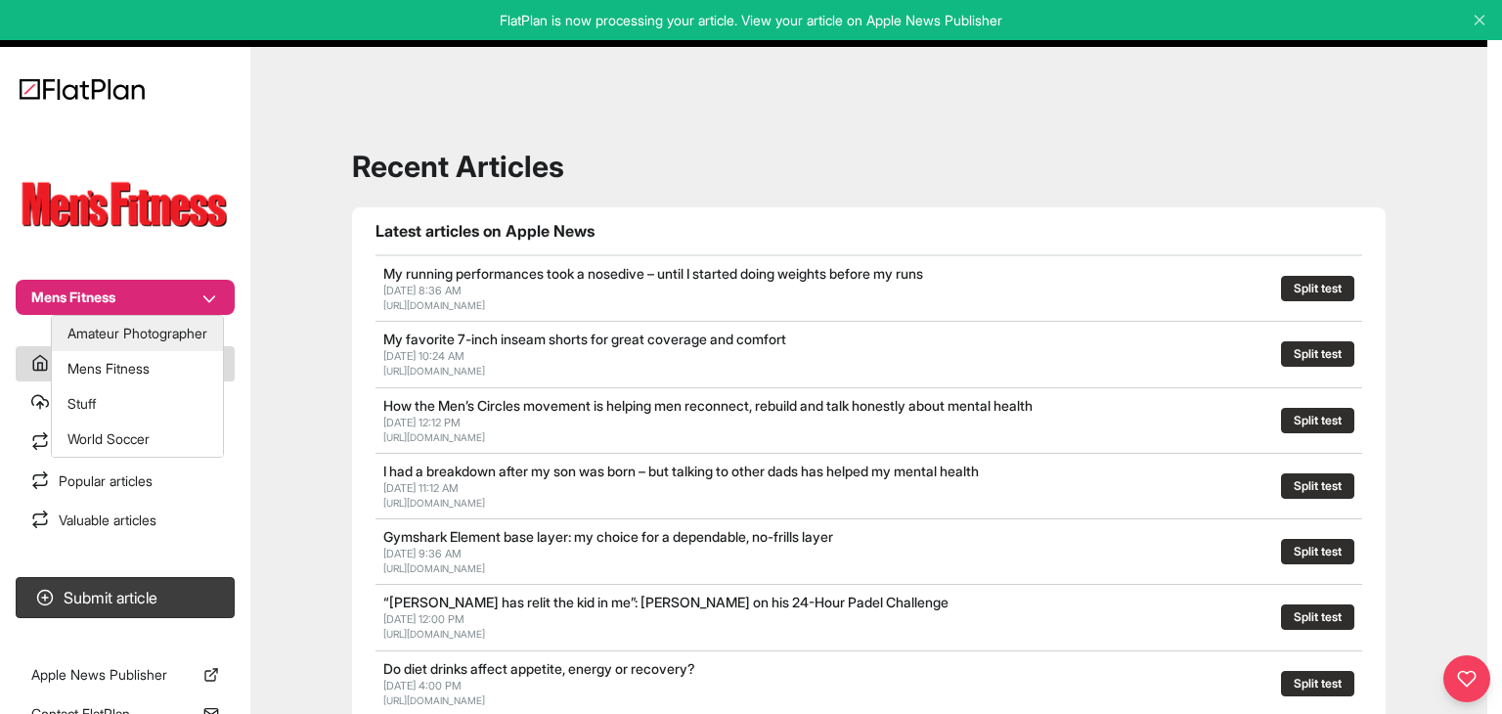
click at [196, 322] on button "Amateur Photographer" at bounding box center [137, 333] width 171 height 35
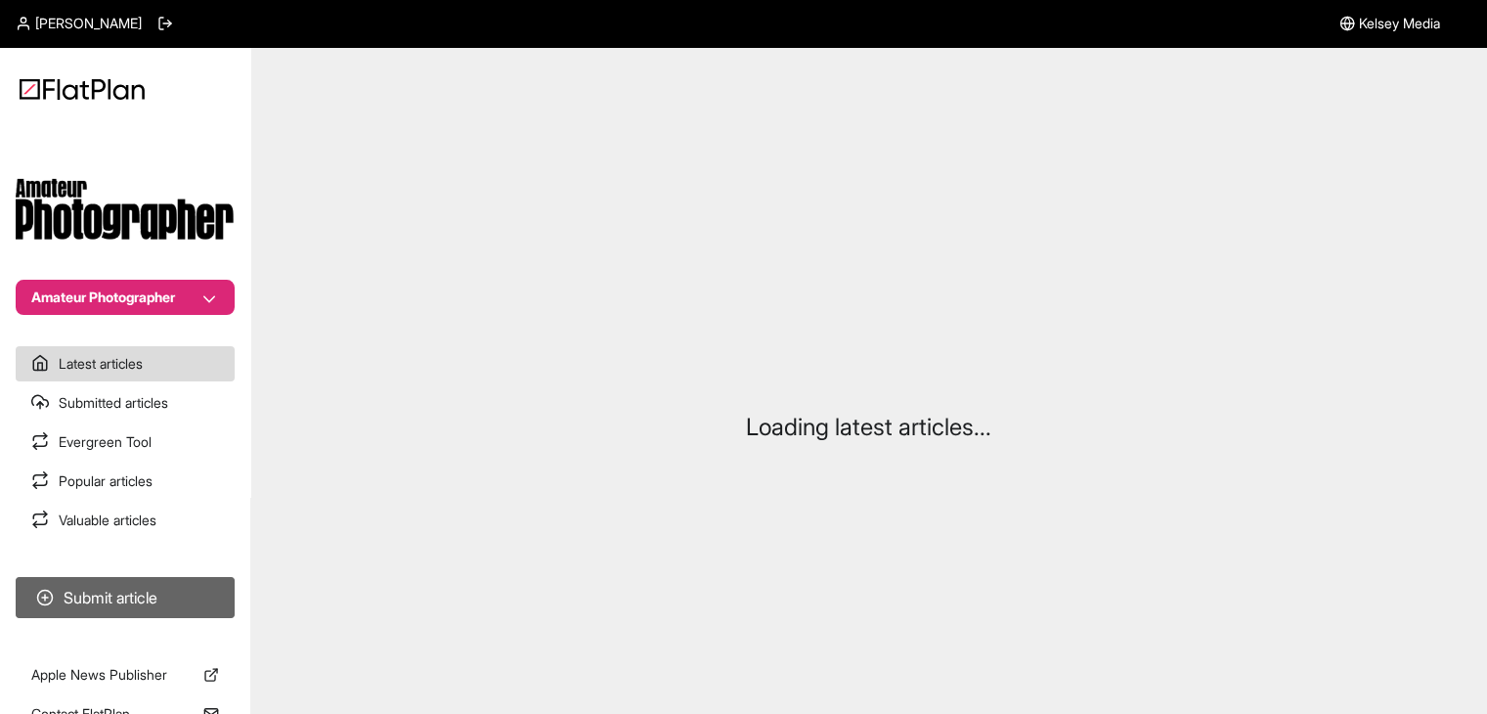
click at [207, 584] on button "Submit article" at bounding box center [125, 597] width 219 height 41
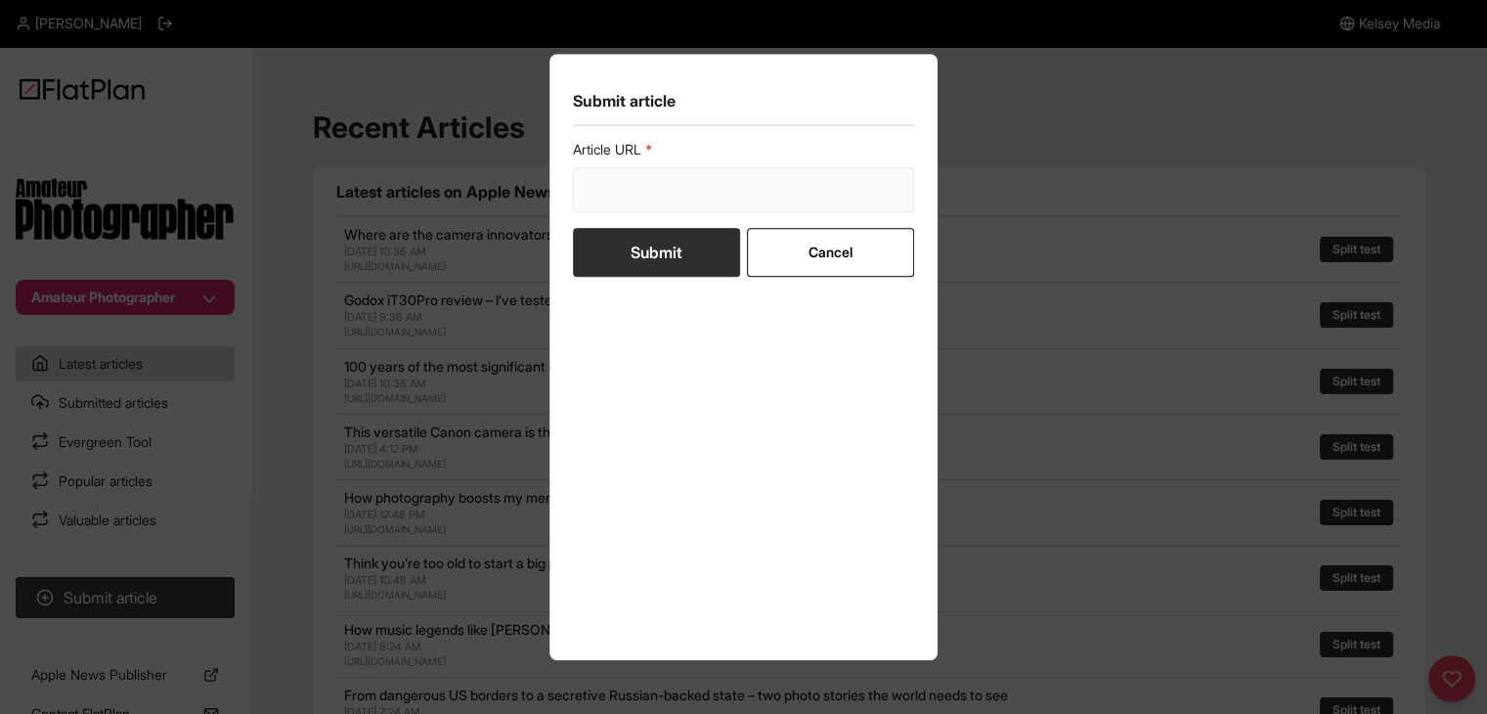
click at [621, 179] on input "url" at bounding box center [744, 189] width 342 height 45
paste input "https://amateurphotographer.com/buying-advice/best-leica-cameras-to-buy/"
type input "https://amateurphotographer.com/buying-advice/best-leica-cameras-to-buy/"
click at [634, 250] on button "Submit" at bounding box center [656, 252] width 167 height 49
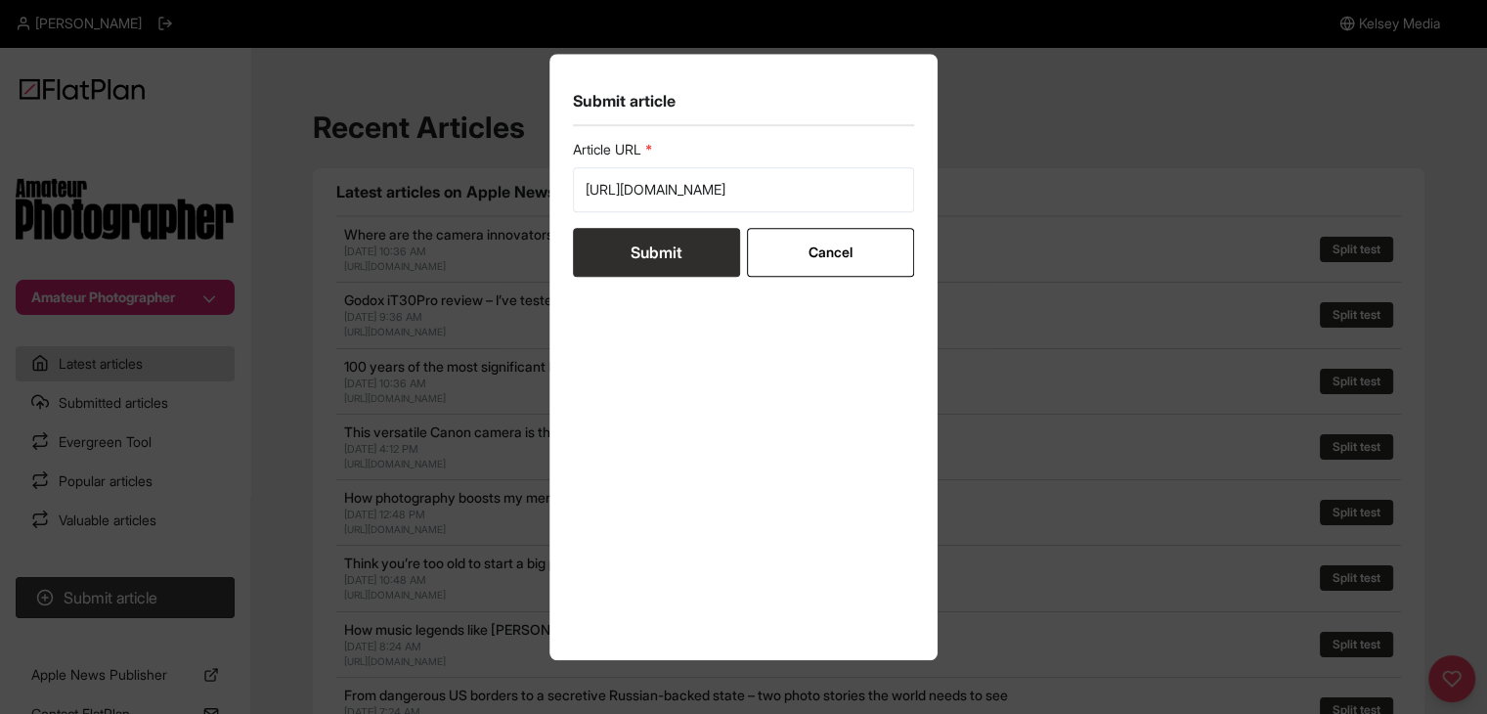
scroll to position [0, 0]
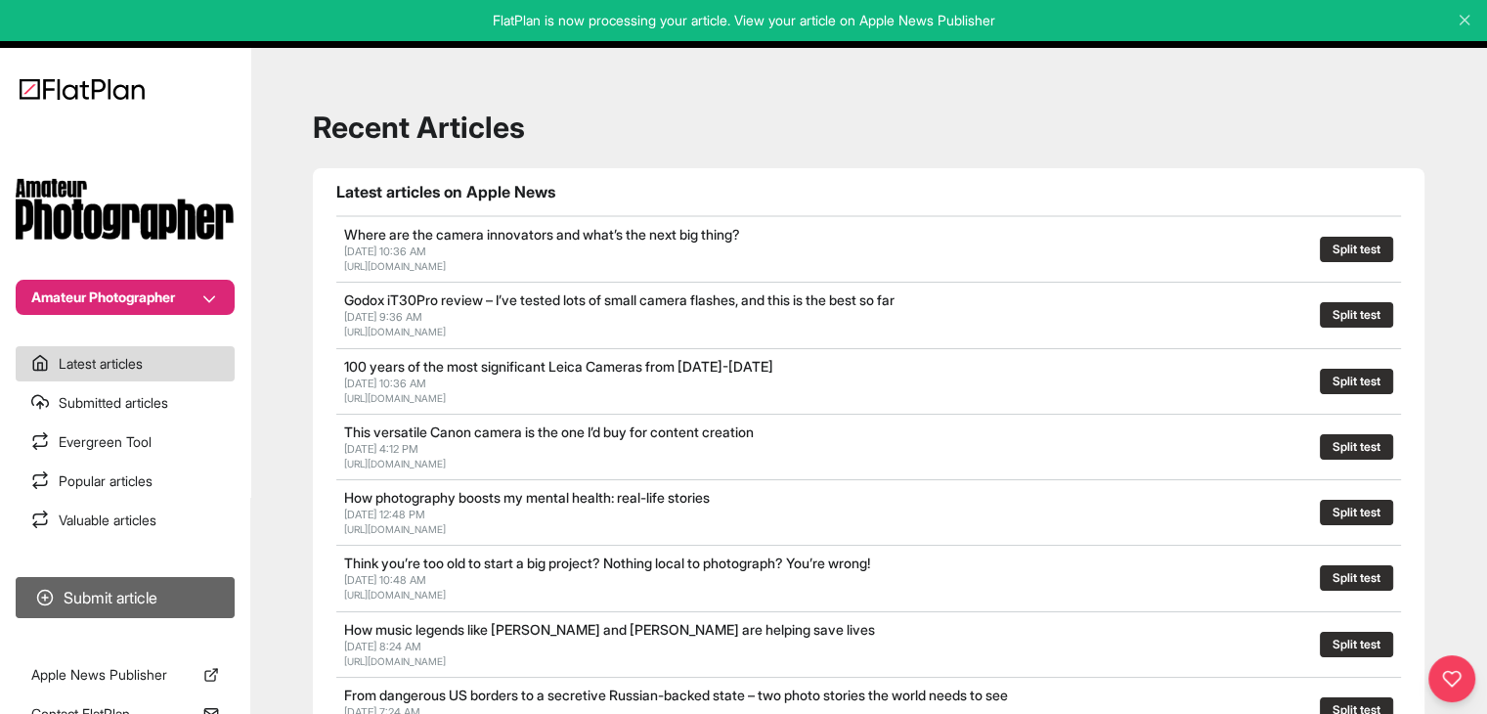
click at [166, 608] on button "Submit article" at bounding box center [125, 597] width 219 height 41
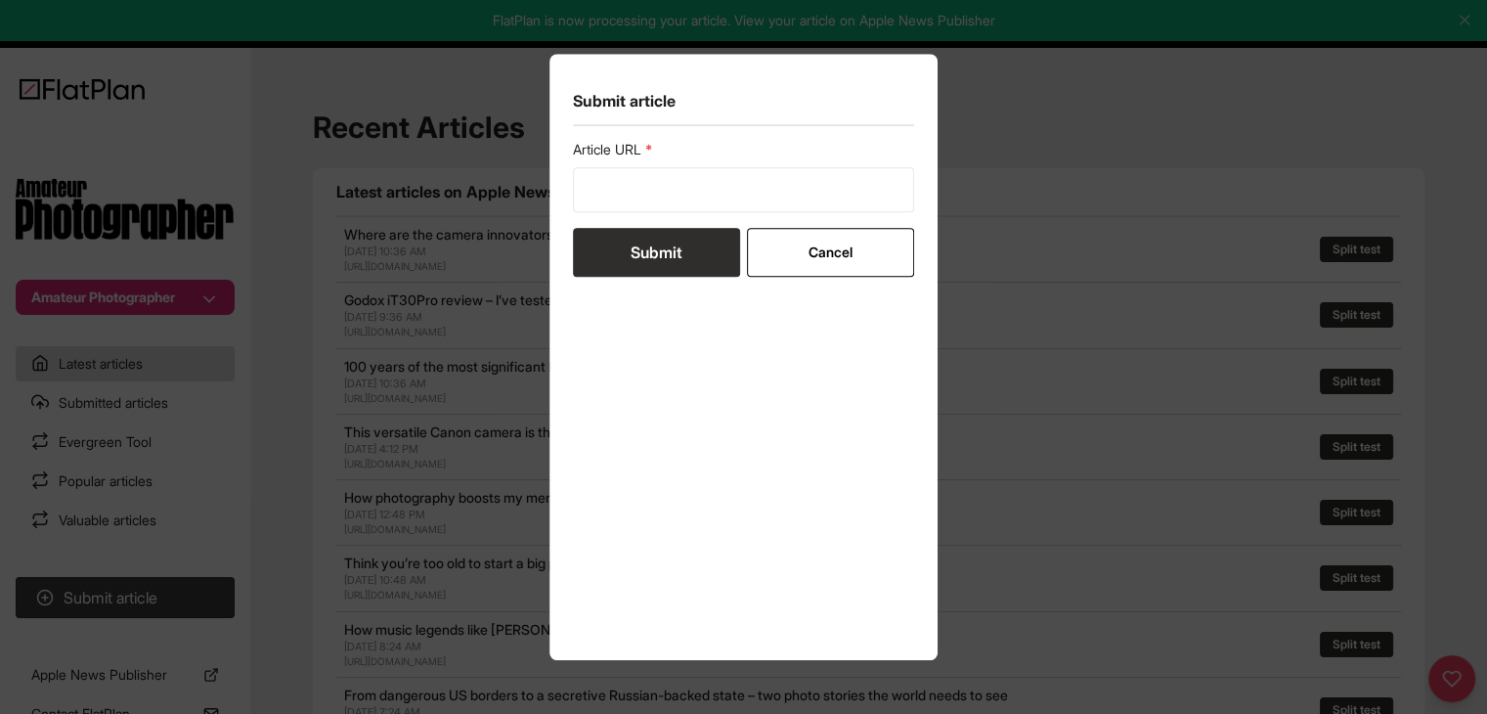
click at [598, 220] on form "Article URL Submit Cancel" at bounding box center [744, 208] width 342 height 137
click at [598, 208] on input "url" at bounding box center [744, 189] width 342 height 45
paste input "https://amateurphotographer.com/buying-advice/best-iphone-for-photography/"
type input "https://amateurphotographer.com/buying-advice/best-iphone-for-photography/"
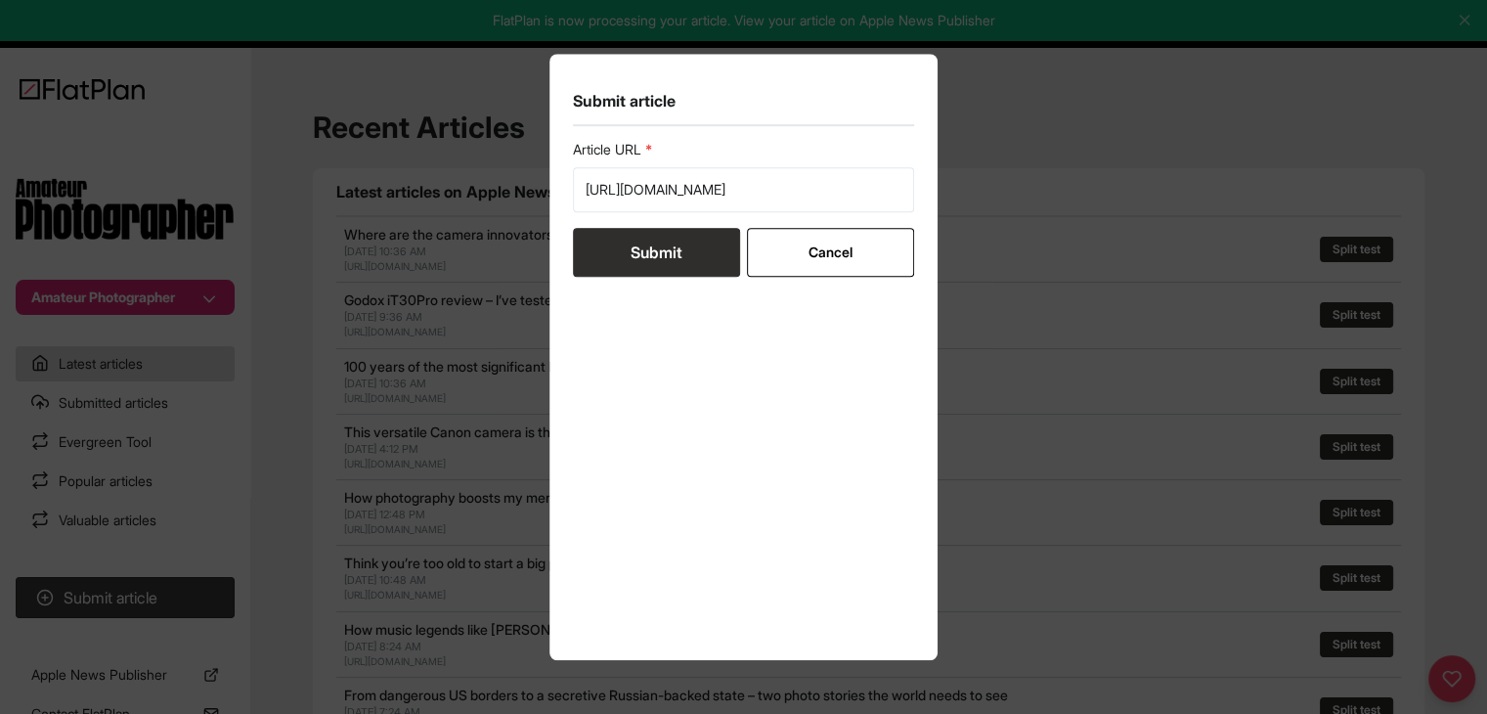
click at [622, 243] on button "Submit" at bounding box center [656, 252] width 167 height 49
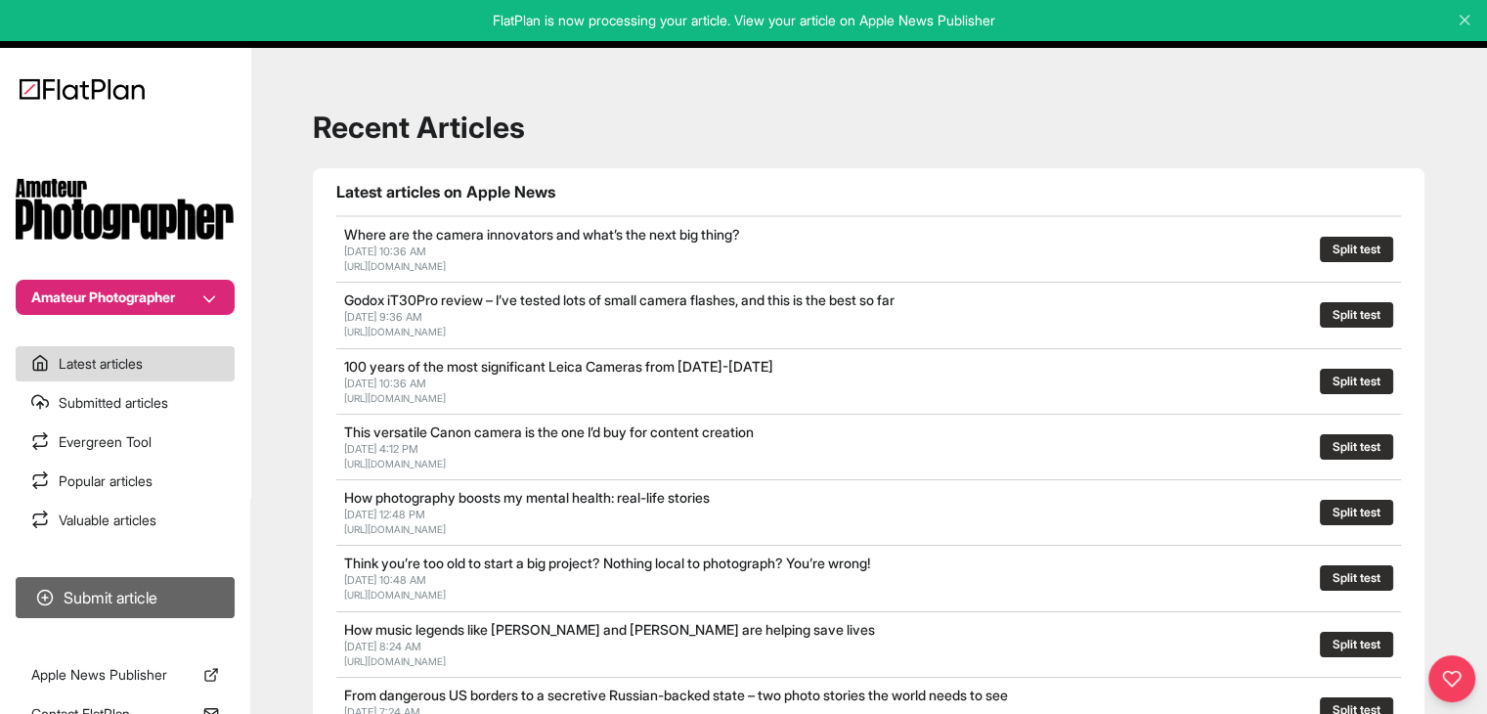
click at [180, 595] on button "Submit article" at bounding box center [125, 597] width 219 height 41
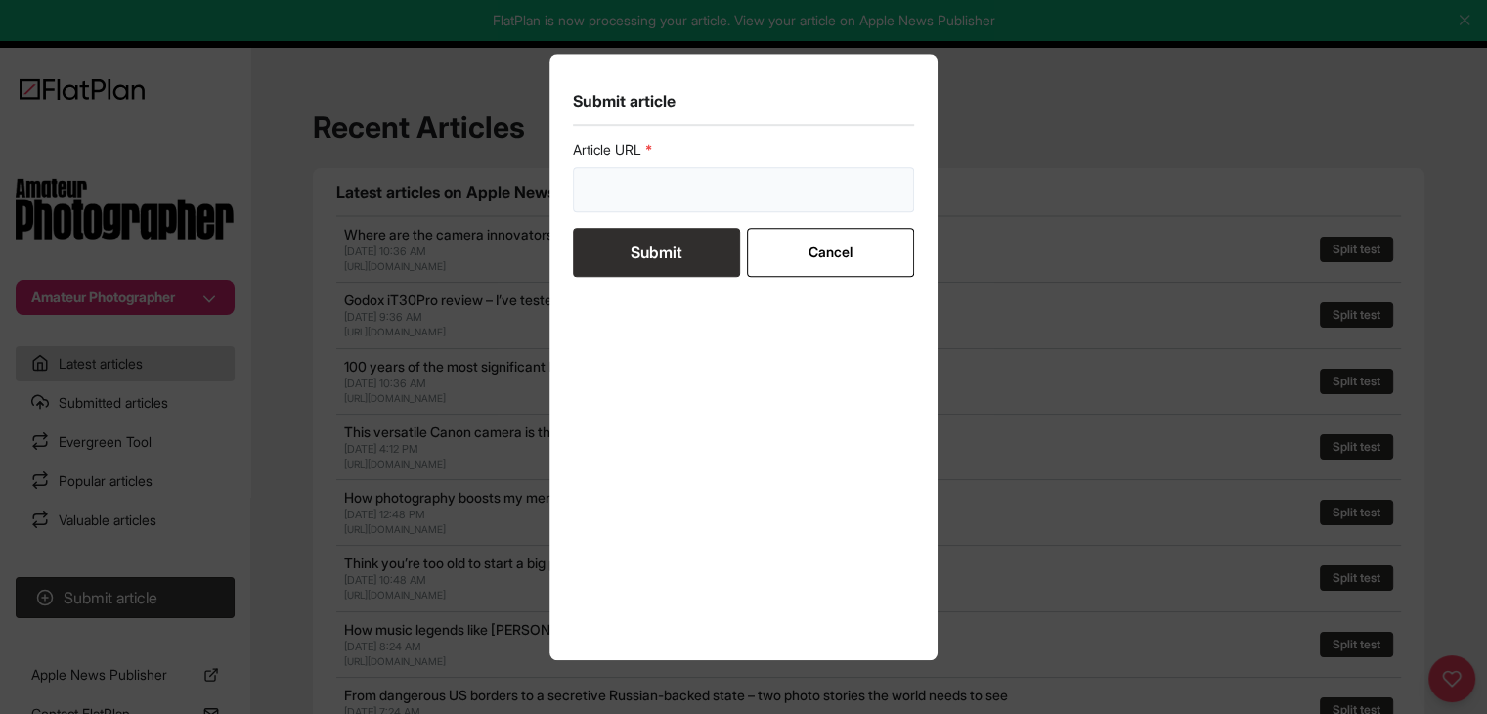
click at [745, 181] on input "url" at bounding box center [744, 189] width 342 height 45
paste input "https://amateurphotographer.com/buying-advice/best-camera-phones-for-photograph…"
type input "https://amateurphotographer.com/buying-advice/best-camera-phones-for-photograph…"
click at [679, 266] on button "Submit" at bounding box center [656, 252] width 167 height 49
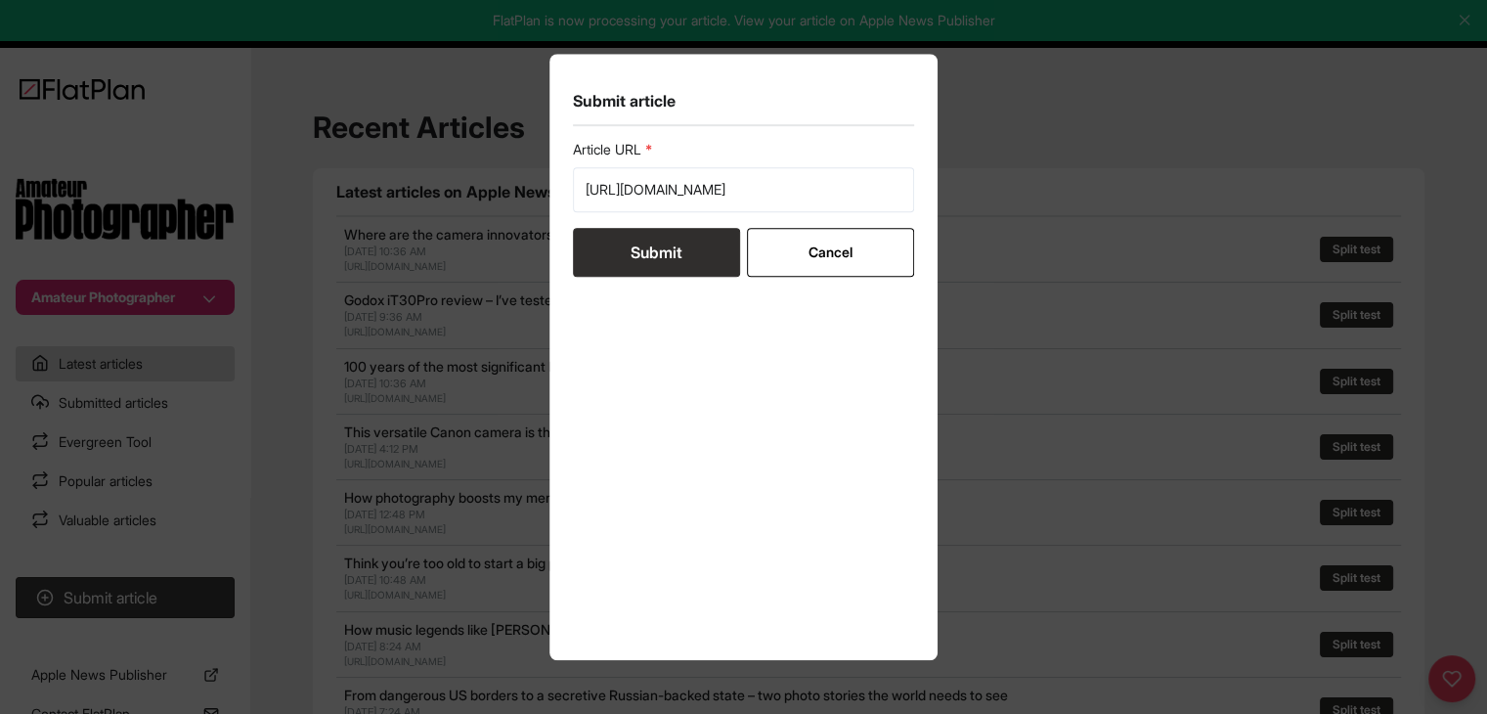
scroll to position [0, 0]
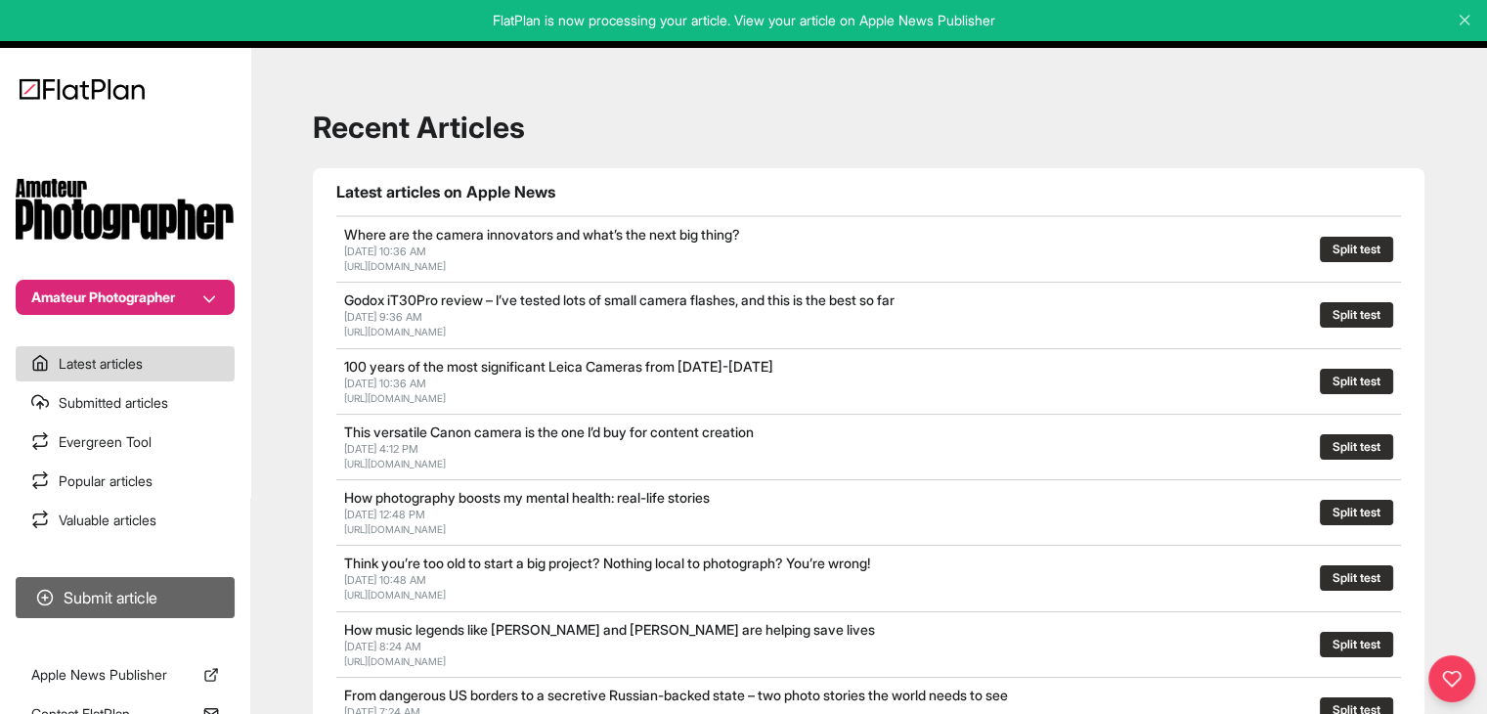
click at [213, 584] on button "Submit article" at bounding box center [125, 597] width 219 height 41
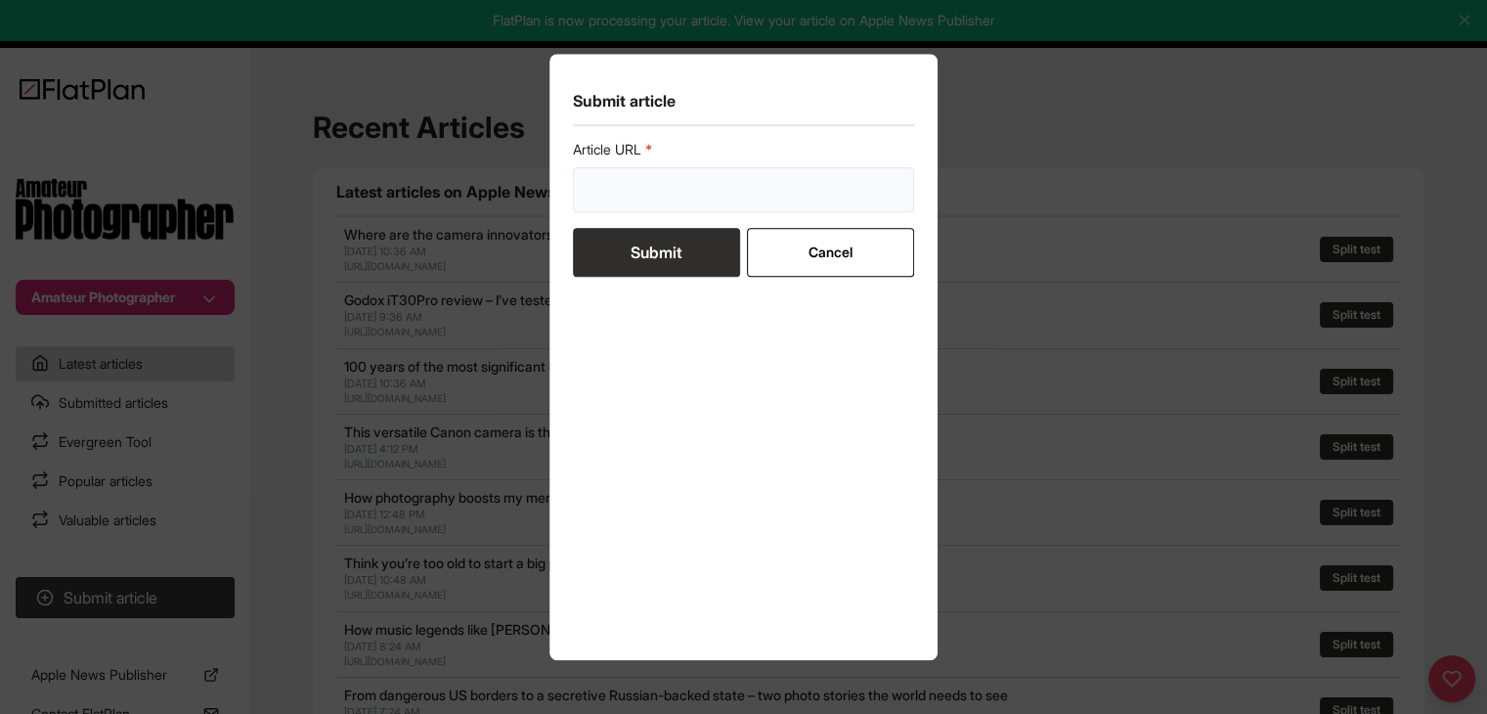
click at [591, 200] on input "url" at bounding box center [744, 189] width 342 height 45
paste input "https://amateurphotographer.com/iconic-images/best-photo-hoaxes/"
type input "https://amateurphotographer.com/iconic-images/best-photo-hoaxes/"
click at [601, 249] on button "Submit" at bounding box center [656, 252] width 167 height 49
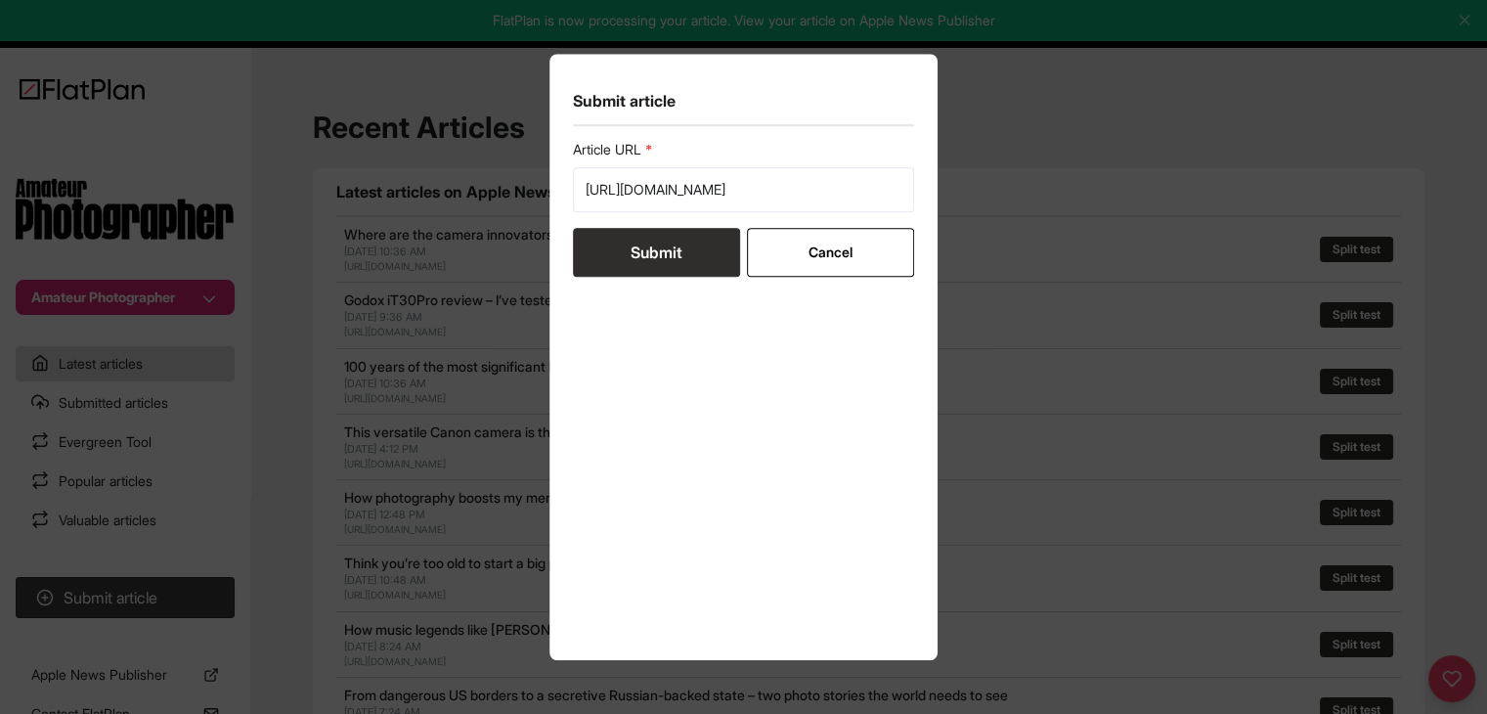
scroll to position [0, 0]
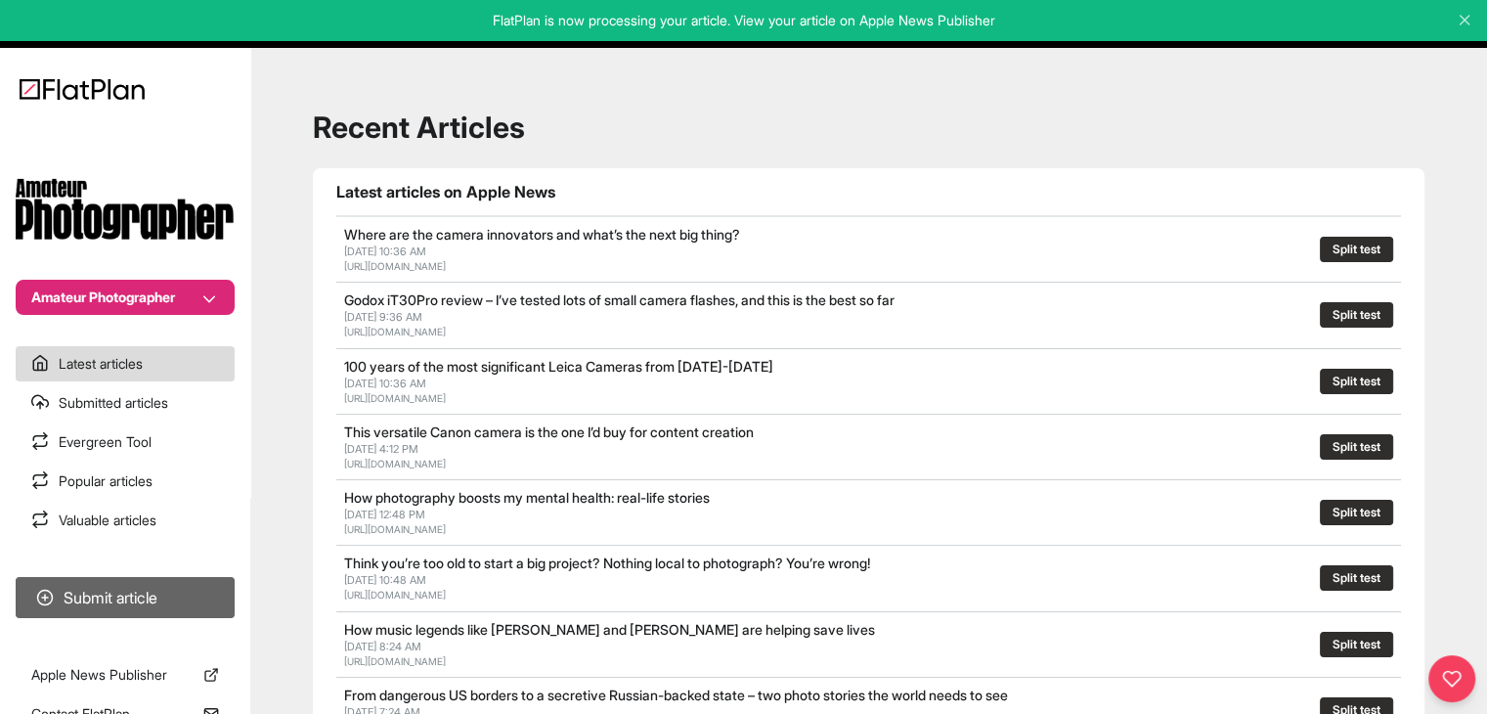
click at [151, 592] on button "Submit article" at bounding box center [125, 597] width 219 height 41
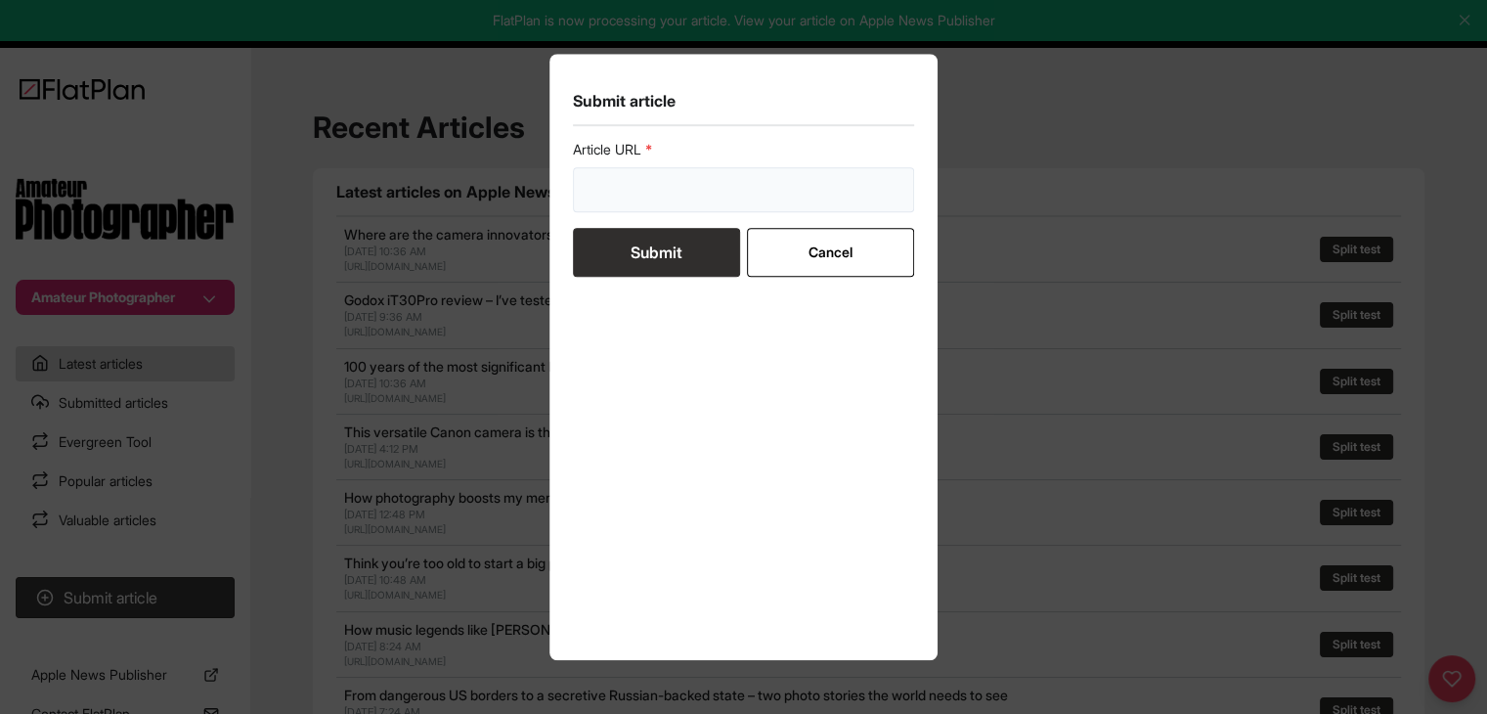
click at [619, 190] on input "url" at bounding box center [744, 189] width 342 height 45
paste input "https://amateurphotographer.com/technique/interviews/peter-caton-documenting-so…"
type input "https://amateurphotographer.com/technique/interviews/peter-caton-documenting-so…"
click at [633, 267] on button "Submit" at bounding box center [656, 252] width 167 height 49
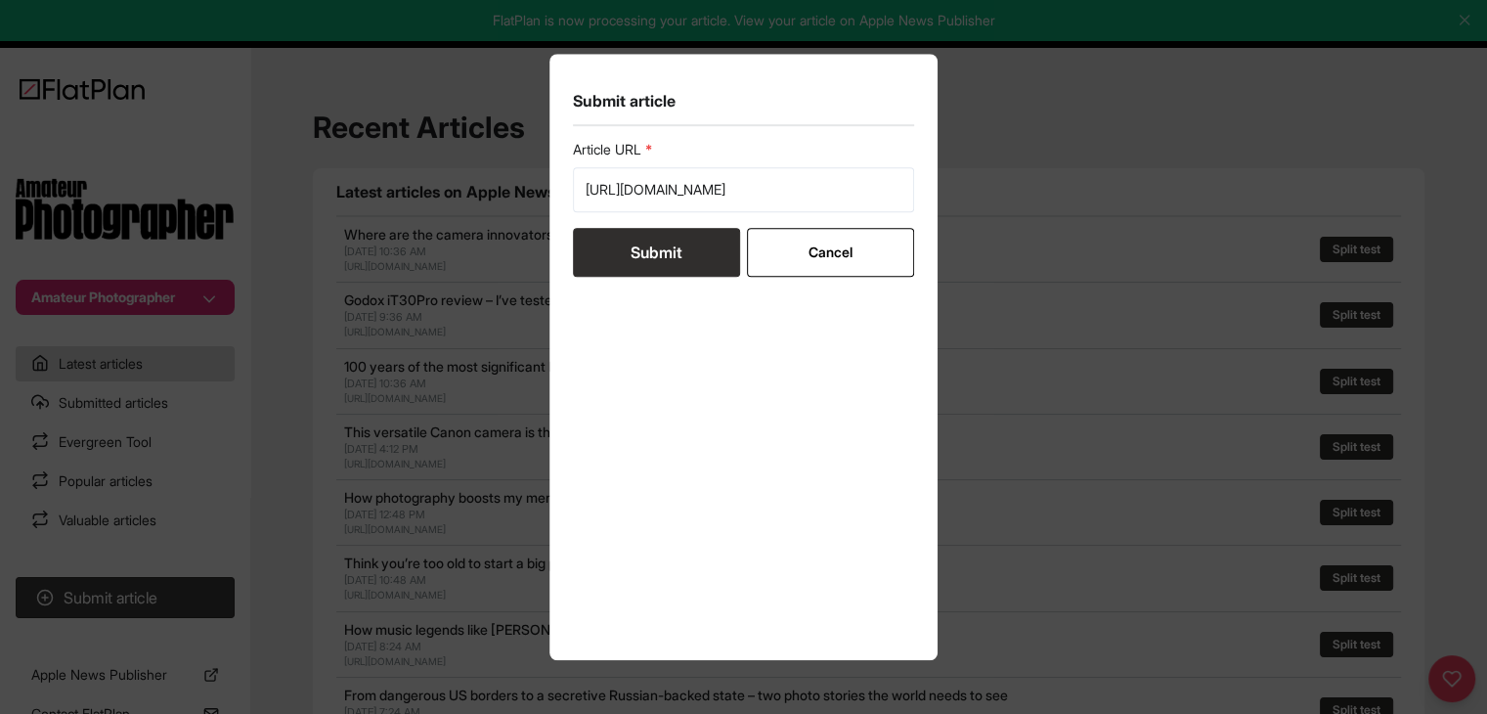
scroll to position [0, 0]
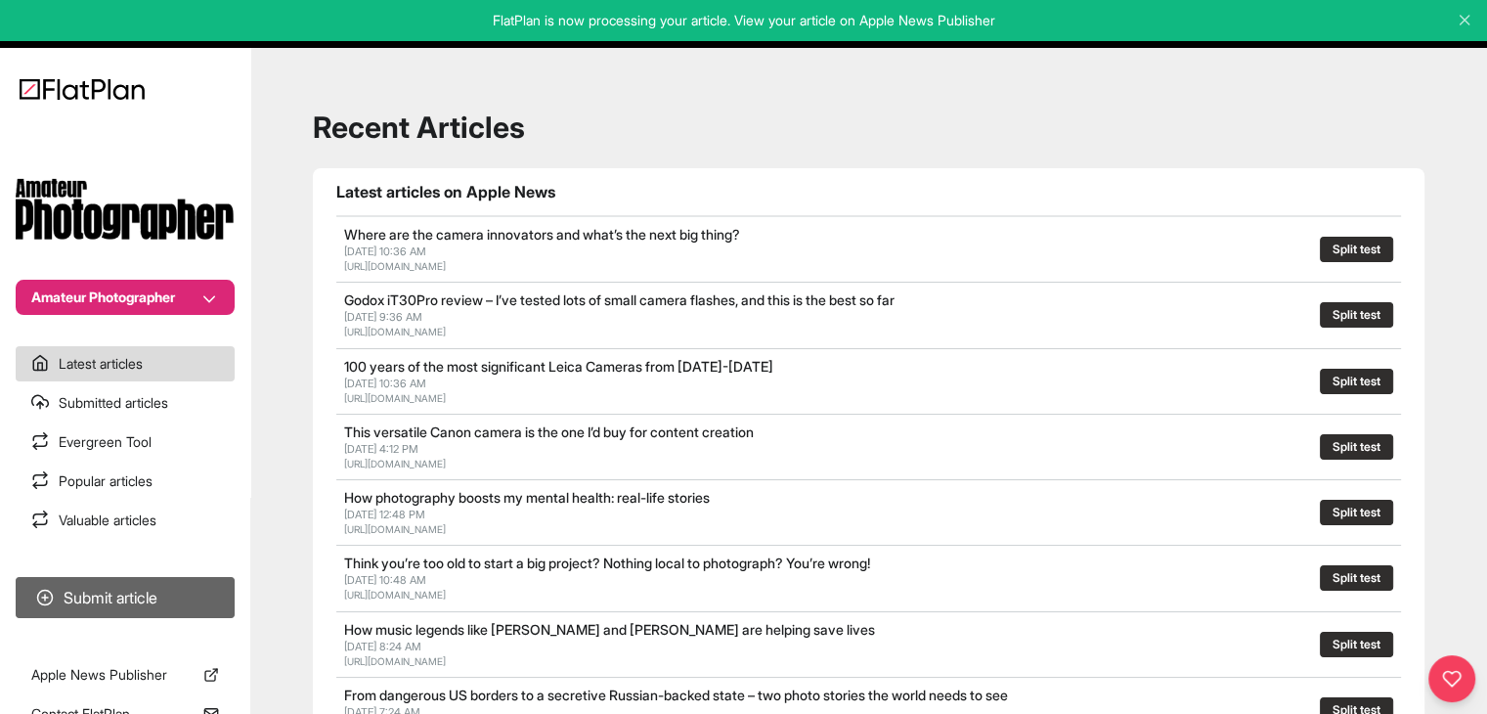
click at [144, 599] on button "Submit article" at bounding box center [125, 597] width 219 height 41
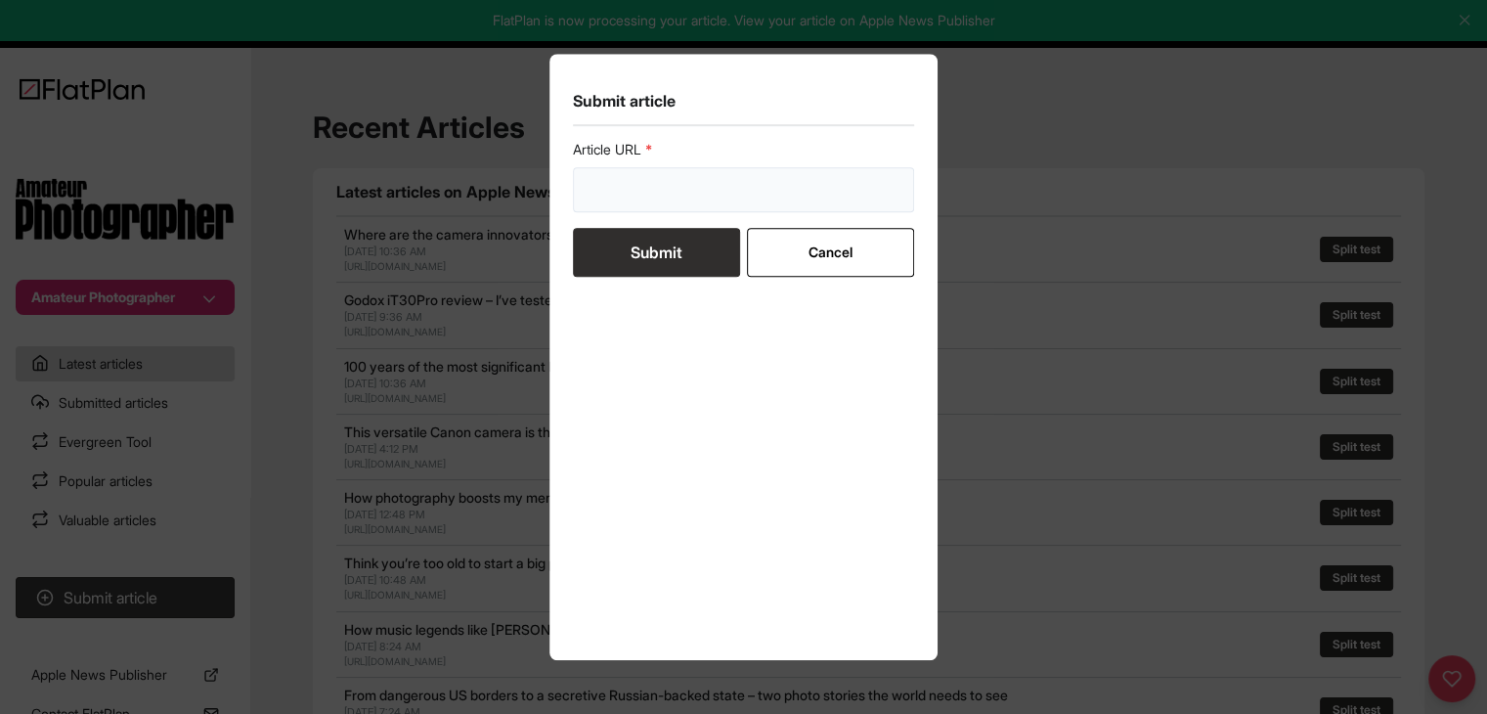
click at [708, 174] on input "url" at bounding box center [744, 189] width 342 height 45
paste input "https://amateurphotographer.com/technique/photo_insight/when-harry-met-sir-keir…"
type input "https://amateurphotographer.com/technique/photo_insight/when-harry-met-sir-keir…"
click at [694, 250] on button "Submit" at bounding box center [656, 252] width 167 height 49
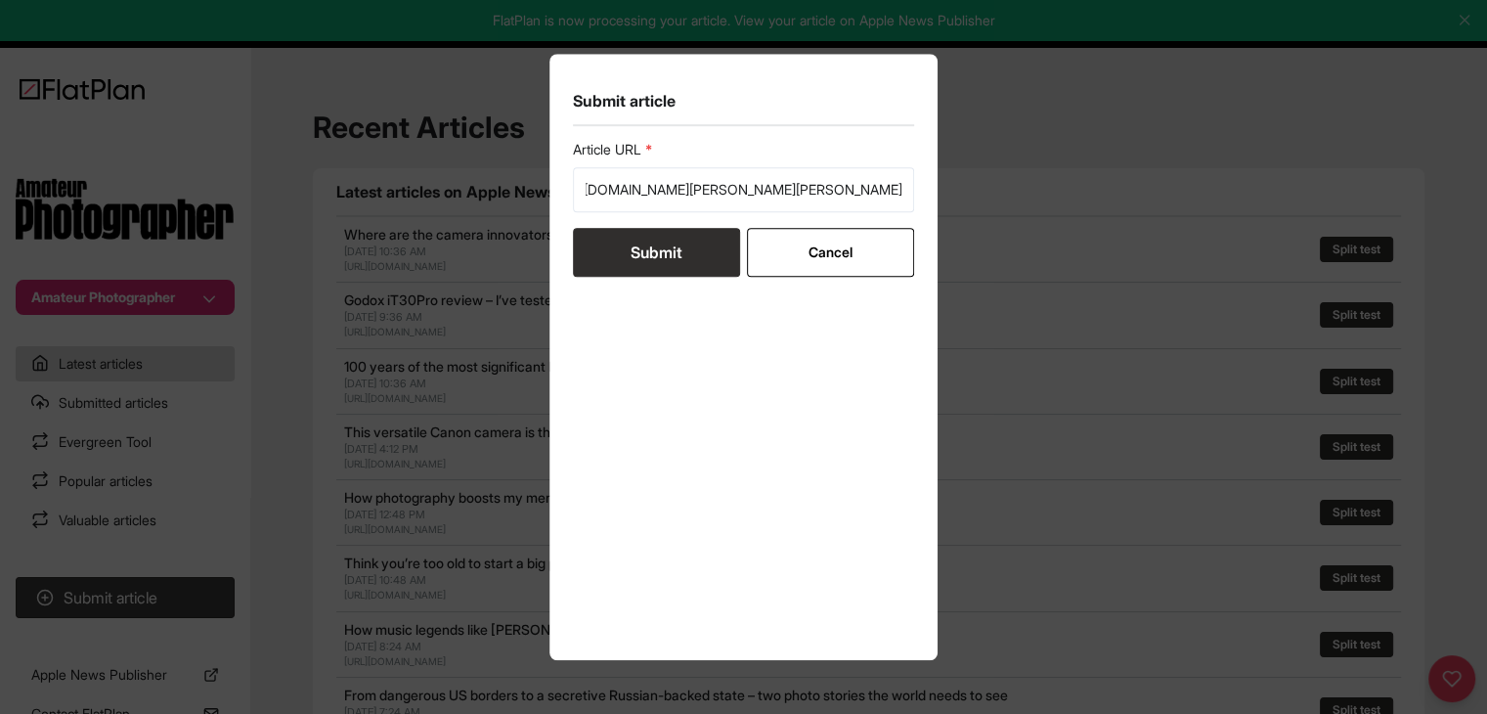
scroll to position [0, 0]
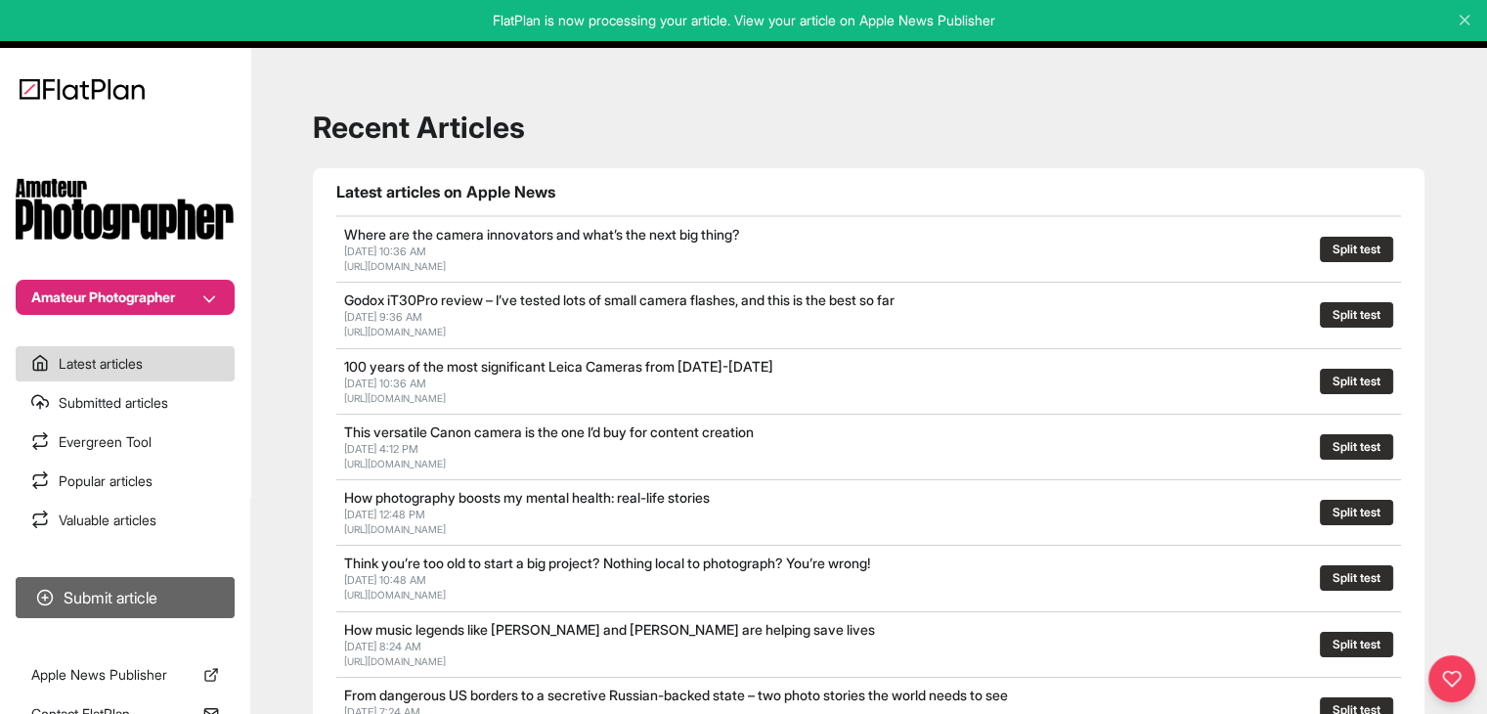
click at [166, 595] on button "Submit article" at bounding box center [125, 597] width 219 height 41
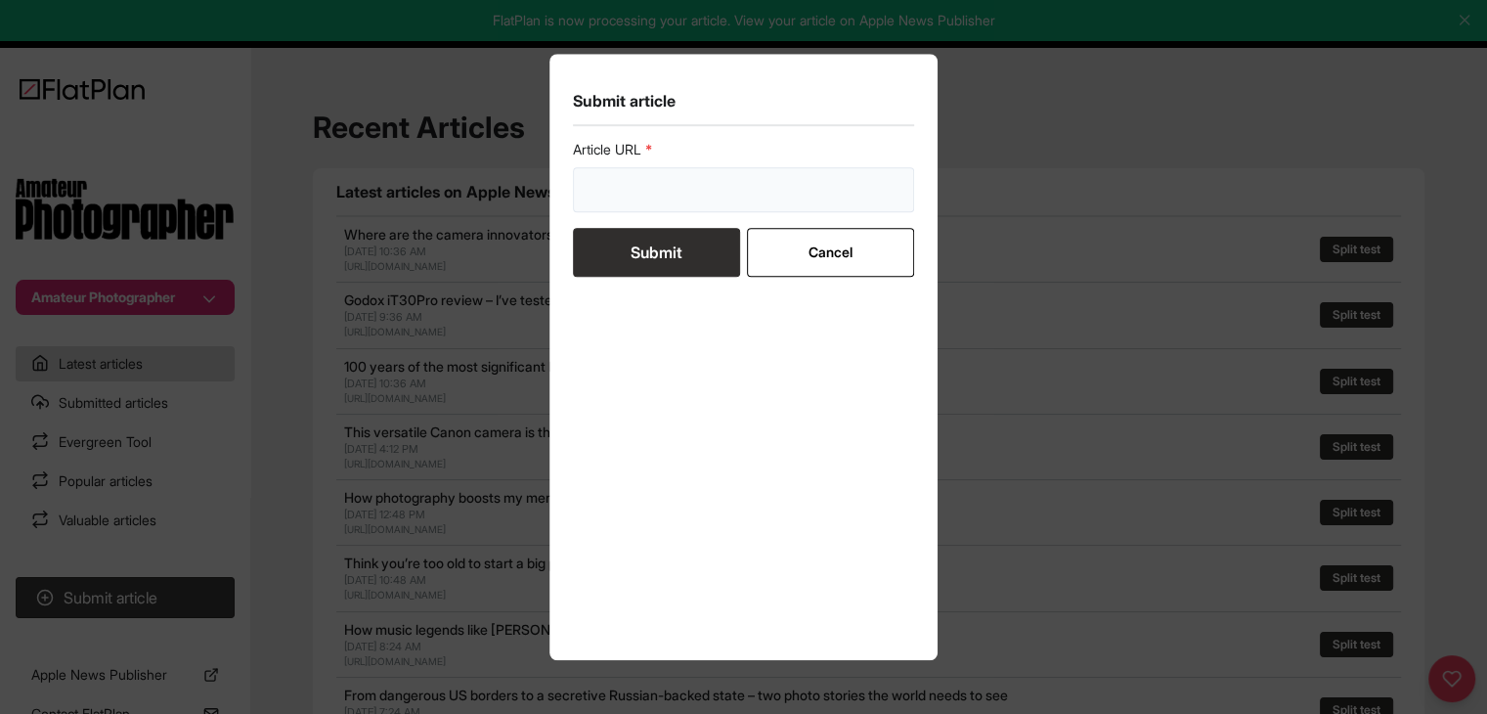
click at [732, 205] on input "url" at bounding box center [744, 189] width 342 height 45
paste input "https://amateurphotographer.com/buying-advice/best-disposable-film-cameras/"
type input "https://amateurphotographer.com/buying-advice/best-disposable-film-cameras/"
click at [651, 274] on button "Submit" at bounding box center [656, 252] width 167 height 49
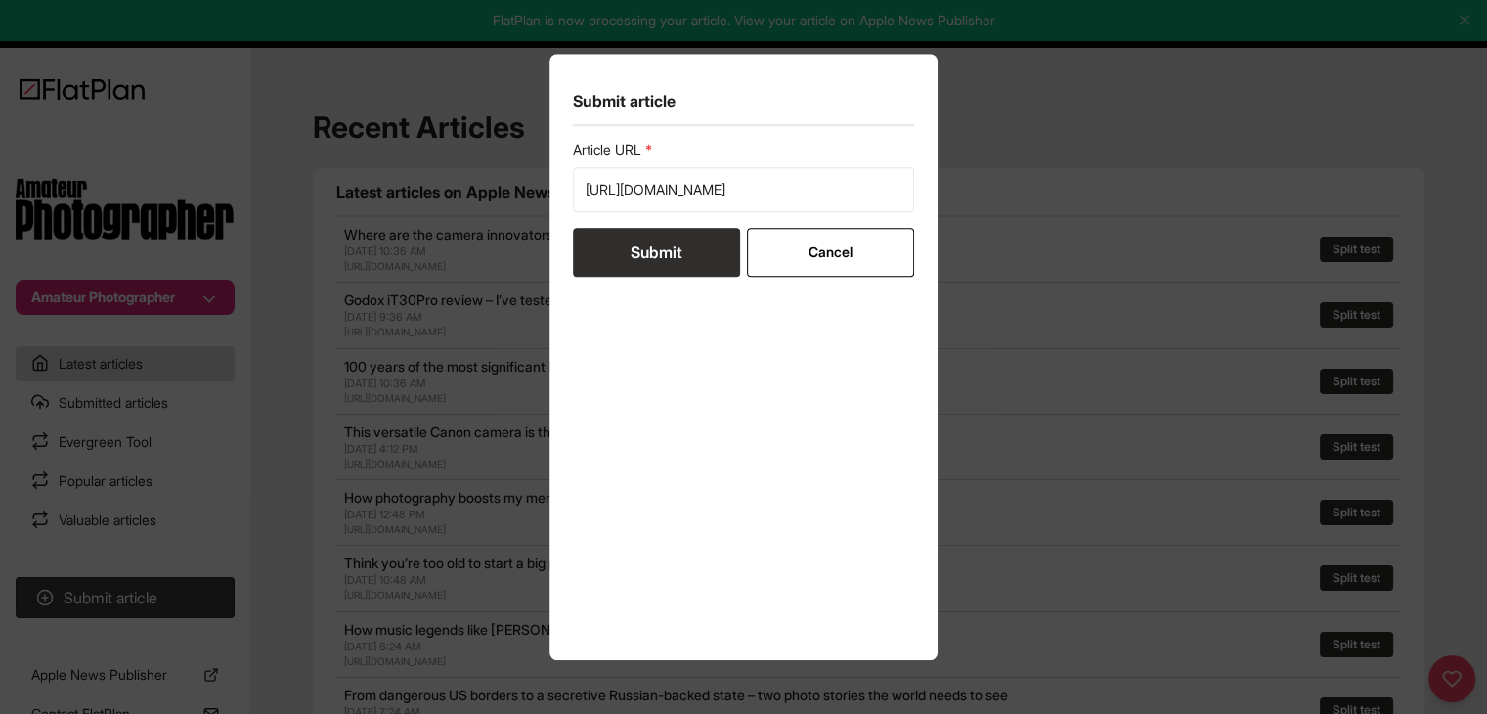
scroll to position [0, 0]
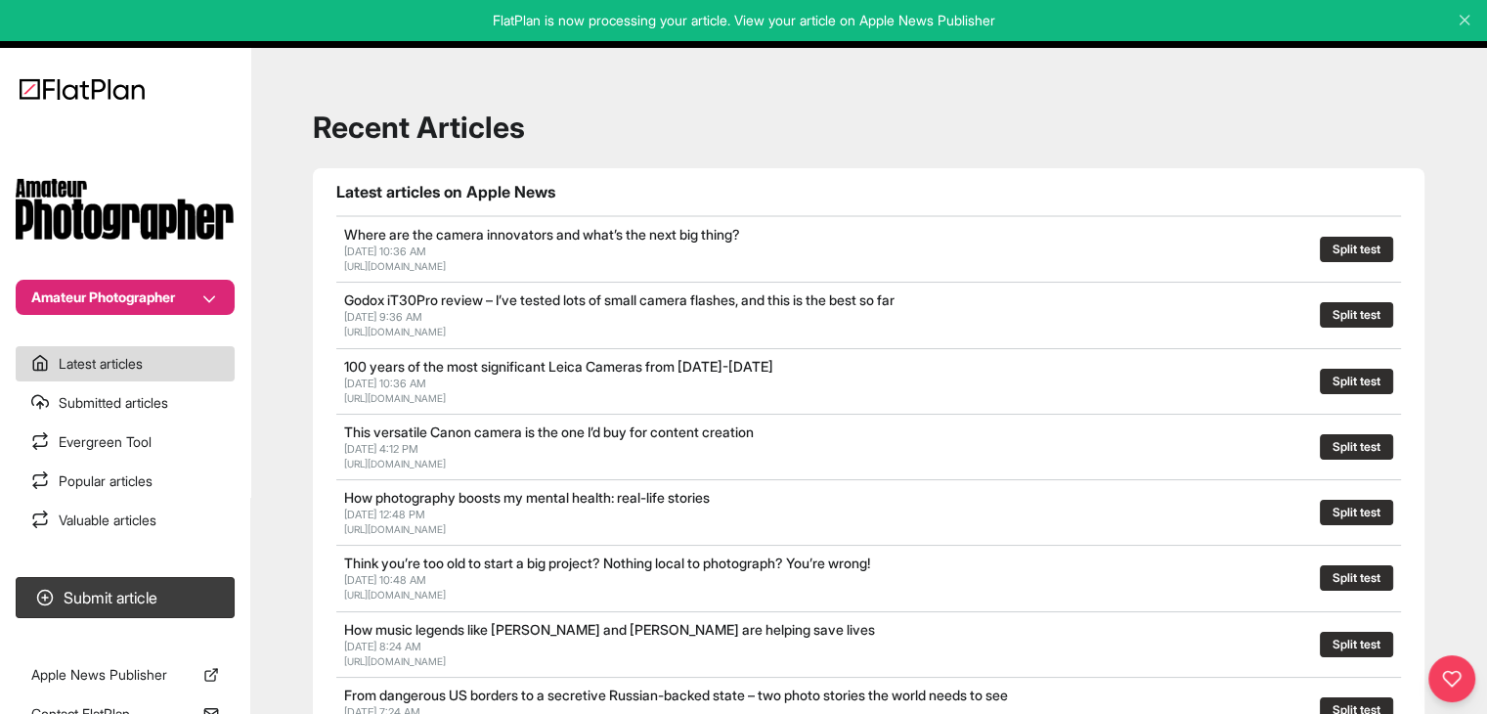
click at [142, 570] on section "Submit article" at bounding box center [125, 597] width 250 height 57
click at [167, 589] on button "Submit article" at bounding box center [125, 597] width 219 height 41
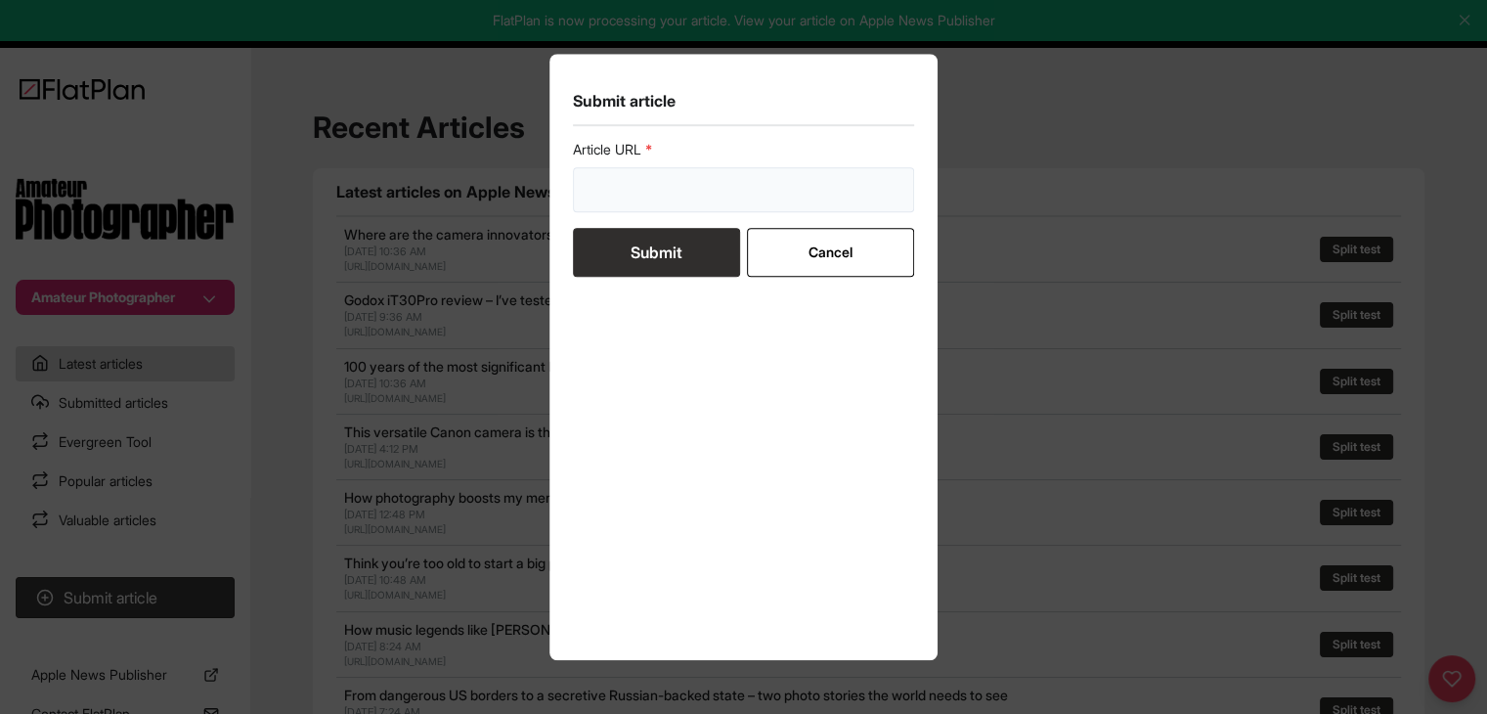
click at [731, 195] on input "url" at bounding box center [744, 189] width 342 height 45
paste input "https://amateurphotographer.com/latest/photo-news/why-the-story-behind-this-pho…"
type input "https://amateurphotographer.com/latest/photo-news/why-the-story-behind-this-pho…"
click at [705, 244] on button "Submit" at bounding box center [656, 252] width 167 height 49
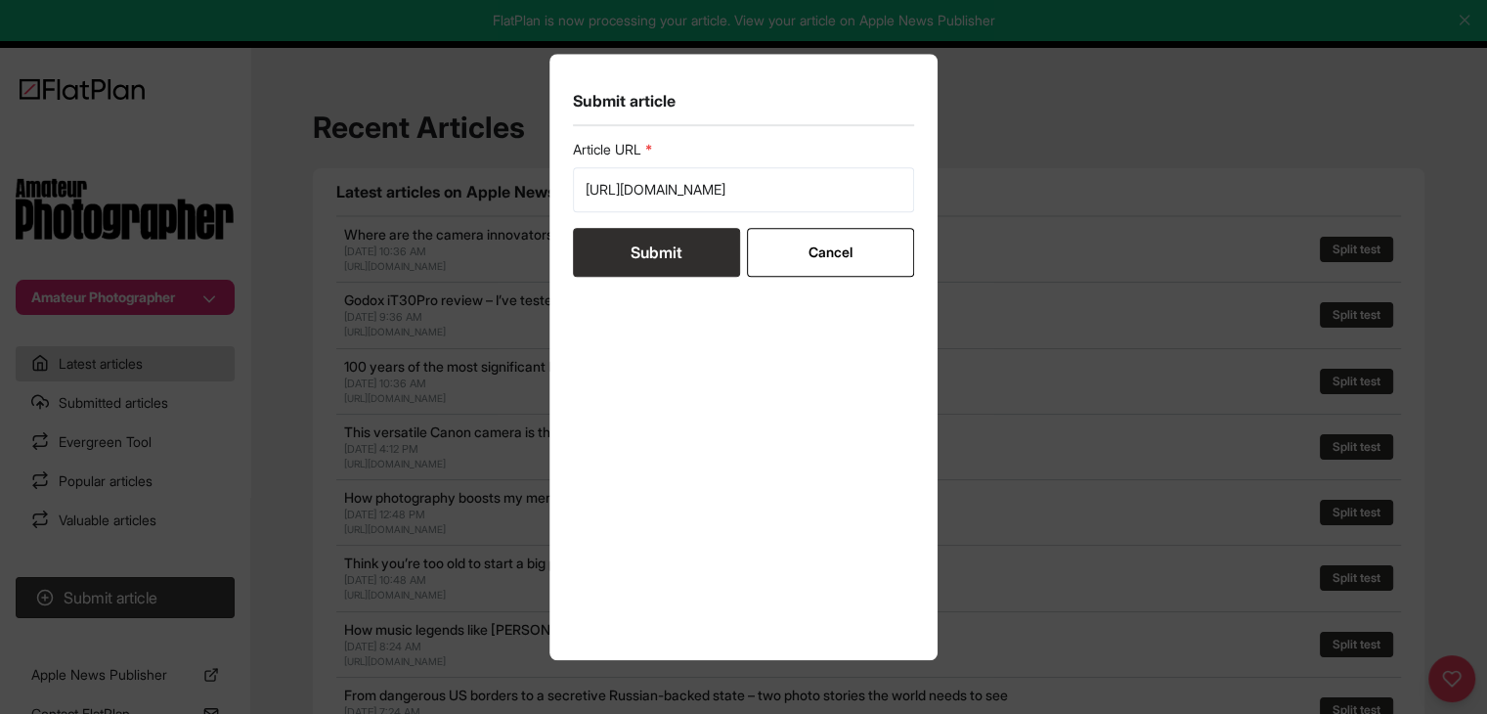
scroll to position [0, 0]
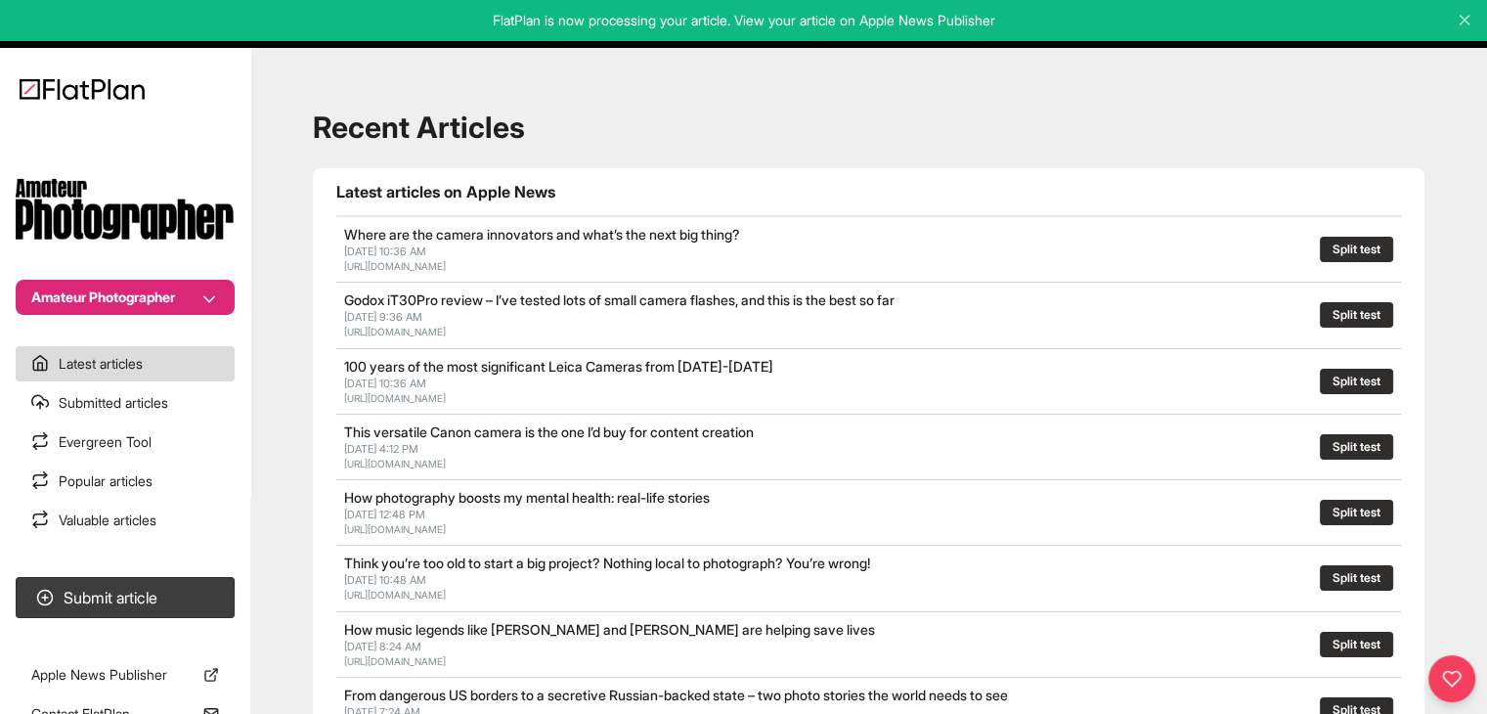
click at [246, 577] on section "Submit article" at bounding box center [125, 597] width 250 height 57
click at [202, 595] on button "Submit article" at bounding box center [125, 597] width 219 height 41
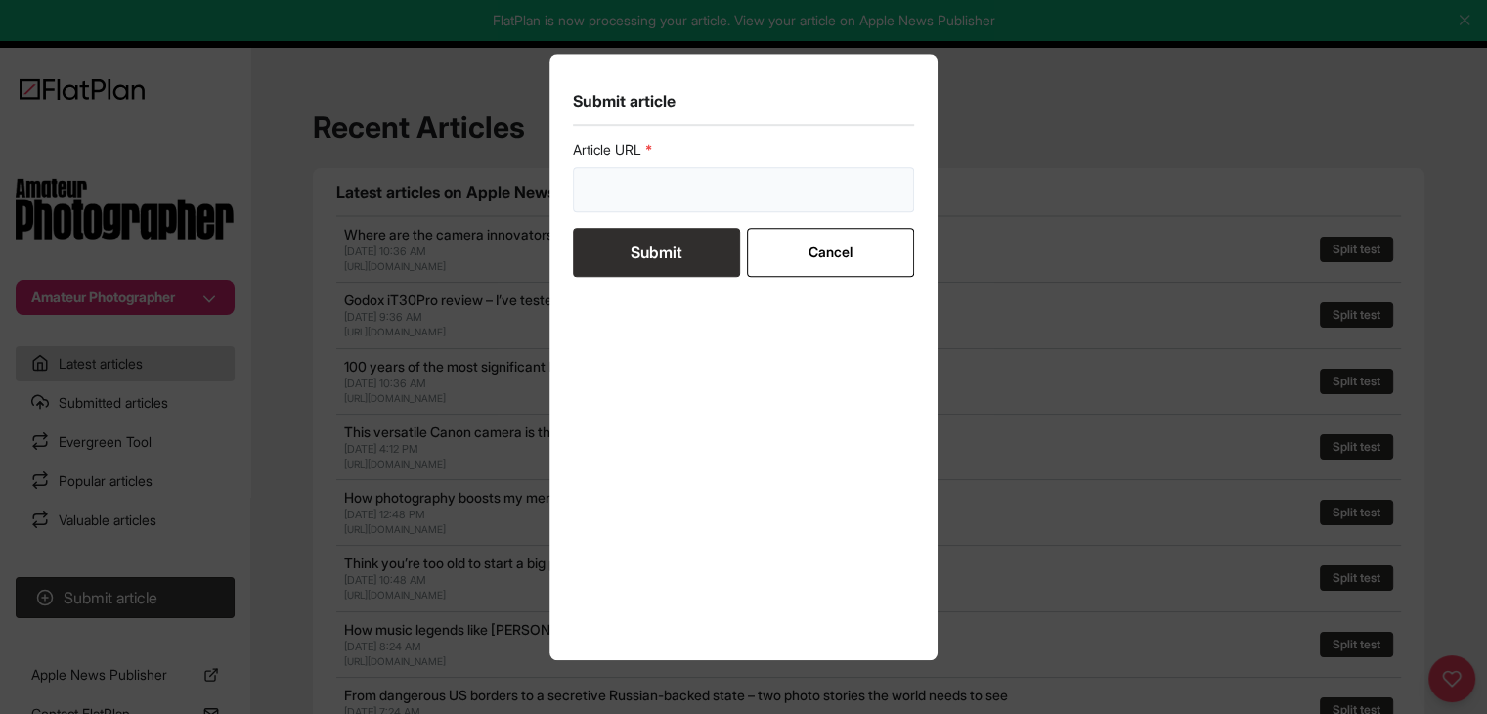
click at [708, 197] on input "url" at bounding box center [744, 189] width 342 height 45
paste input "https://amateurphotographer.com/technique/photo_editing/how-to-do-colour-gradin…"
type input "https://amateurphotographer.com/technique/photo_editing/how-to-do-colour-gradin…"
click at [699, 239] on button "Submit" at bounding box center [656, 252] width 167 height 49
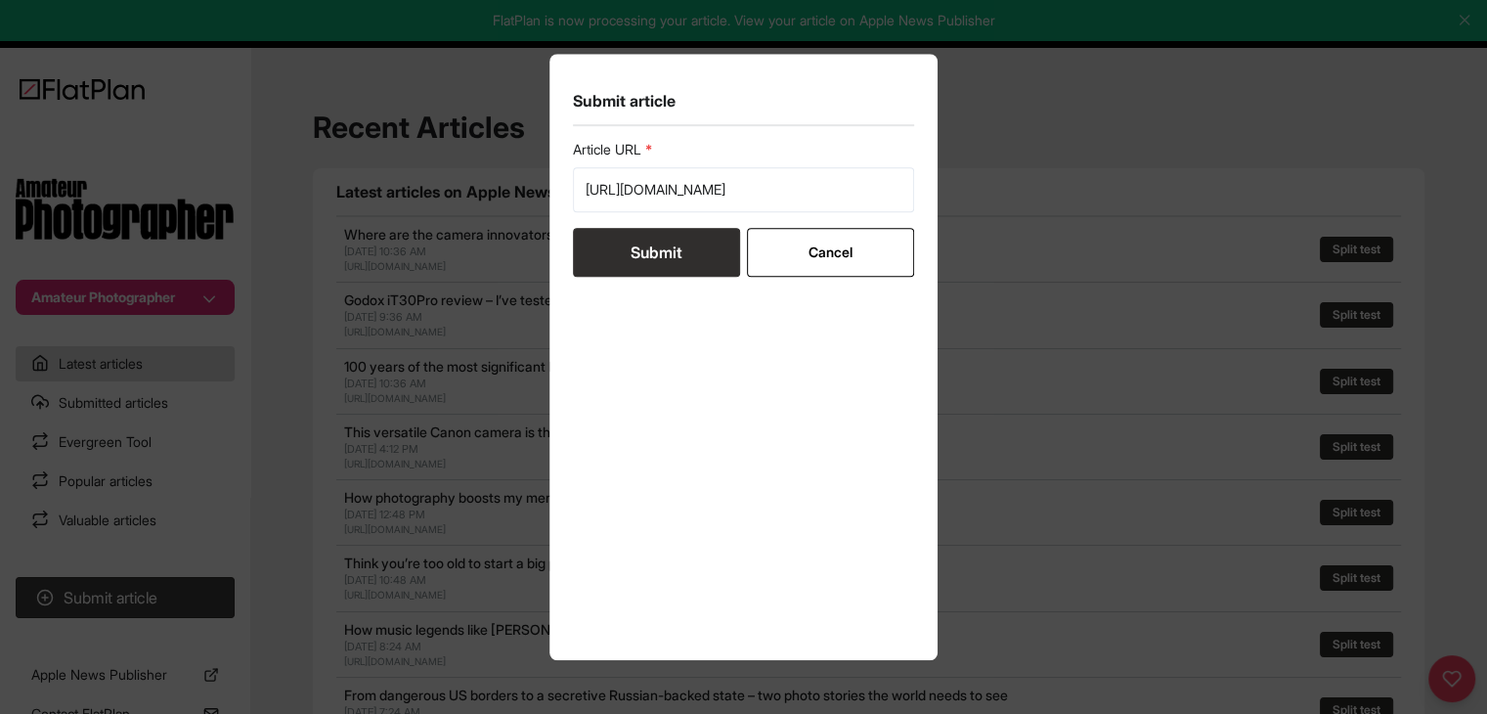
scroll to position [0, 0]
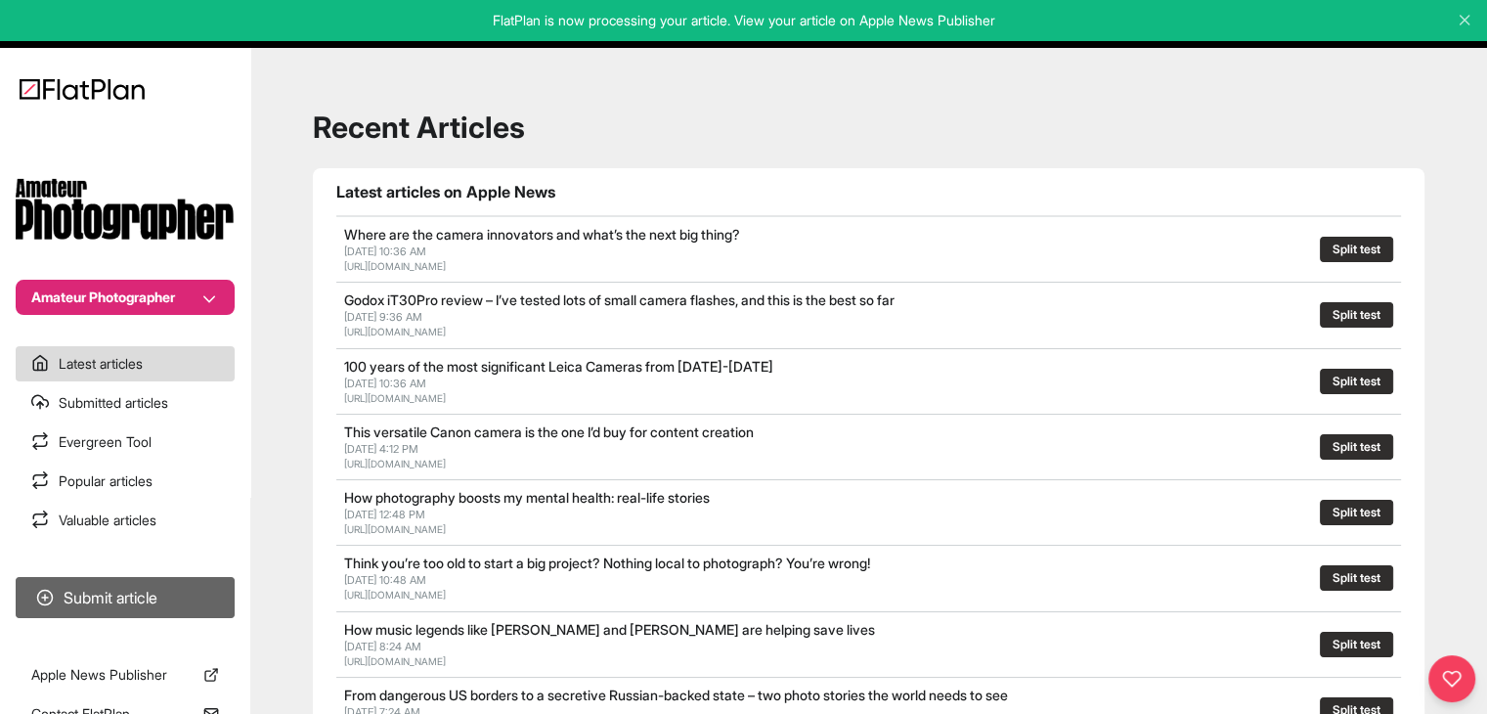
click at [100, 597] on button "Submit article" at bounding box center [125, 597] width 219 height 41
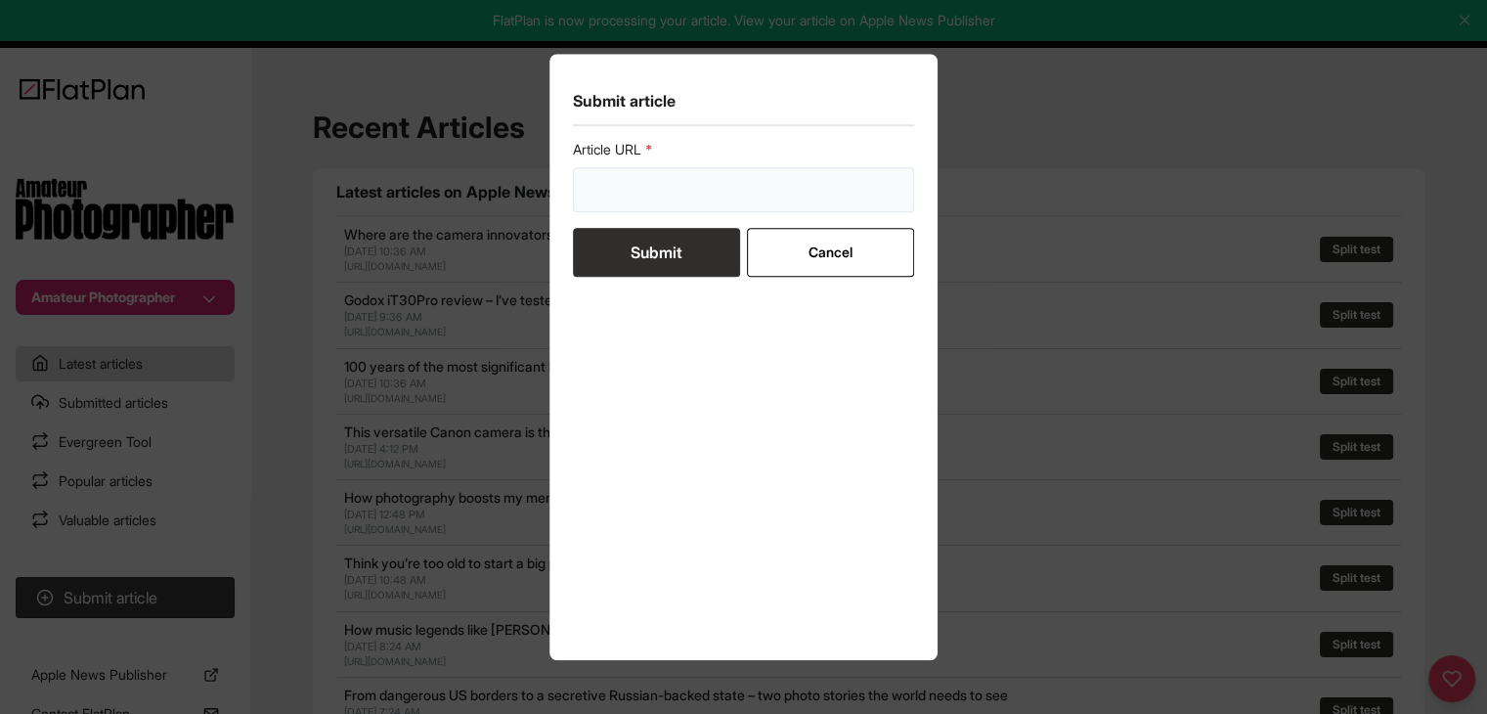
click at [654, 187] on input "url" at bounding box center [744, 189] width 342 height 45
paste input "https://amateurphotographer.com/technique/photo_editing/how-to-use-artificial-i…"
type input "https://amateurphotographer.com/technique/photo_editing/how-to-use-artificial-i…"
click at [655, 265] on button "Submit" at bounding box center [656, 252] width 167 height 49
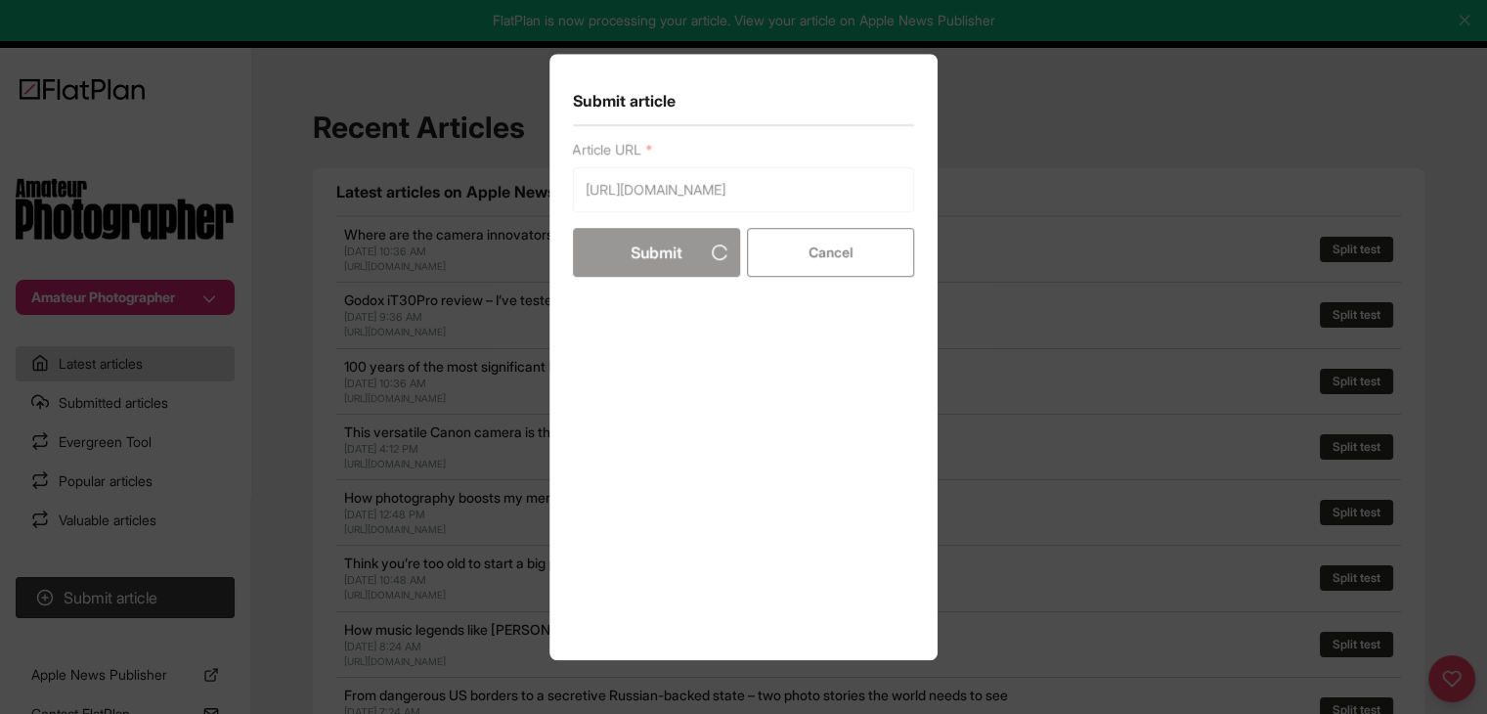
scroll to position [0, 0]
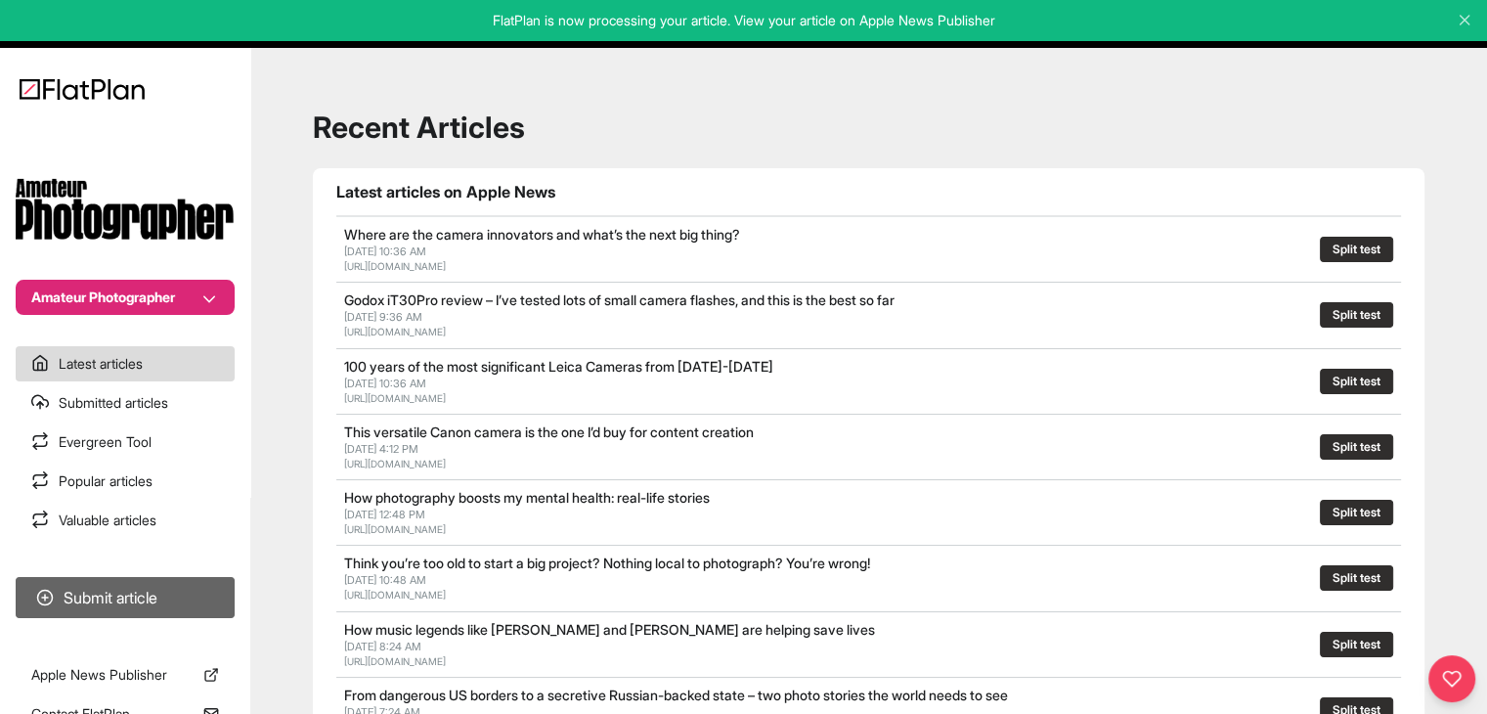
click at [104, 588] on button "Submit article" at bounding box center [125, 597] width 219 height 41
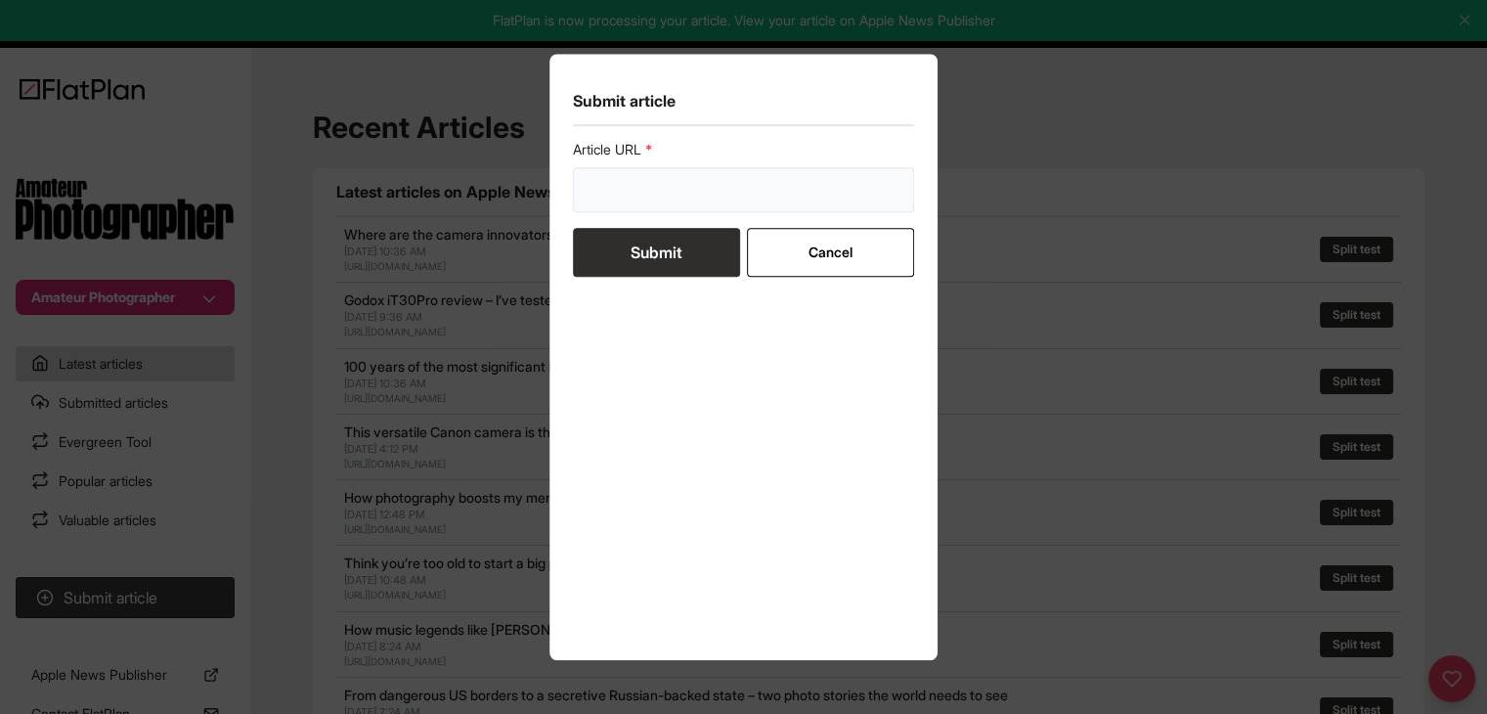
click at [654, 180] on input "url" at bounding box center [744, 189] width 342 height 45
paste input "https://amateurphotographer.com/latest/photo-news/the-most-significant-moments-…"
type input "https://amateurphotographer.com/latest/photo-news/the-most-significant-moments-…"
click at [665, 258] on button "Submit" at bounding box center [656, 252] width 167 height 49
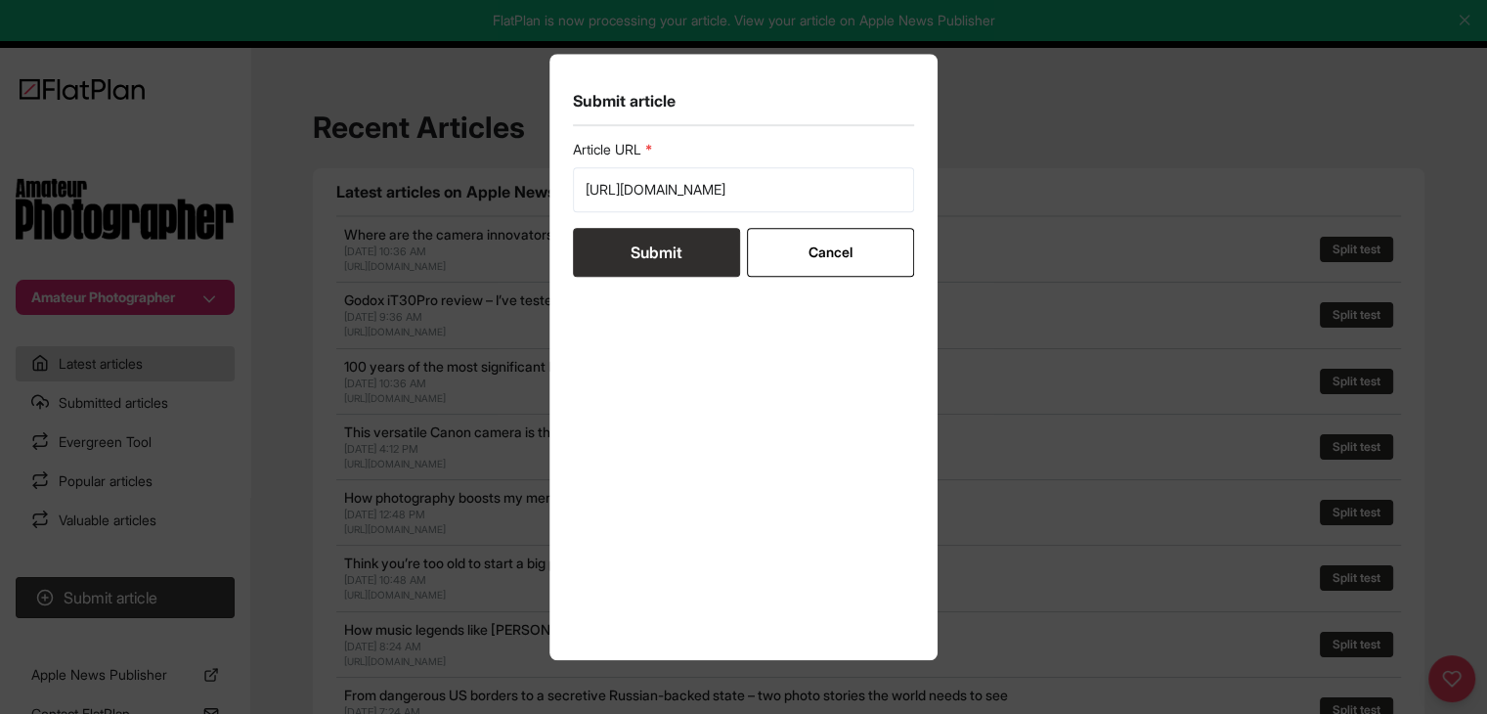
scroll to position [0, 0]
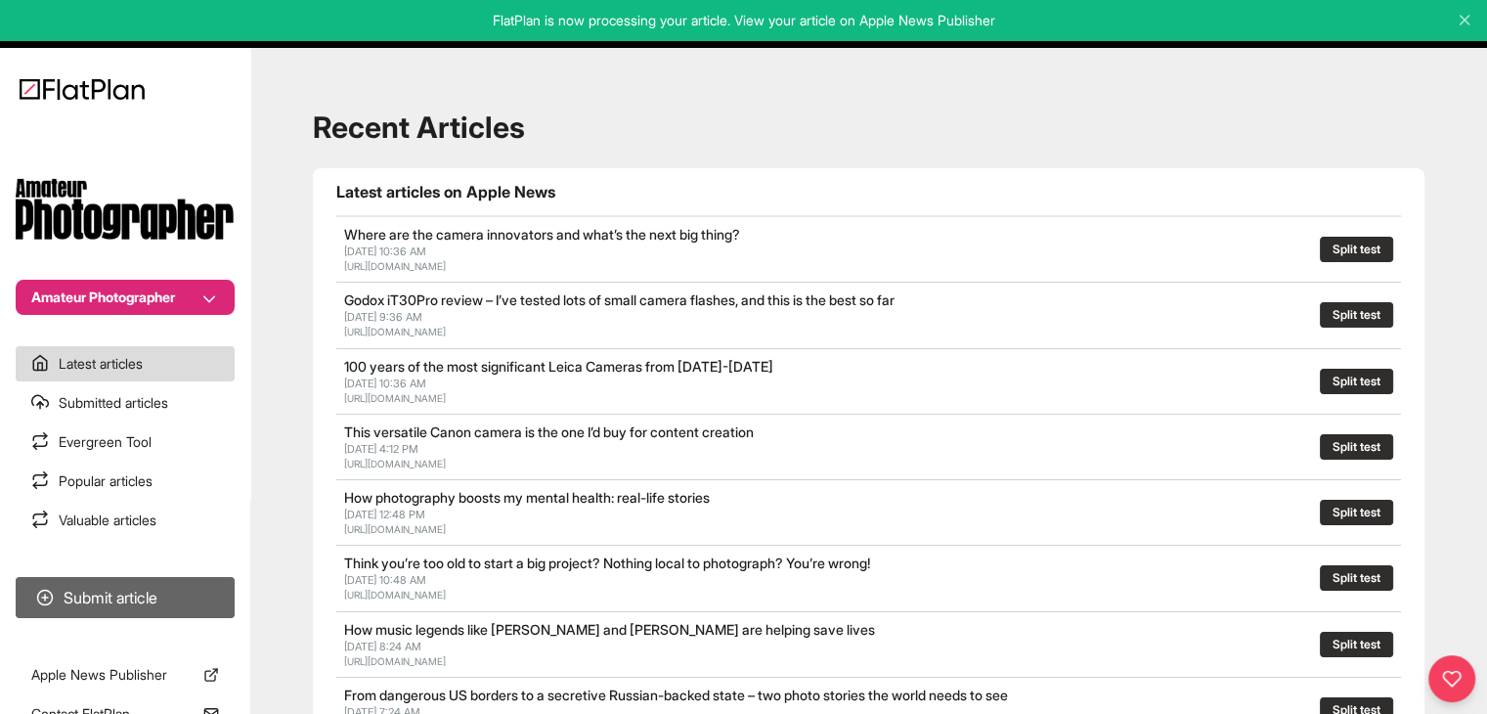
click at [144, 603] on button "Submit article" at bounding box center [125, 597] width 219 height 41
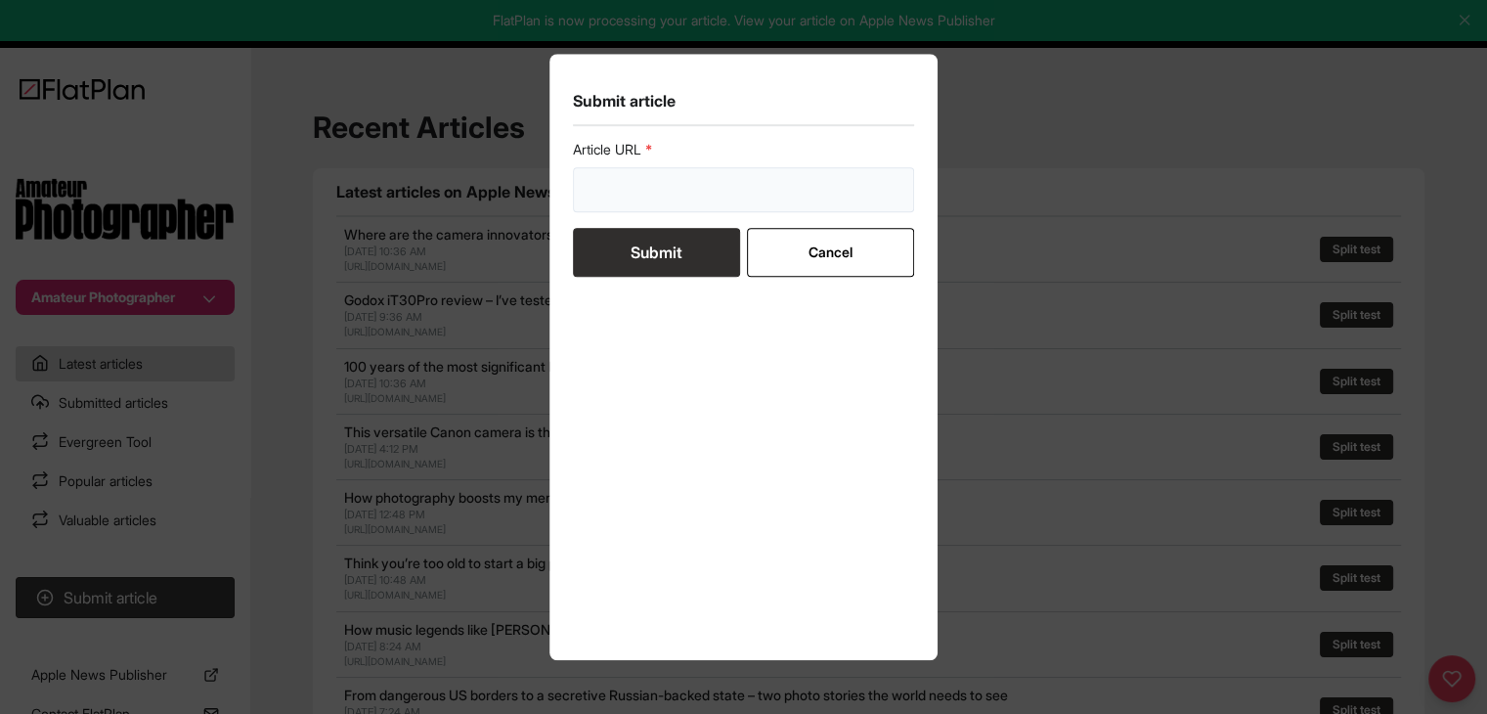
drag, startPoint x: 594, startPoint y: 209, endPoint x: 595, endPoint y: 191, distance: 18.6
click at [594, 207] on input "url" at bounding box center [744, 189] width 342 height 45
paste input "https://amateurphotographer.com/latest/photo-news/skipping-class-for-grass-a-sc…"
type input "https://amateurphotographer.com/latest/photo-news/skipping-class-for-grass-a-sc…"
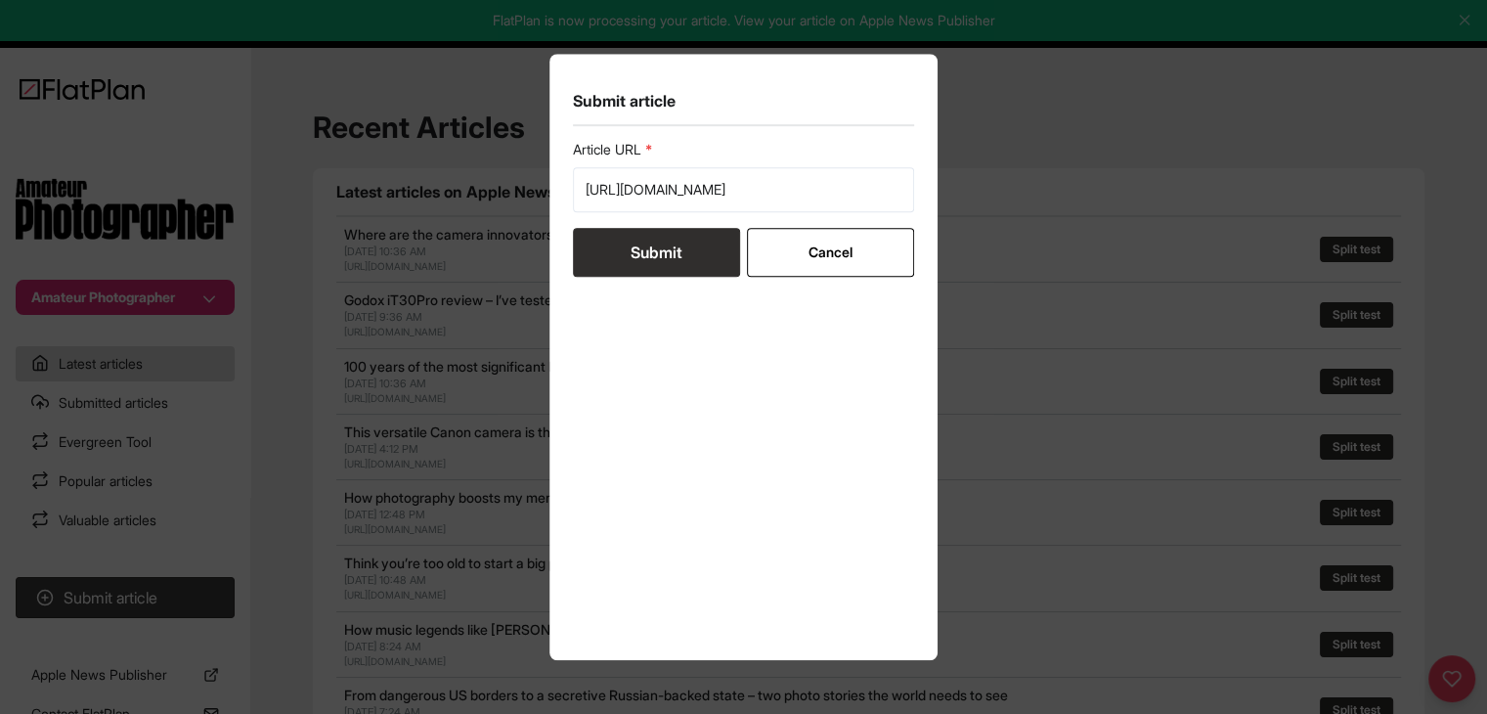
click at [602, 259] on button "Submit" at bounding box center [656, 252] width 167 height 49
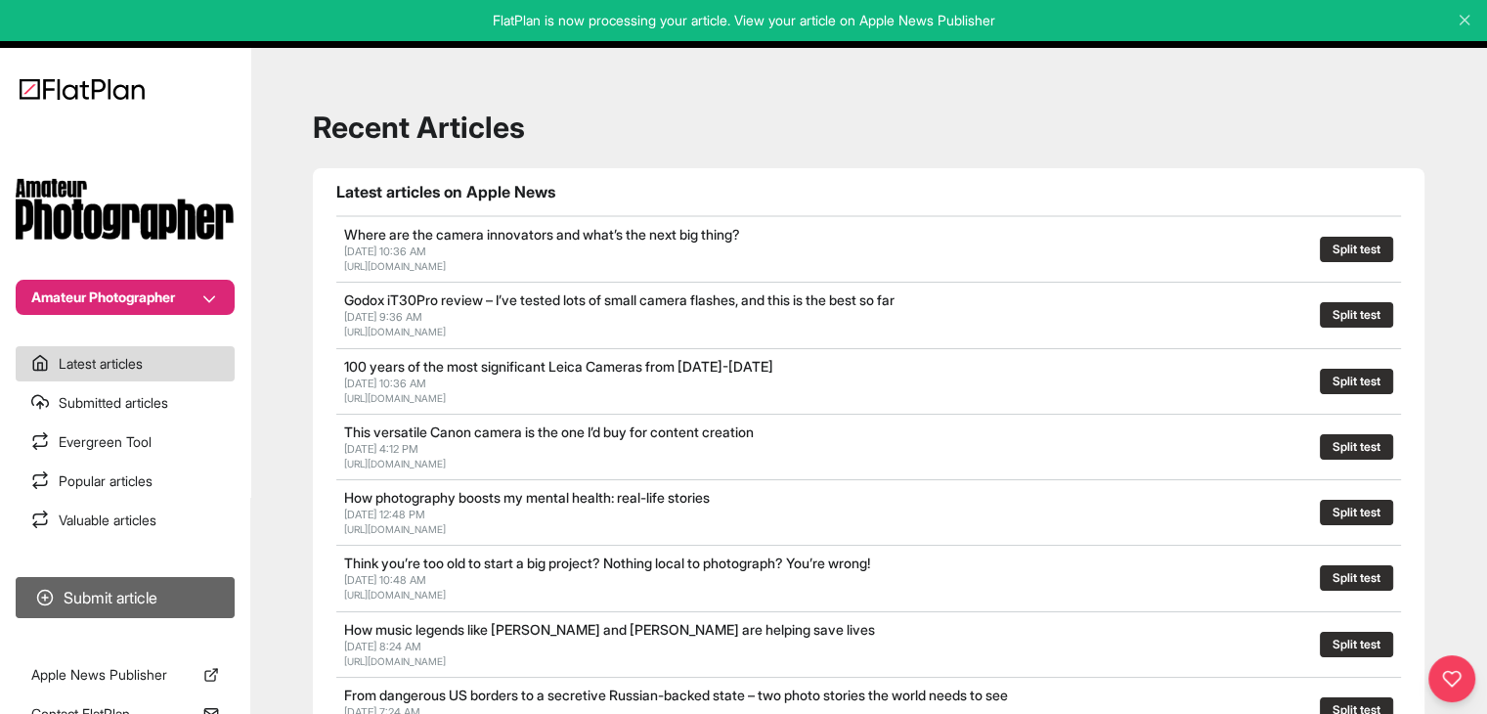
click at [102, 582] on button "Submit article" at bounding box center [125, 597] width 219 height 41
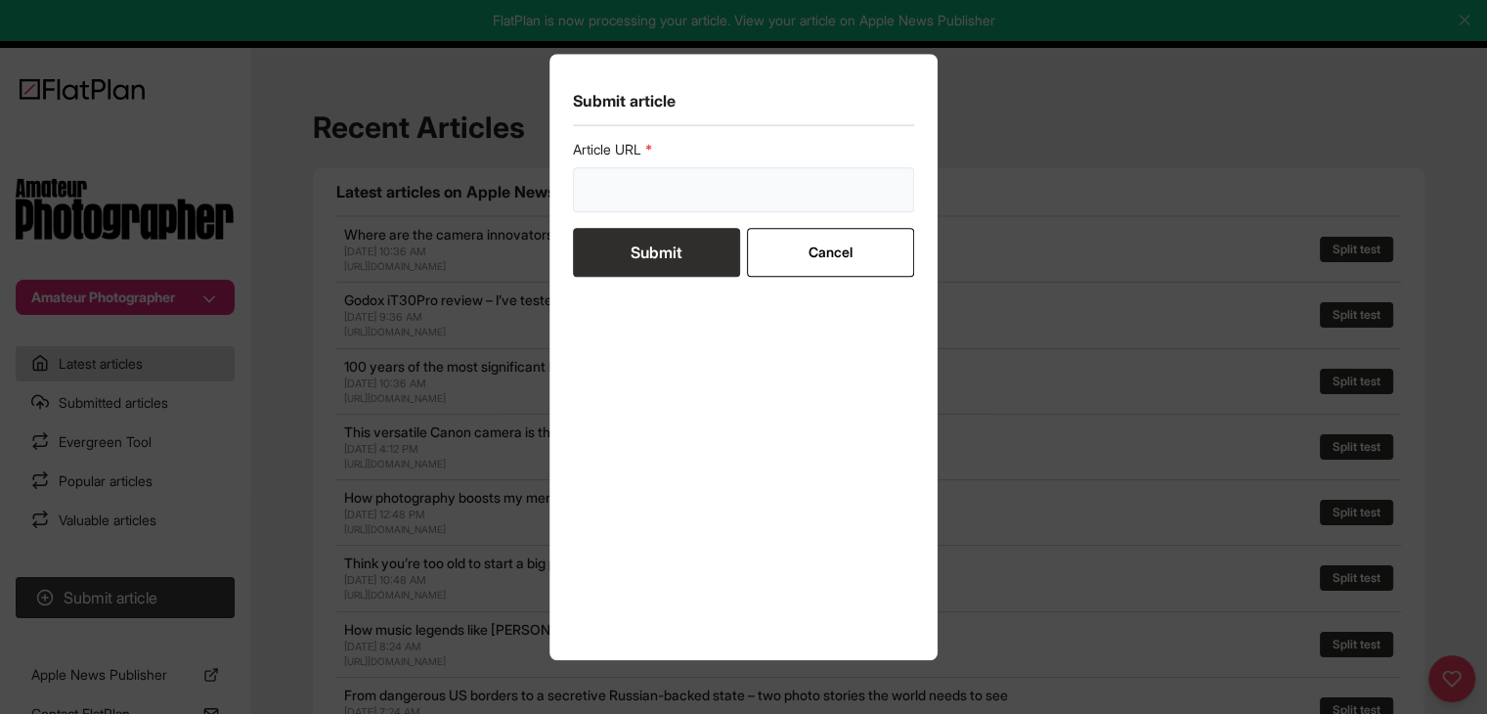
click at [617, 190] on input "url" at bounding box center [744, 189] width 342 height 45
paste input "https://amateurphotographer.com/latest/photo-news/apple-iphone-17-series-launch…"
type input "https://amateurphotographer.com/latest/photo-news/apple-iphone-17-series-launch…"
click at [629, 249] on button "Submit" at bounding box center [656, 252] width 167 height 49
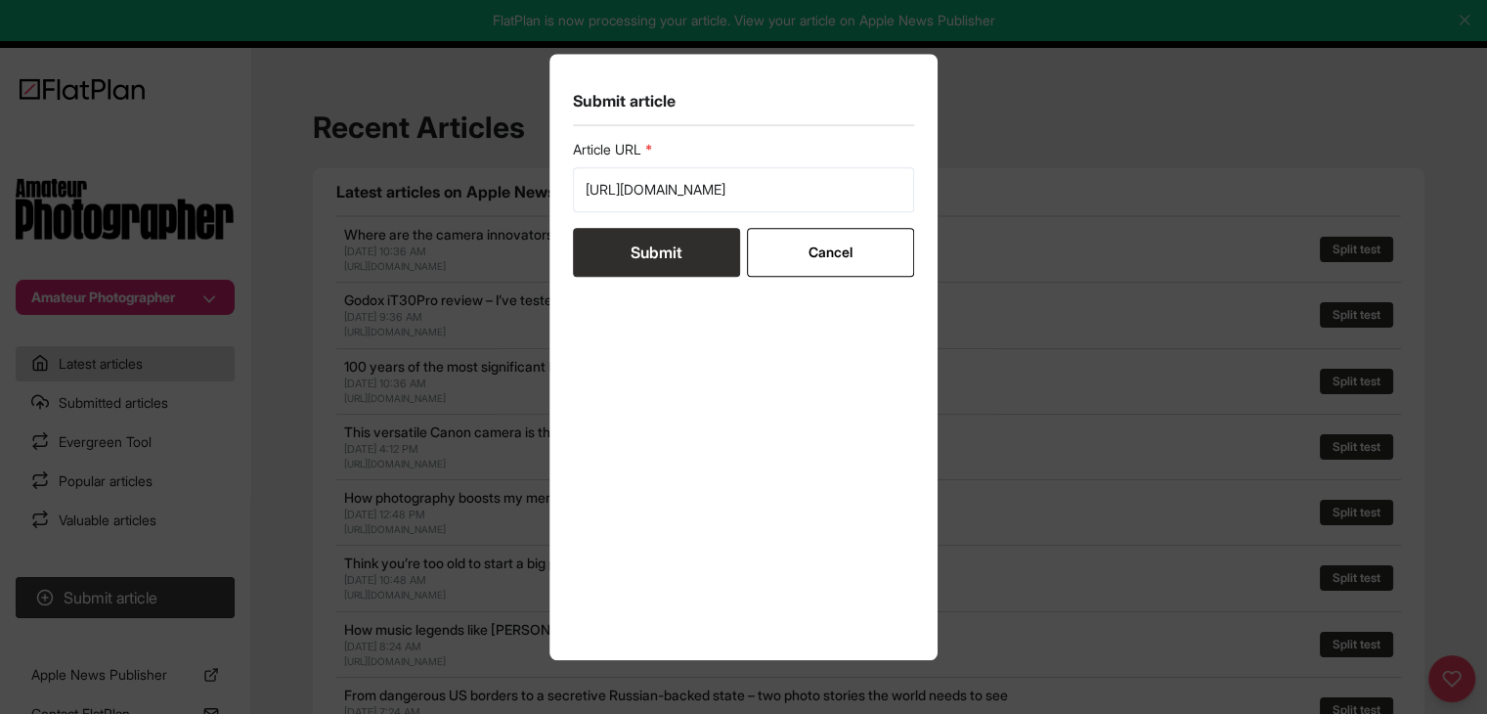
scroll to position [0, 0]
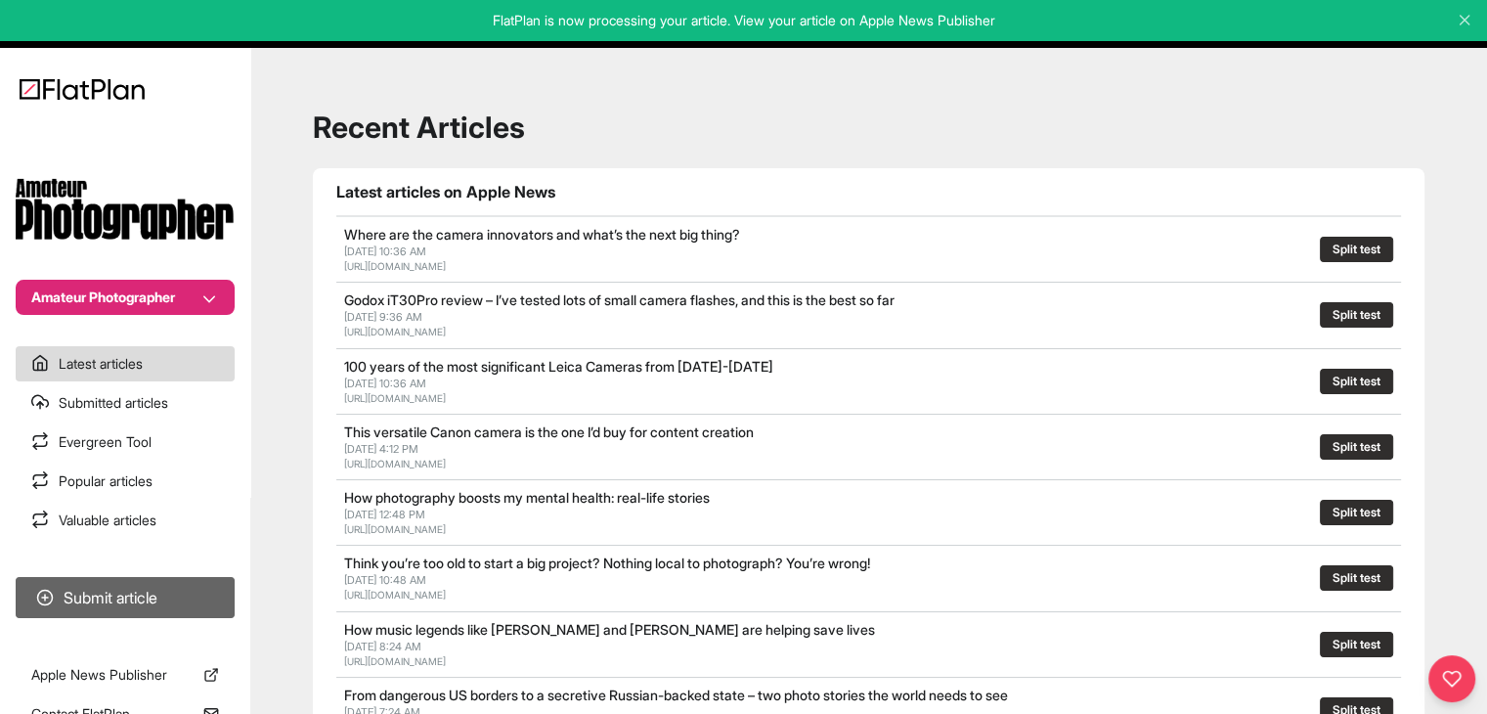
click at [122, 588] on button "Submit article" at bounding box center [125, 597] width 219 height 41
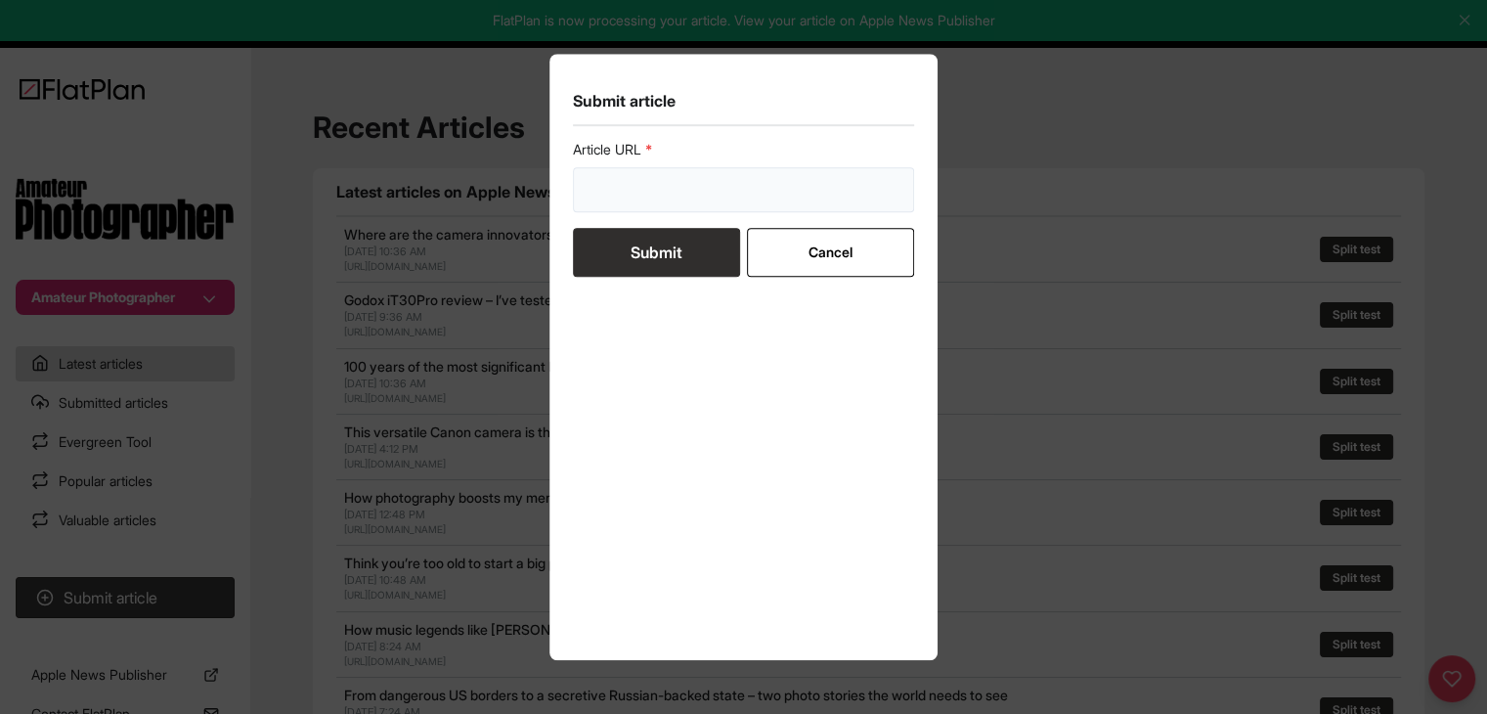
click at [767, 180] on input "url" at bounding box center [744, 189] width 342 height 45
paste input "https://amateurphotographer.com/iconic-images/the-beatles-the-fascinating-story…"
type input "https://amateurphotographer.com/iconic-images/the-beatles-the-fascinating-story…"
click at [692, 261] on button "Submit" at bounding box center [656, 252] width 167 height 49
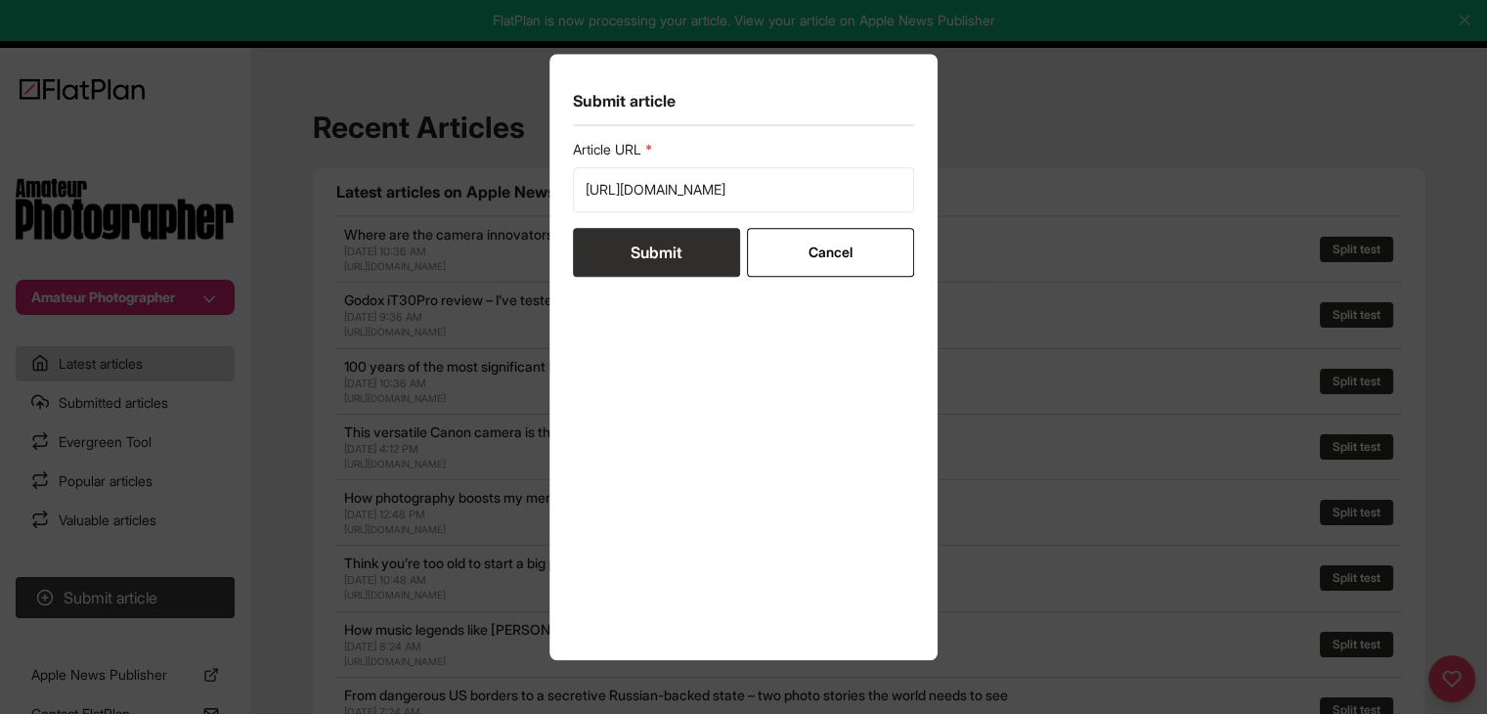
scroll to position [0, 0]
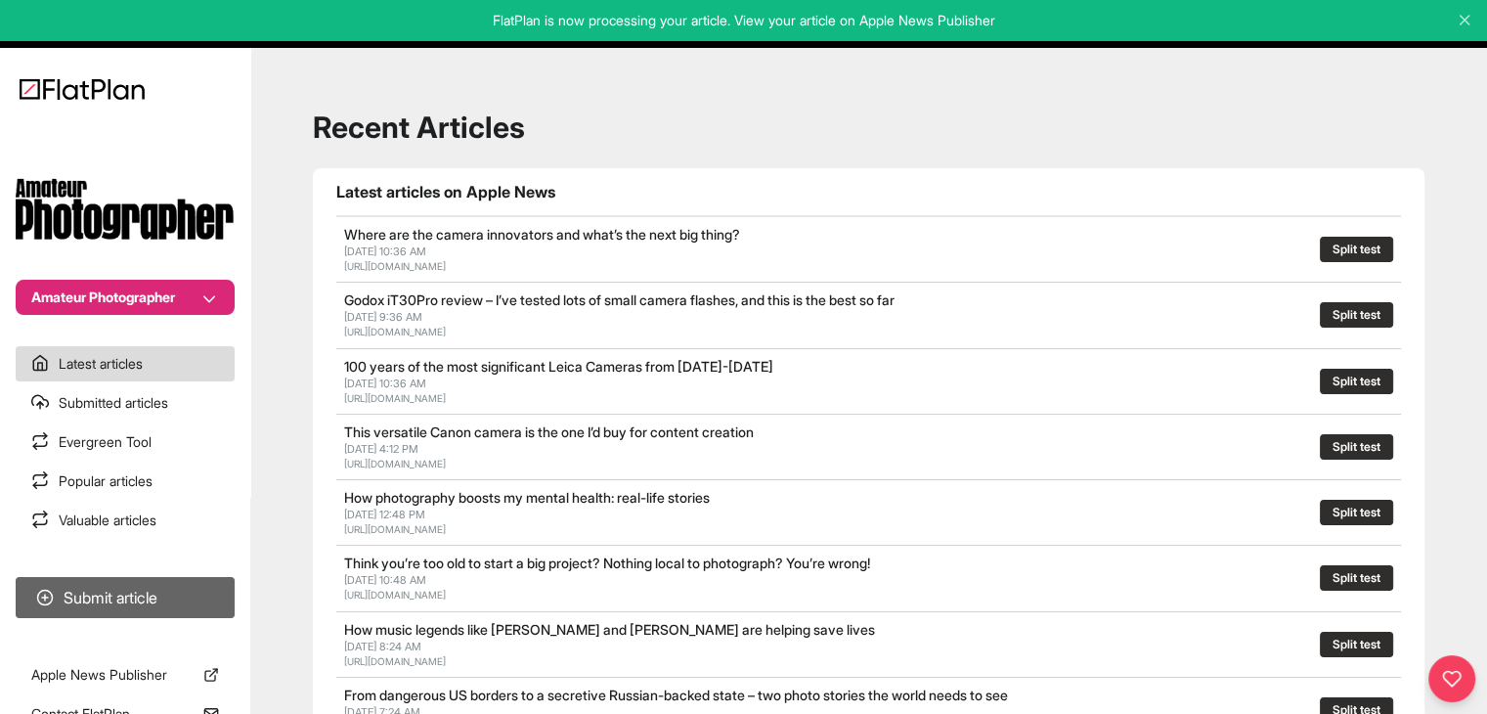
click at [124, 603] on button "Submit article" at bounding box center [125, 597] width 219 height 41
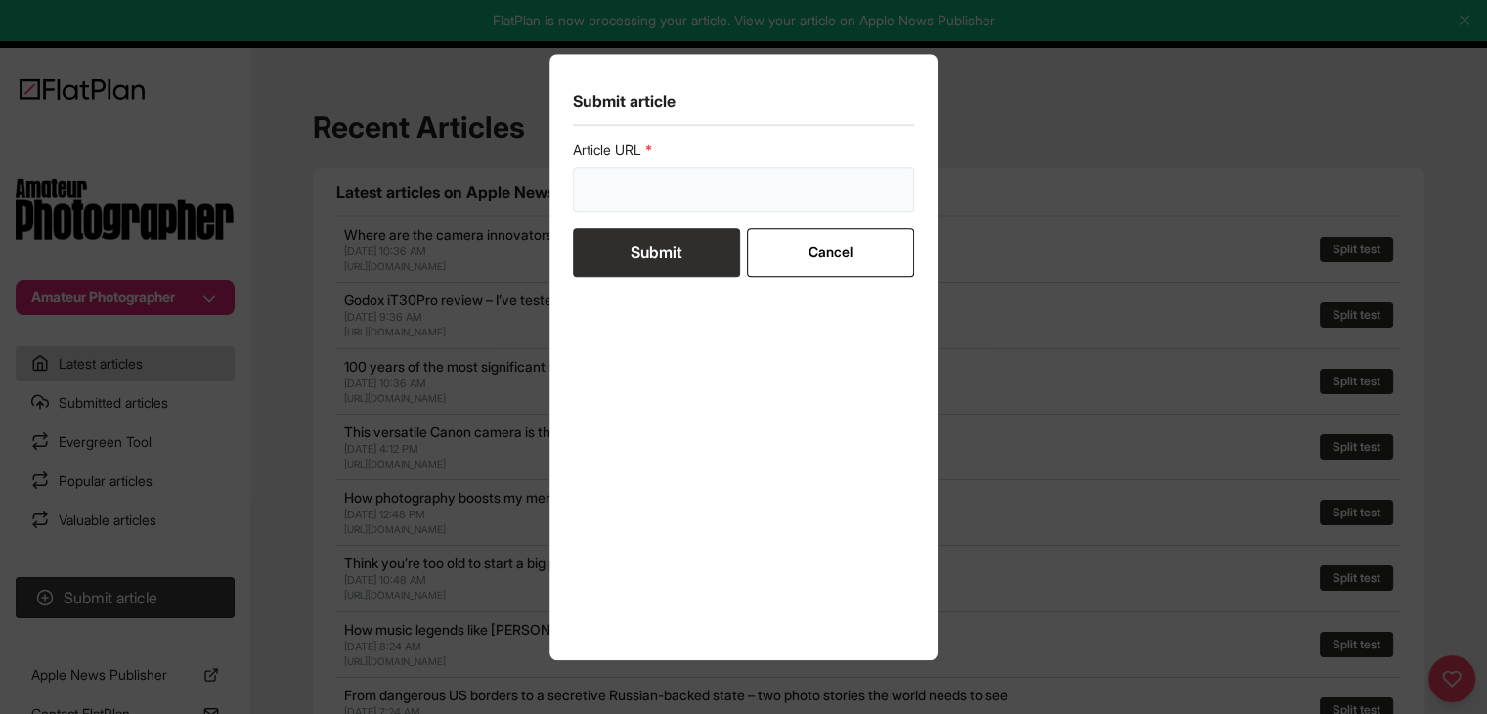
drag, startPoint x: 793, startPoint y: 185, endPoint x: 765, endPoint y: 191, distance: 29.0
click at [794, 185] on input "url" at bounding box center [744, 189] width 342 height 45
paste input "https://amateurphotographer.com/round-ups/best-free-photo-editing-software"
type input "https://amateurphotographer.com/round-ups/best-free-photo-editing-software"
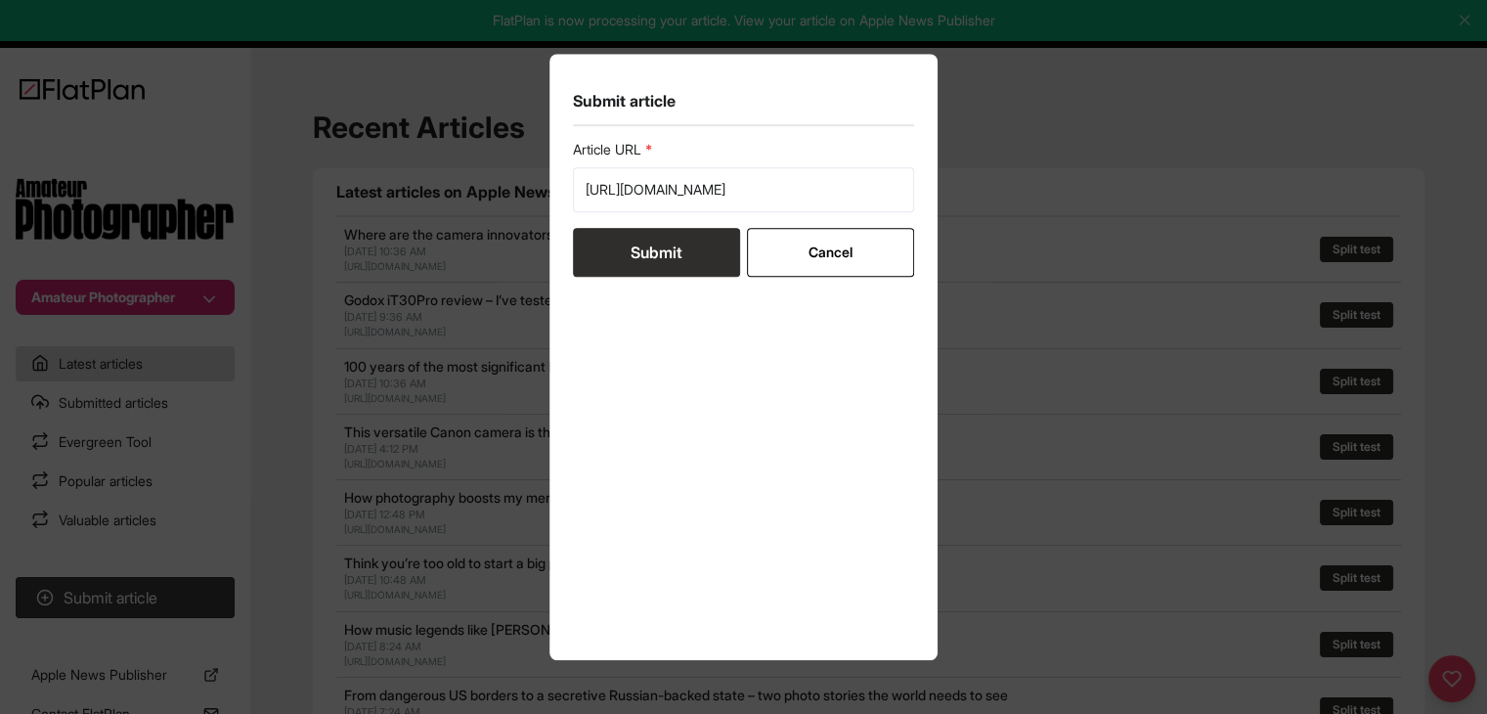
click at [668, 258] on button "Submit" at bounding box center [656, 252] width 167 height 49
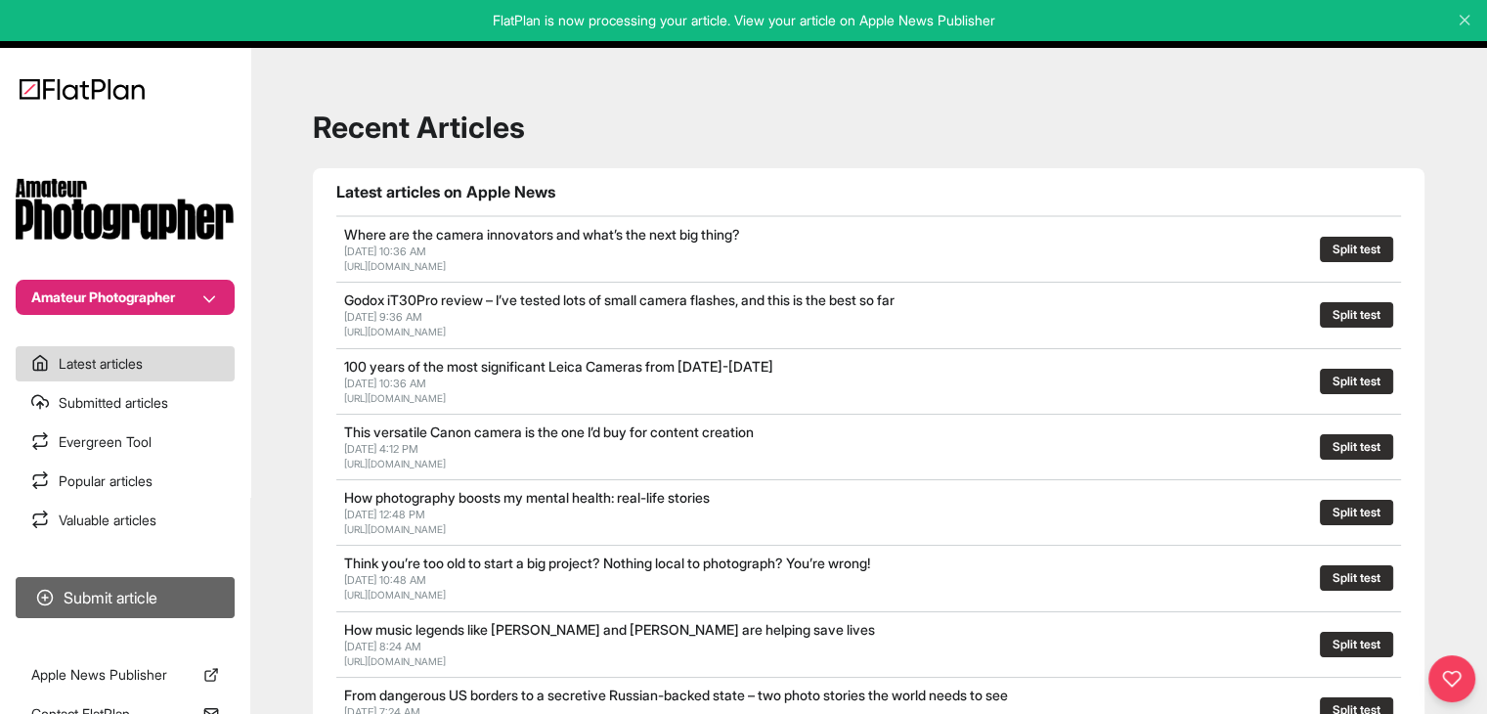
click at [91, 599] on button "Submit article" at bounding box center [125, 597] width 219 height 41
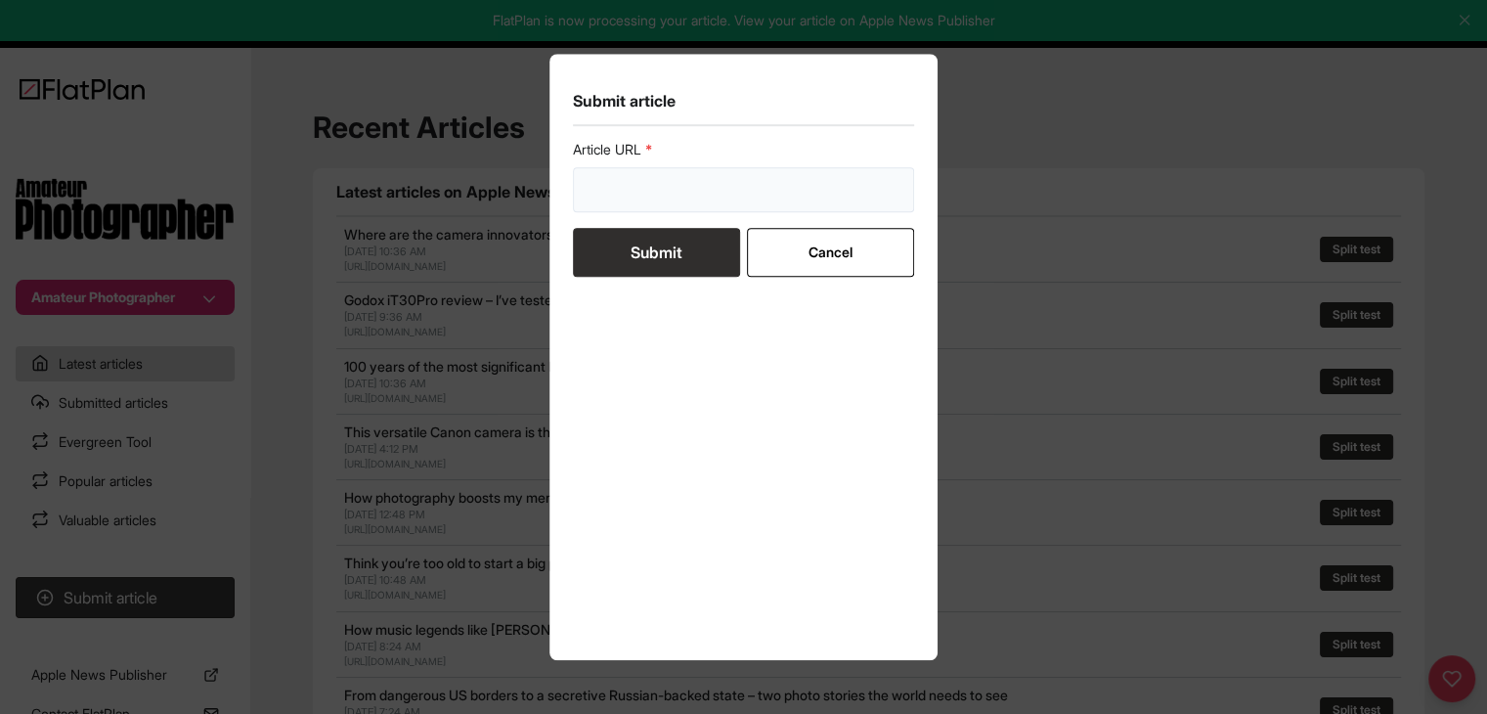
click at [595, 206] on input "url" at bounding box center [744, 189] width 342 height 45
paste input "https://amateurphotographer.com/book_reviews/never-before-seen-photos-shed-ligh…"
type input "https://amateurphotographer.com/book_reviews/never-before-seen-photos-shed-ligh…"
click at [620, 247] on button "Submit" at bounding box center [656, 252] width 167 height 49
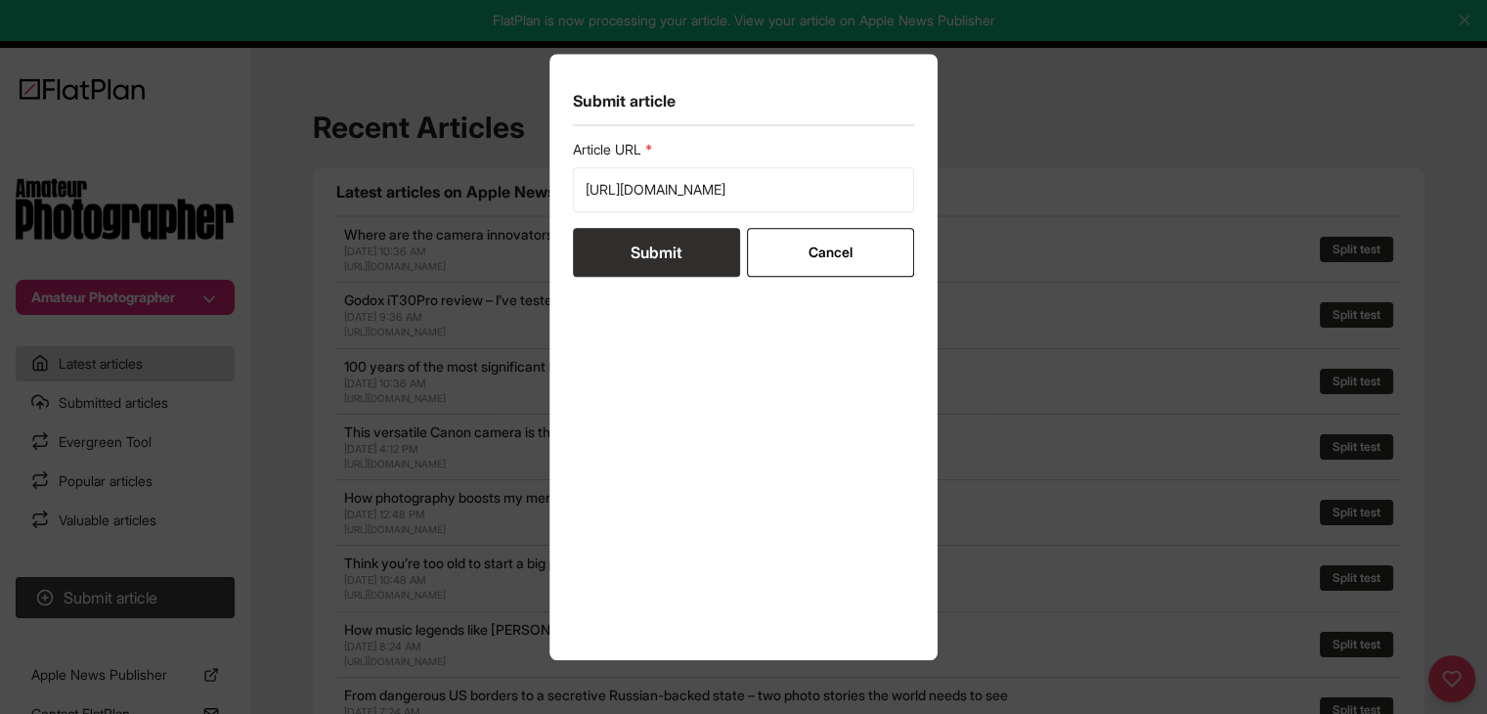
scroll to position [0, 0]
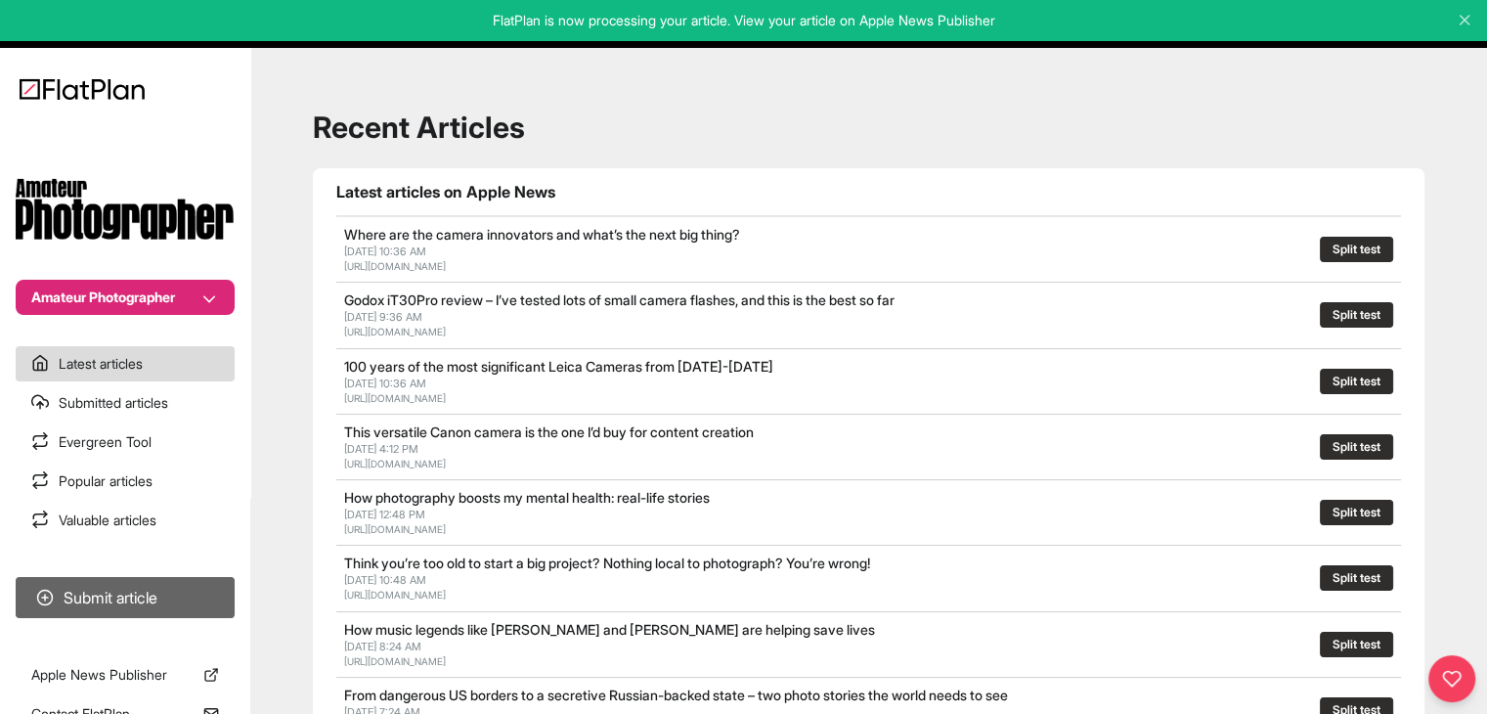
click at [189, 590] on button "Submit article" at bounding box center [125, 597] width 219 height 41
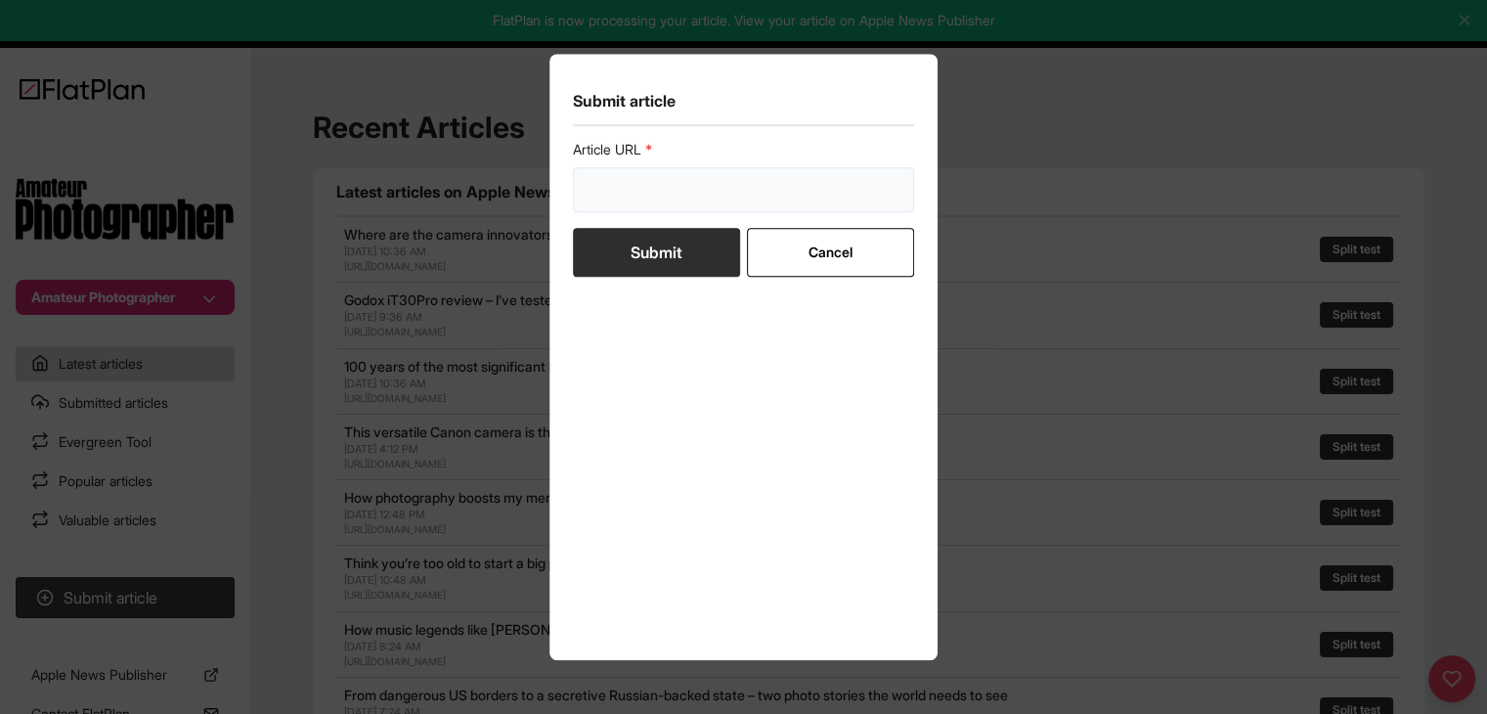
click at [624, 193] on input "url" at bounding box center [744, 189] width 342 height 45
paste input "https://amateurphotographer.com/latest/opinion/this-one-accessory-took-my-iphon…"
type input "https://amateurphotographer.com/latest/opinion/this-one-accessory-took-my-iphon…"
click at [629, 255] on button "Submit" at bounding box center [656, 252] width 167 height 49
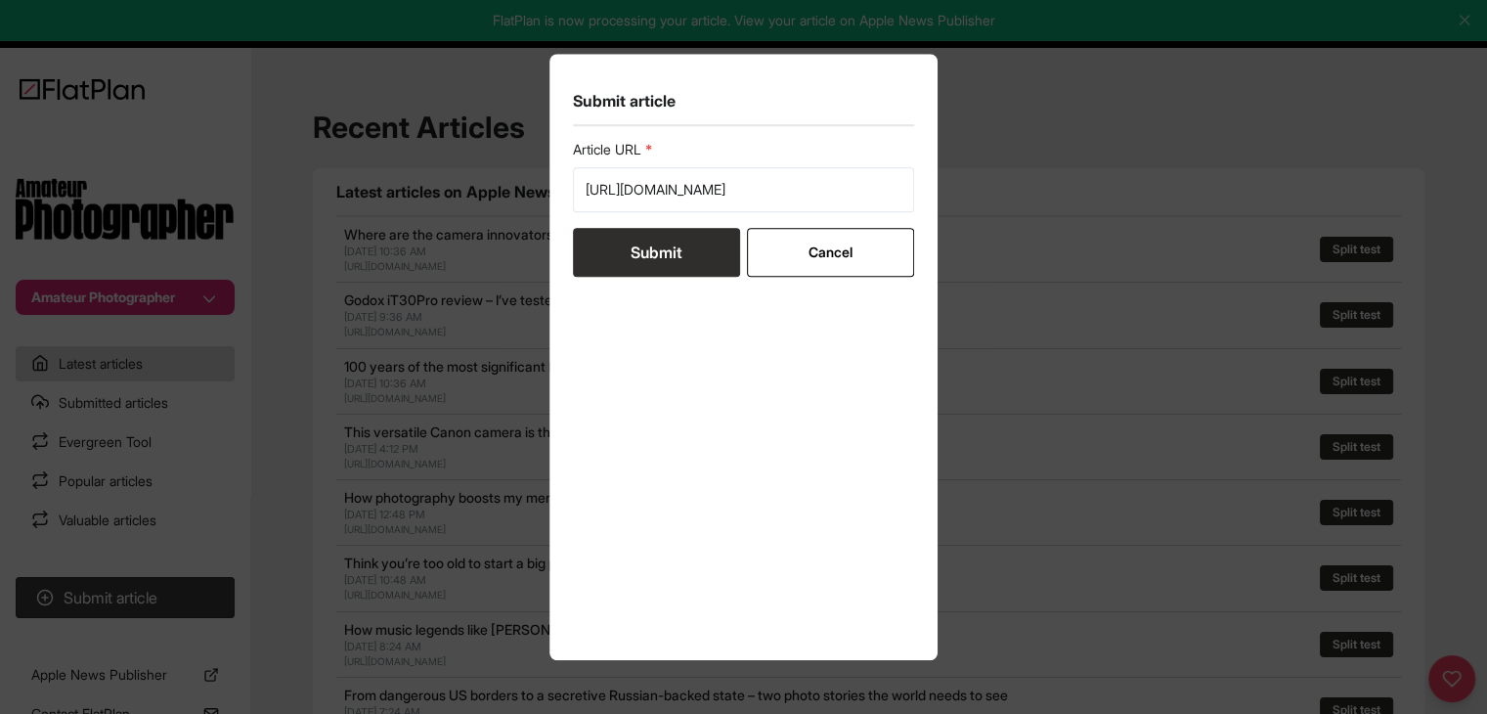
scroll to position [0, 0]
